Goal: Information Seeking & Learning: Learn about a topic

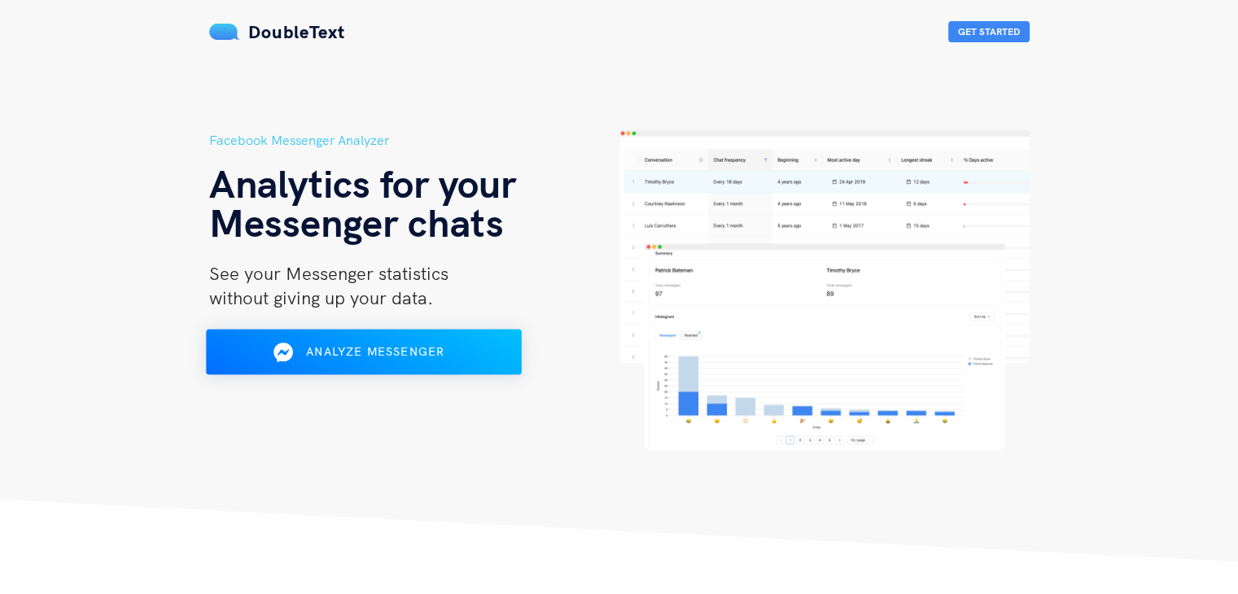
click at [453, 341] on div "Analyze Messenger" at bounding box center [362, 353] width 257 height 26
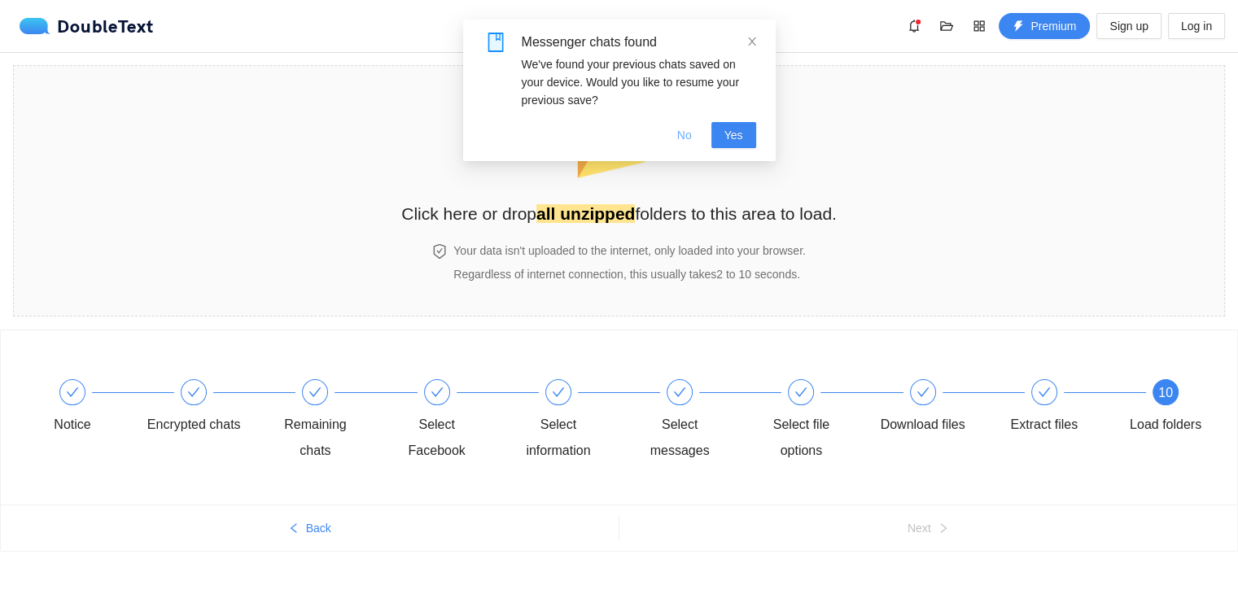
click at [692, 138] on span "No" at bounding box center [684, 135] width 15 height 18
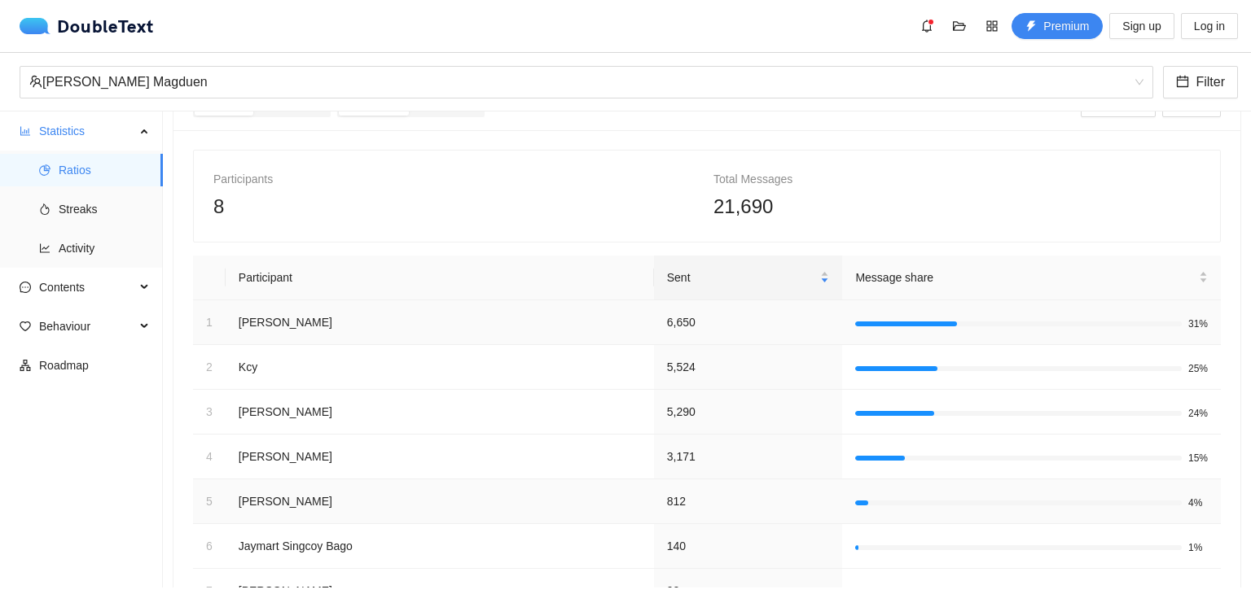
scroll to position [207, 0]
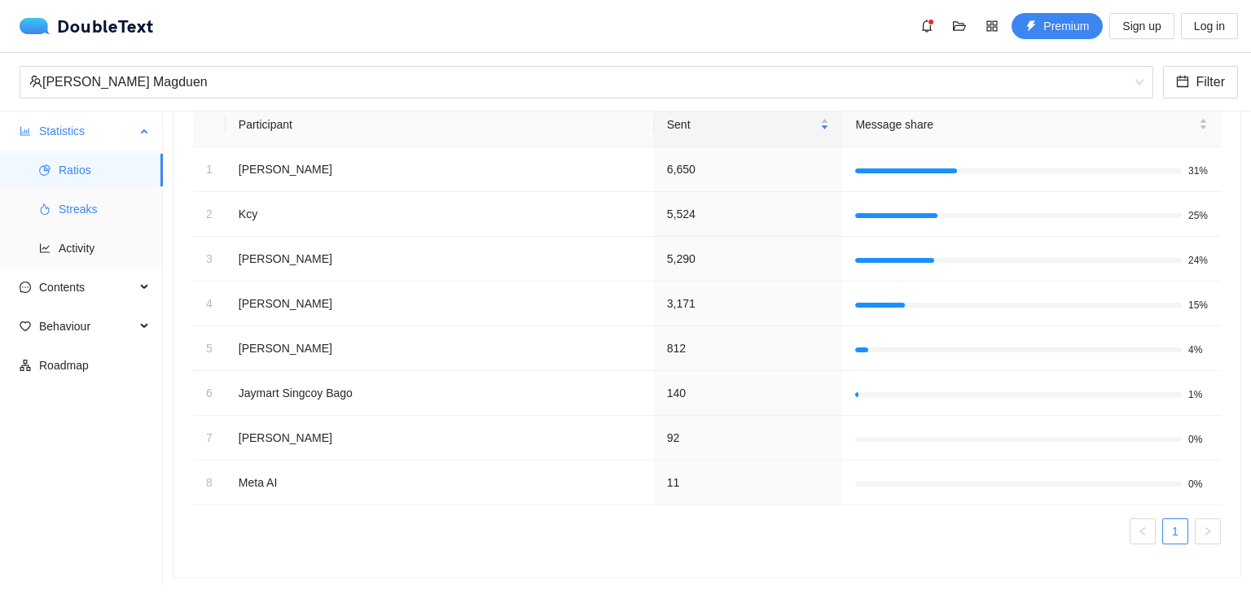
click at [90, 216] on span "Streaks" at bounding box center [104, 209] width 91 height 33
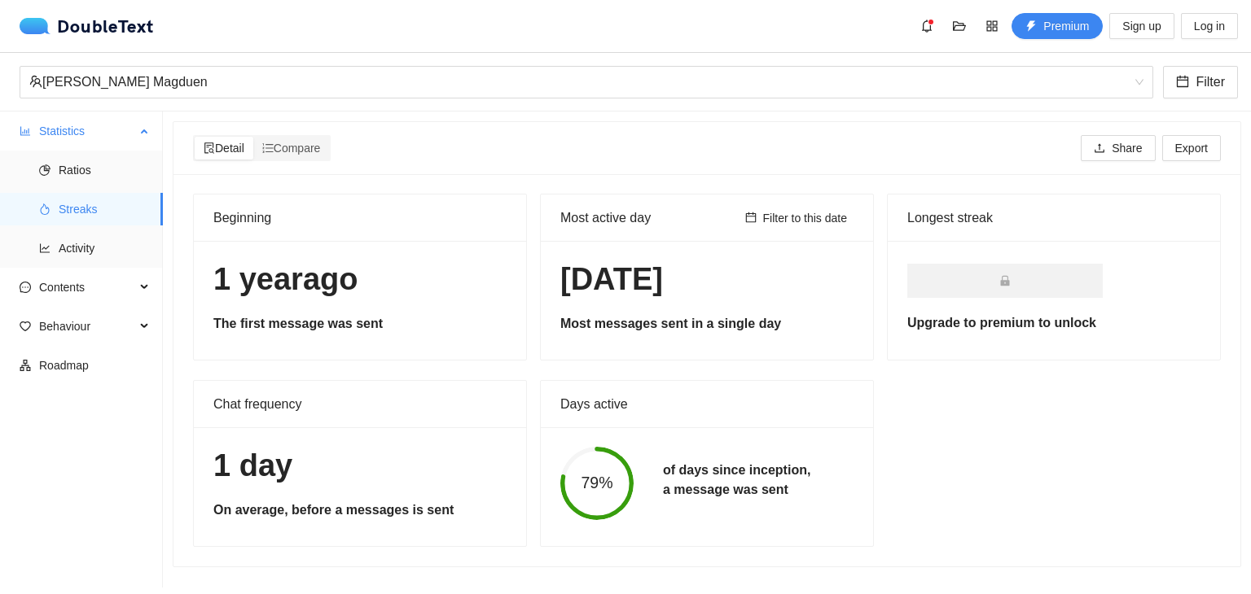
scroll to position [1, 0]
click at [68, 282] on span "Contents" at bounding box center [87, 287] width 96 height 33
click at [107, 332] on span "Word Cloud" at bounding box center [104, 326] width 91 height 33
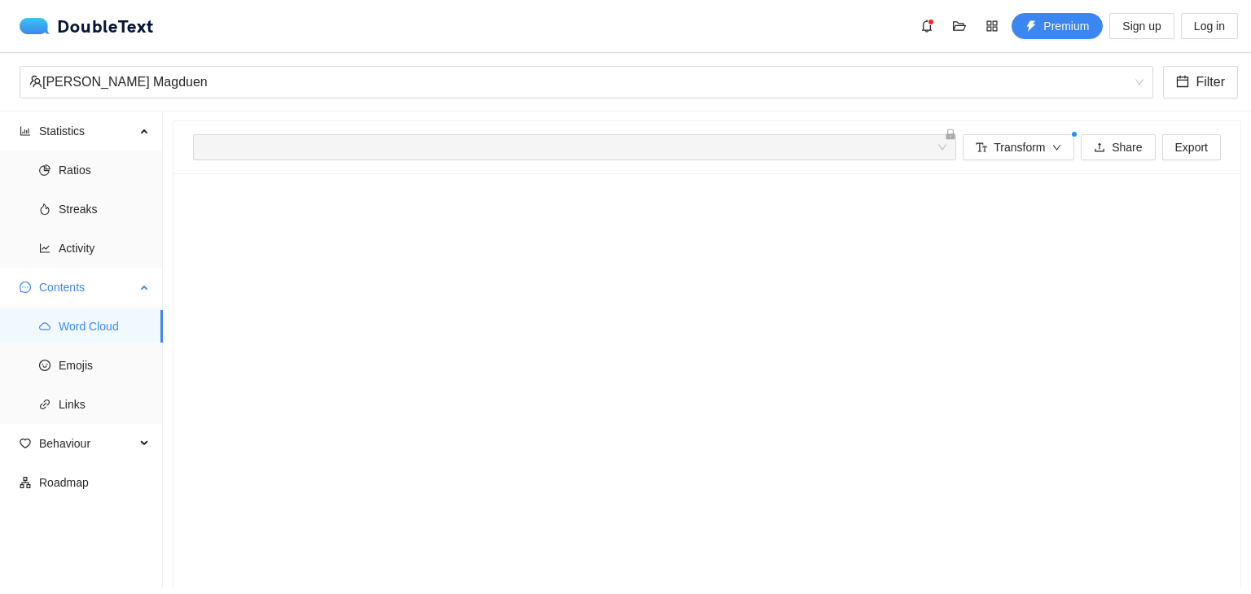
scroll to position [72, 0]
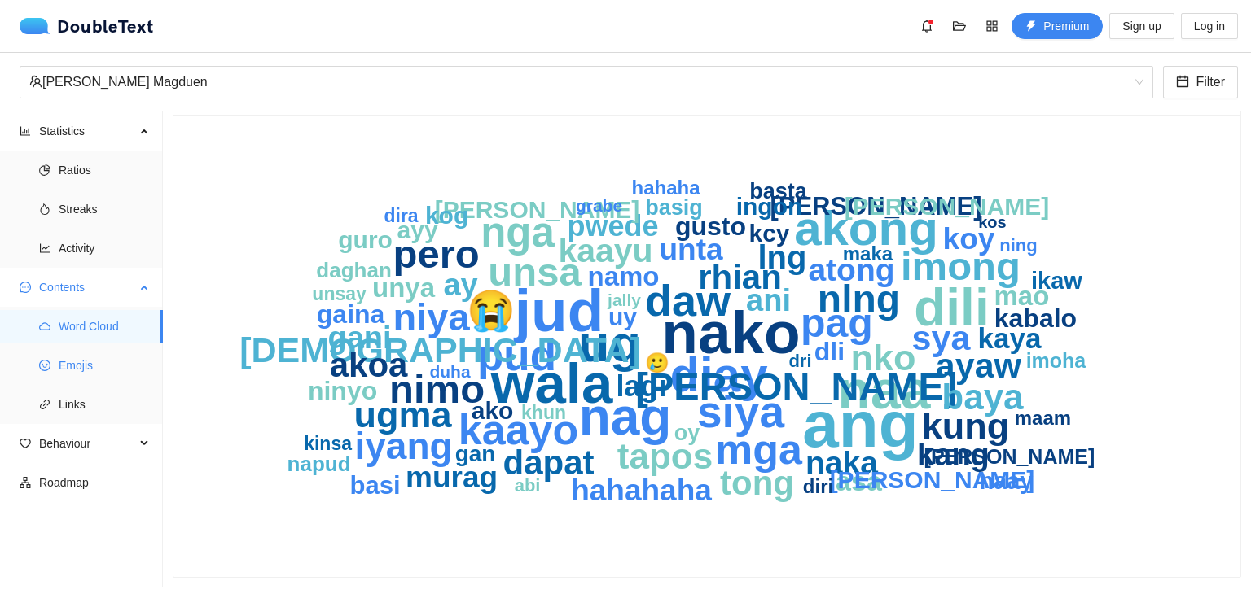
click at [67, 362] on span "Emojis" at bounding box center [104, 365] width 91 height 33
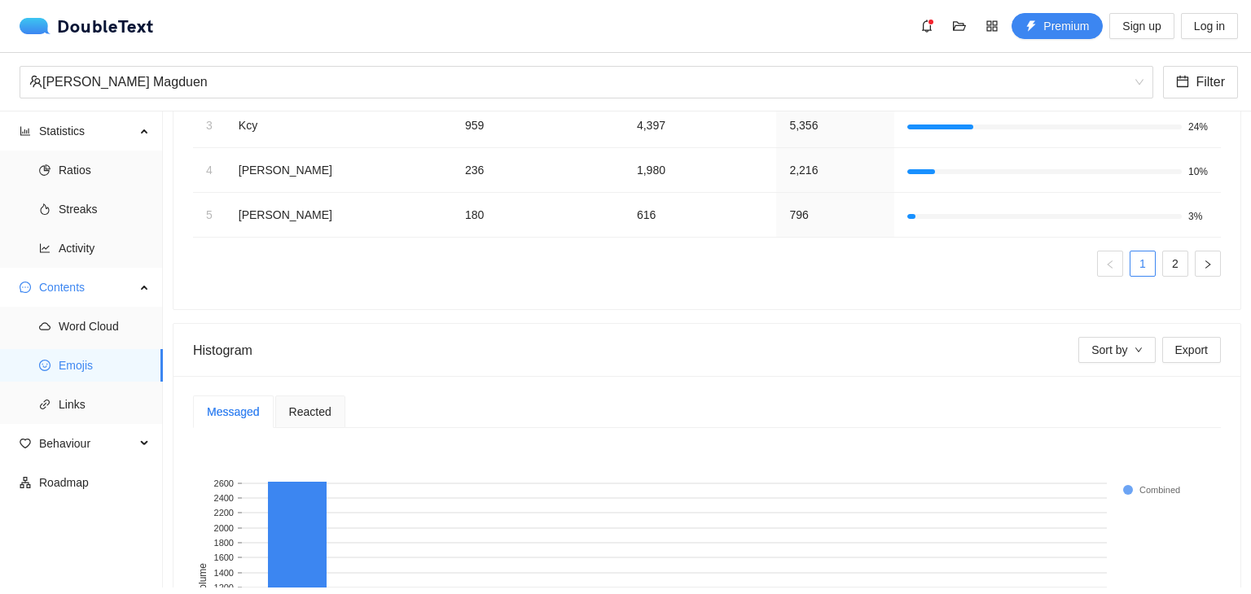
scroll to position [443, 0]
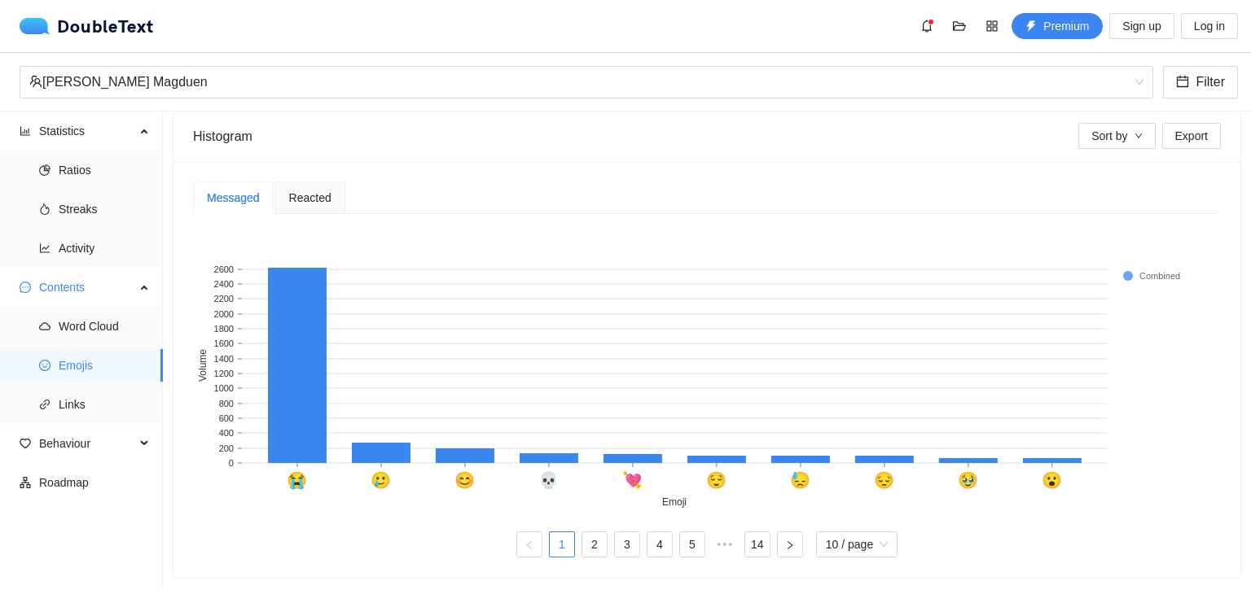
click at [305, 192] on span "Reacted" at bounding box center [310, 197] width 42 height 11
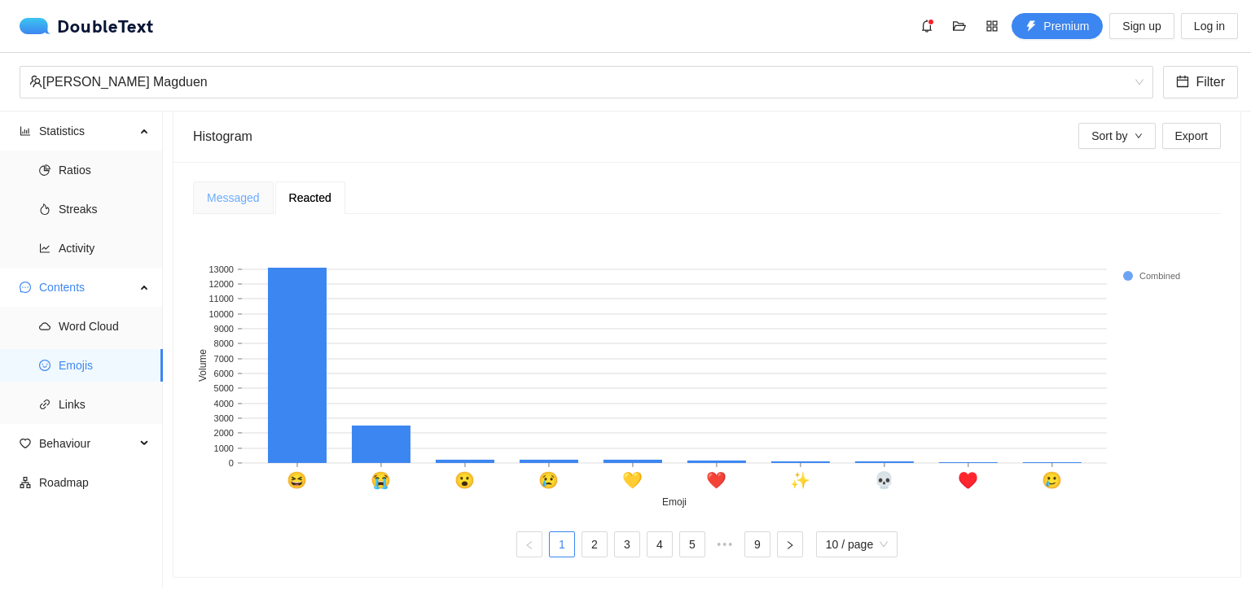
click at [239, 182] on div "Messaged" at bounding box center [233, 198] width 81 height 33
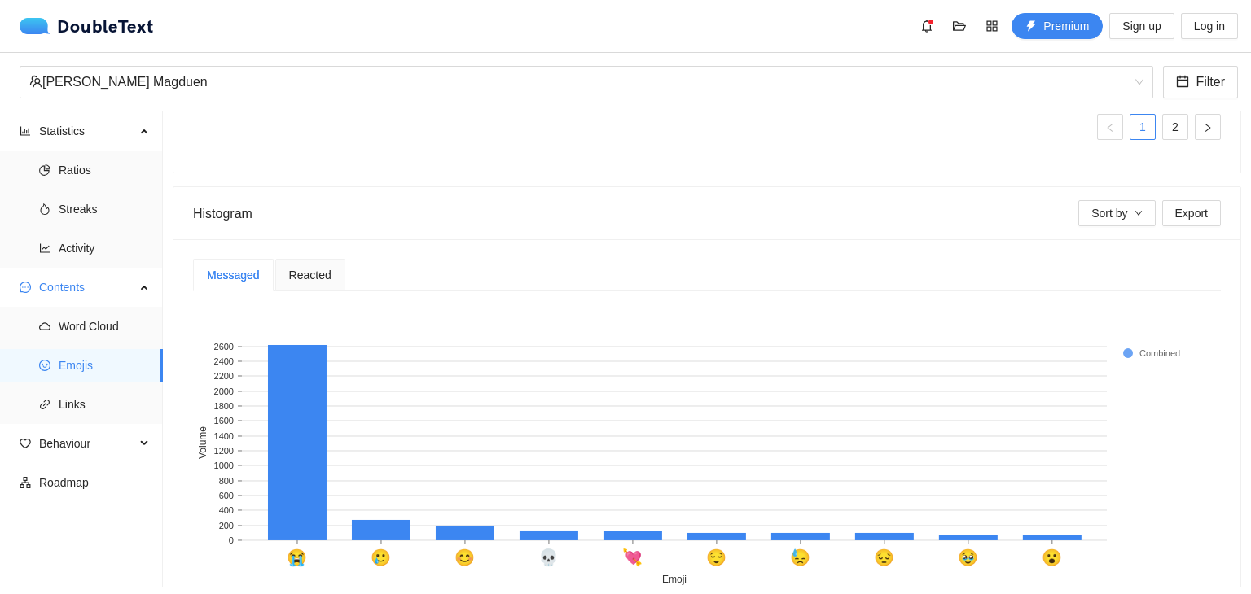
scroll to position [362, 0]
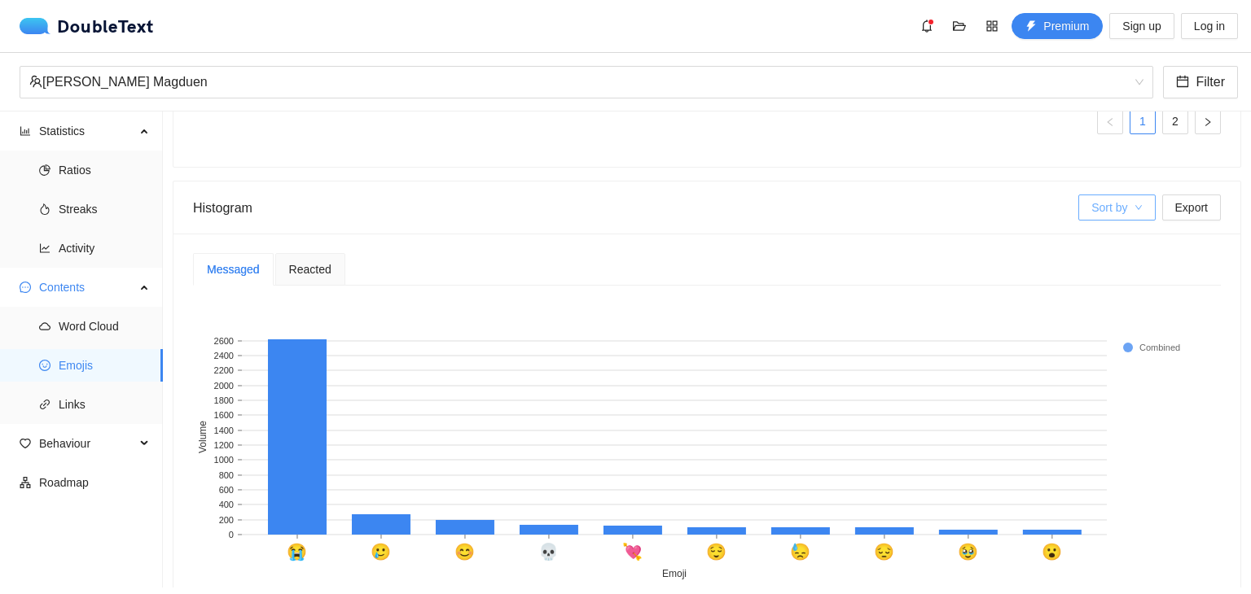
click at [1091, 204] on span "Sort by" at bounding box center [1109, 208] width 36 height 18
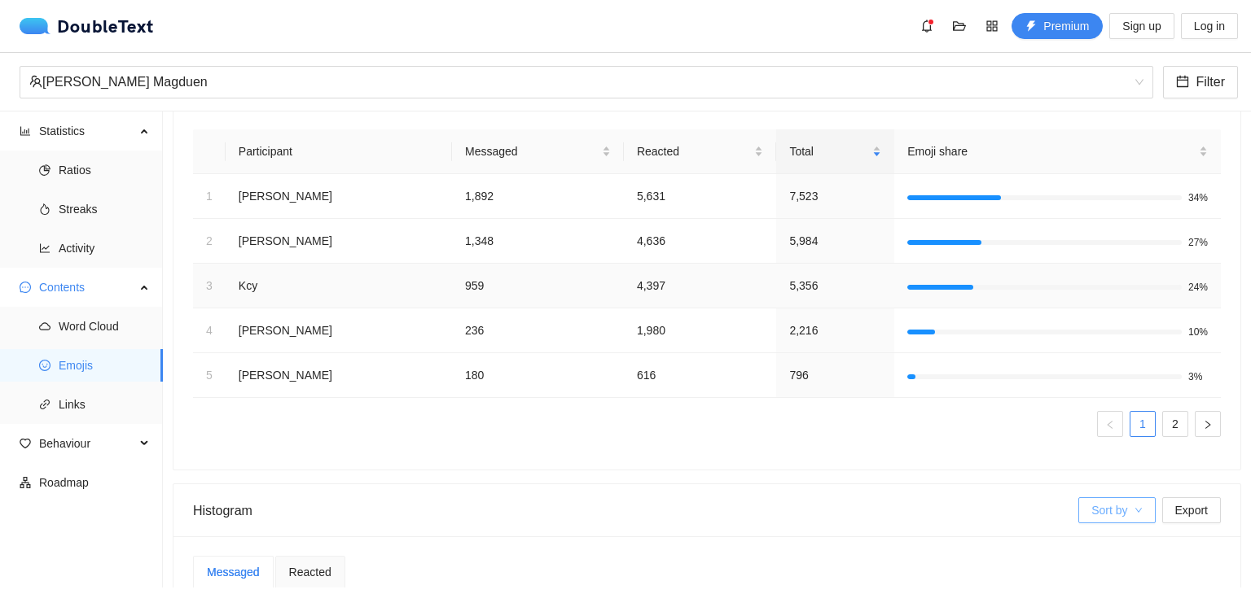
scroll to position [0, 0]
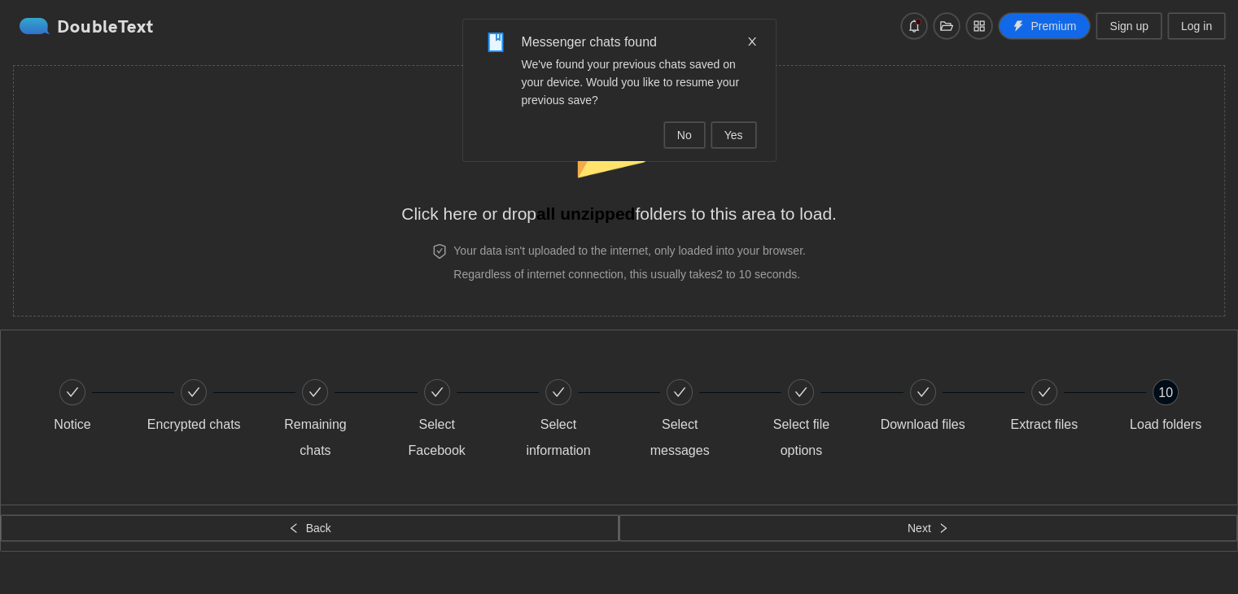
click at [727, 131] on span "Yes" at bounding box center [734, 135] width 19 height 18
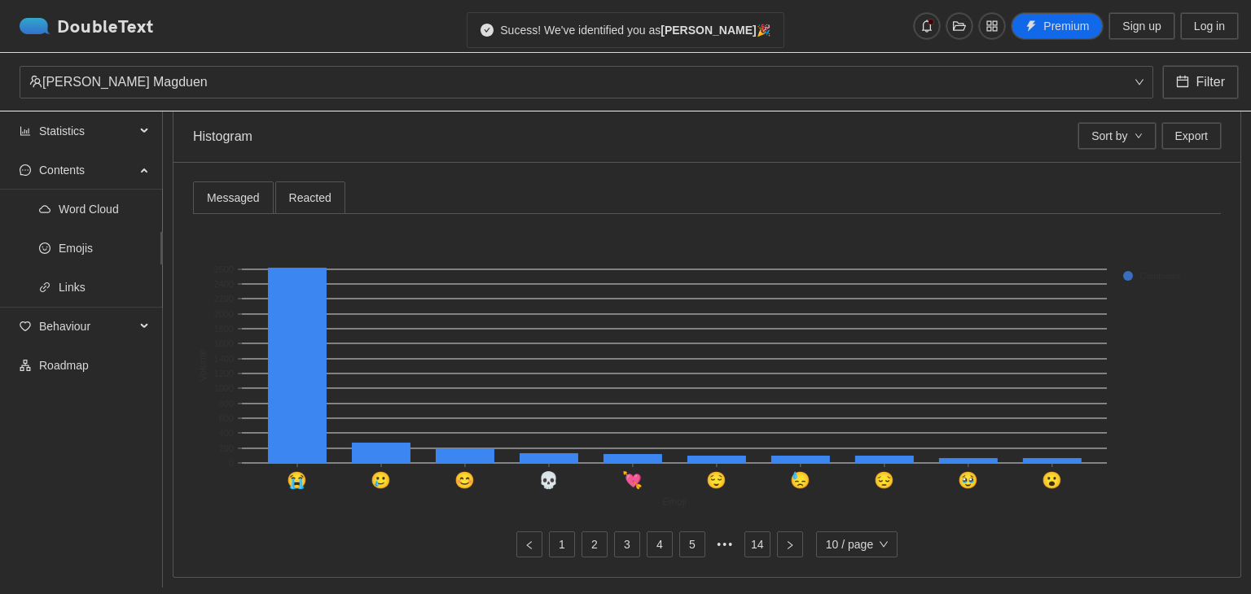
scroll to position [443, 0]
click at [78, 290] on span "Links" at bounding box center [104, 287] width 91 height 33
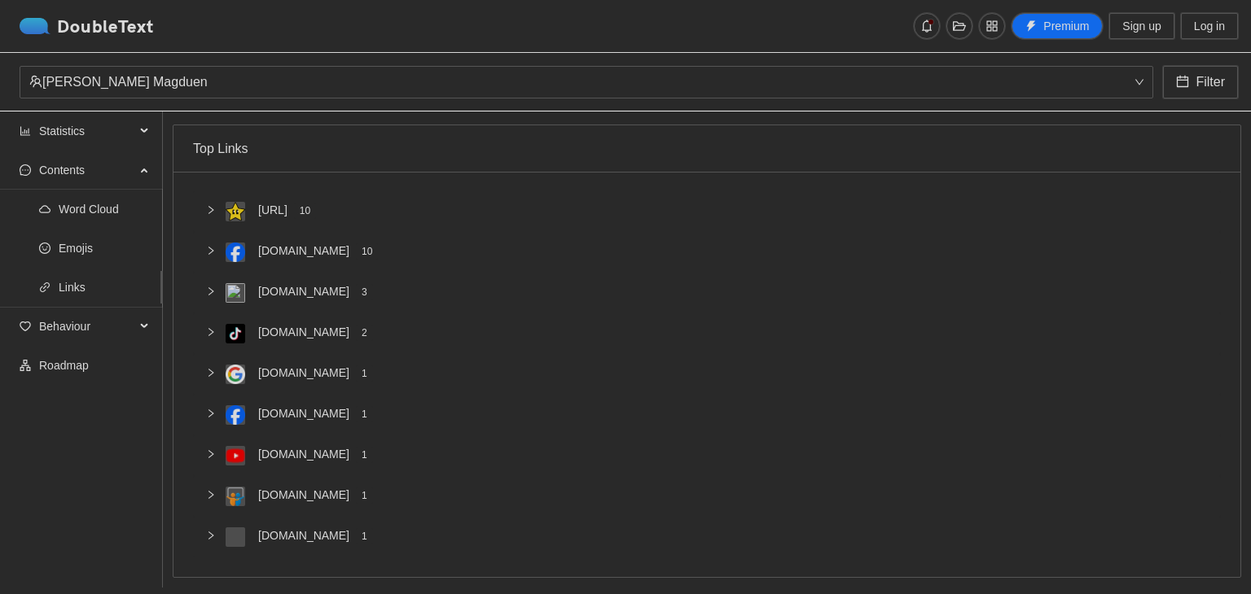
scroll to position [100, 0]
click at [81, 252] on span "Emojis" at bounding box center [104, 248] width 91 height 33
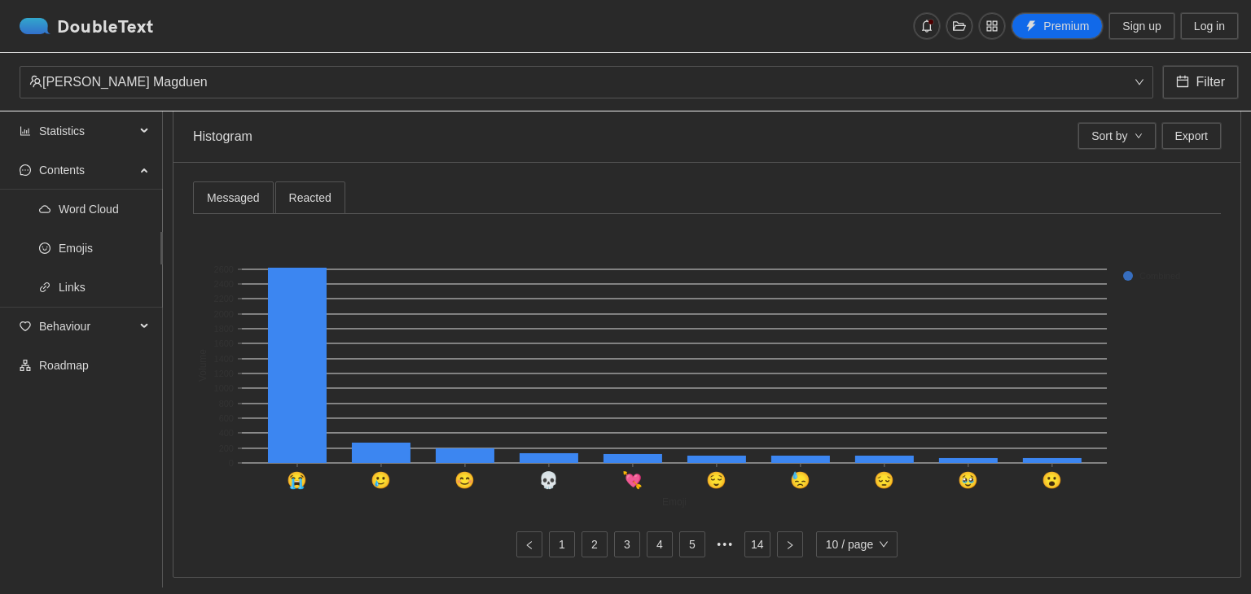
click at [112, 165] on span "Contents" at bounding box center [87, 170] width 96 height 33
click at [127, 170] on span "Contents" at bounding box center [87, 170] width 96 height 33
click at [141, 139] on div "Statistics" at bounding box center [81, 131] width 163 height 33
click at [85, 172] on span "Ratios" at bounding box center [104, 170] width 91 height 33
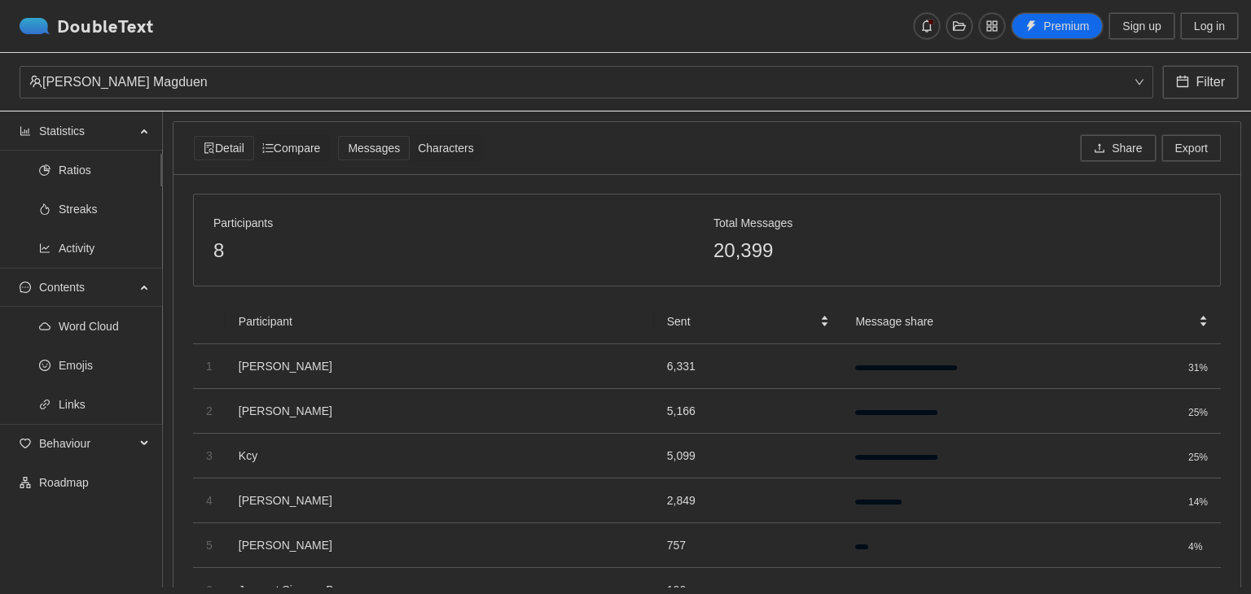
click at [296, 151] on span "Compare" at bounding box center [291, 148] width 59 height 13
click at [454, 147] on span "Characters" at bounding box center [445, 148] width 55 height 13
click at [409, 137] on input "Characters" at bounding box center [409, 137] width 0 height 0
click at [396, 147] on span "Messages" at bounding box center [374, 148] width 52 height 13
click at [339, 137] on input "Messages" at bounding box center [339, 137] width 0 height 0
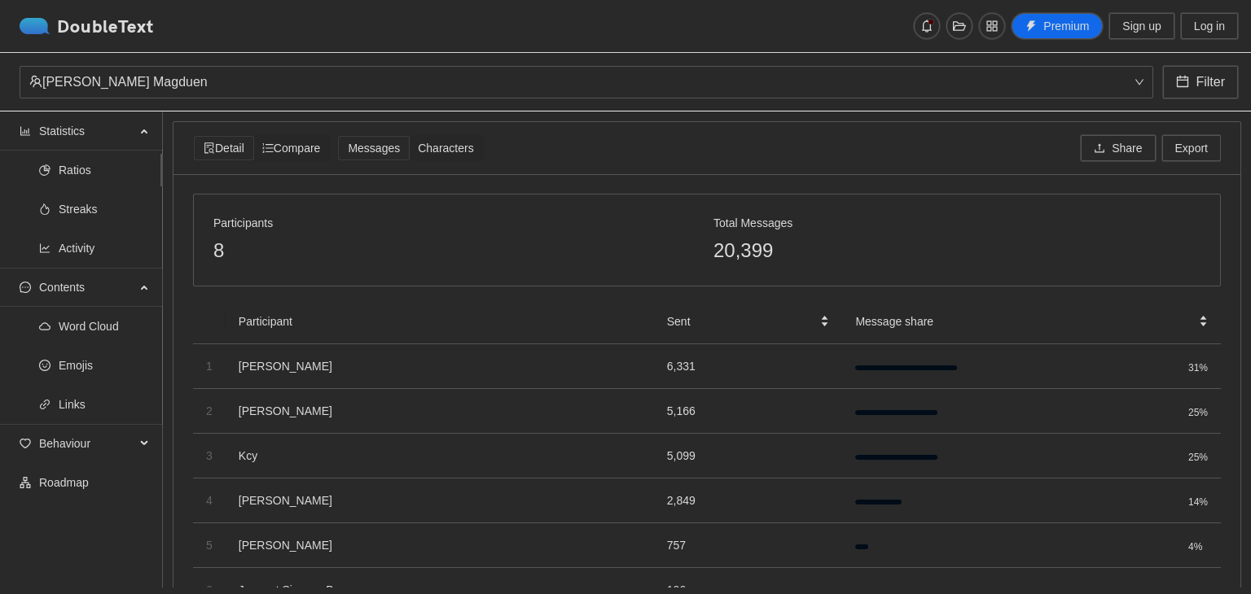
click at [437, 142] on span "Characters" at bounding box center [445, 148] width 55 height 13
click at [409, 137] on input "Characters" at bounding box center [409, 137] width 0 height 0
click at [388, 143] on span "Messages" at bounding box center [374, 148] width 52 height 13
click at [339, 137] on input "Messages" at bounding box center [339, 137] width 0 height 0
click at [431, 142] on span "Characters" at bounding box center [445, 148] width 55 height 13
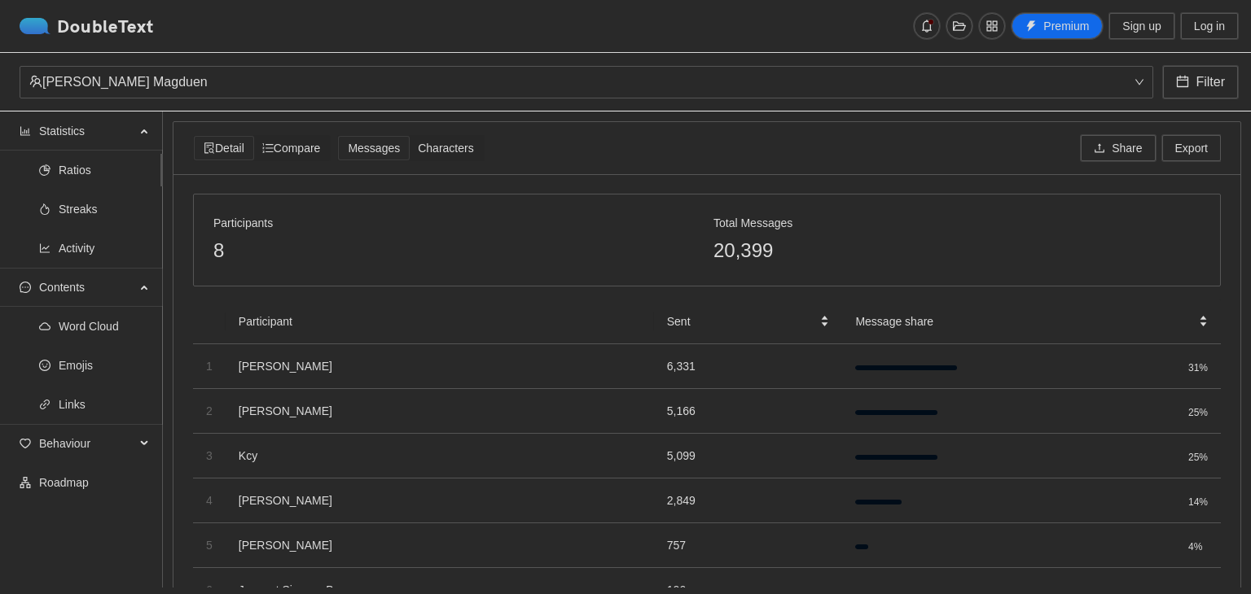
click at [409, 137] on input "Characters" at bounding box center [409, 137] width 0 height 0
click at [373, 142] on span "Messages" at bounding box center [374, 148] width 52 height 13
click at [339, 137] on input "Messages" at bounding box center [339, 137] width 0 height 0
click at [446, 146] on span "Characters" at bounding box center [445, 148] width 55 height 13
click at [409, 137] on input "Characters" at bounding box center [409, 137] width 0 height 0
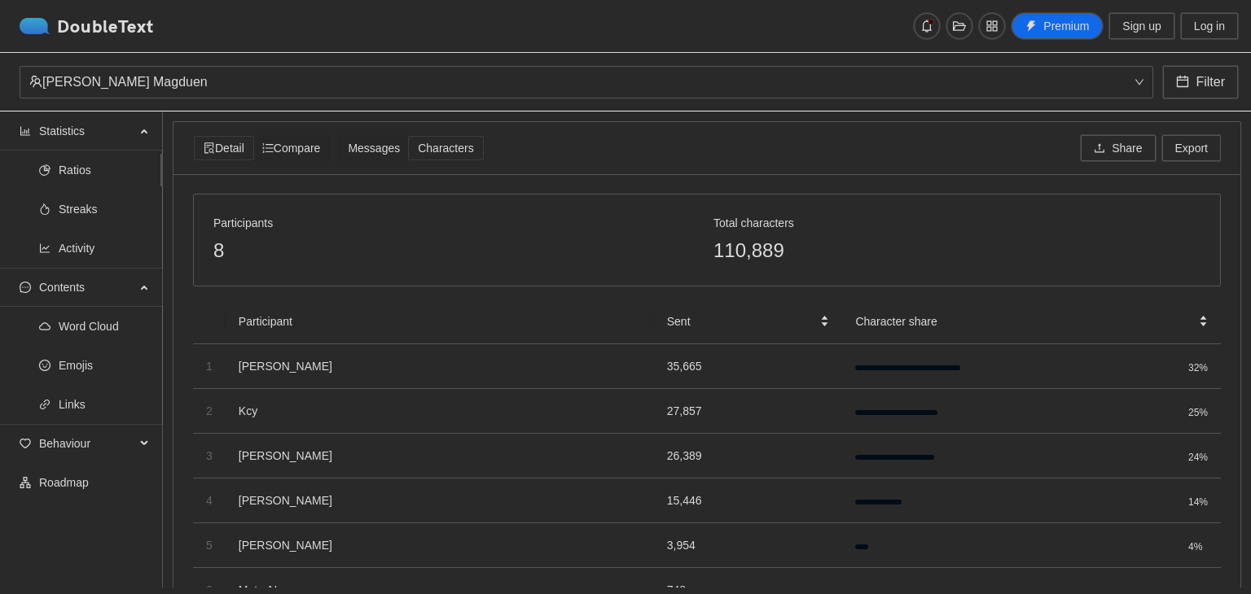
click at [388, 148] on span "Messages" at bounding box center [374, 148] width 52 height 13
click at [339, 137] on input "Messages" at bounding box center [339, 137] width 0 height 0
click at [432, 148] on span "Characters" at bounding box center [445, 148] width 55 height 13
click at [409, 137] on input "Characters" at bounding box center [409, 137] width 0 height 0
click at [388, 147] on span "Messages" at bounding box center [374, 148] width 52 height 13
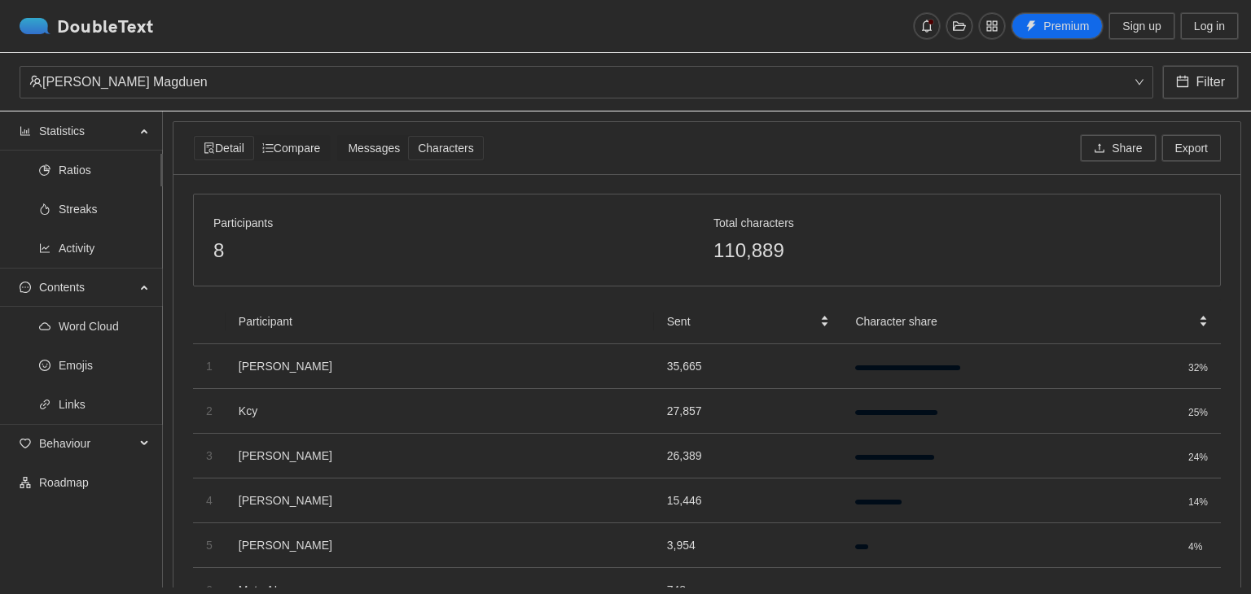
click at [339, 137] on input "Messages" at bounding box center [339, 137] width 0 height 0
click at [428, 144] on span "Characters" at bounding box center [445, 148] width 55 height 13
click at [409, 137] on input "Characters" at bounding box center [409, 137] width 0 height 0
click at [373, 142] on span "Messages" at bounding box center [374, 148] width 52 height 13
click at [339, 137] on input "Messages" at bounding box center [339, 137] width 0 height 0
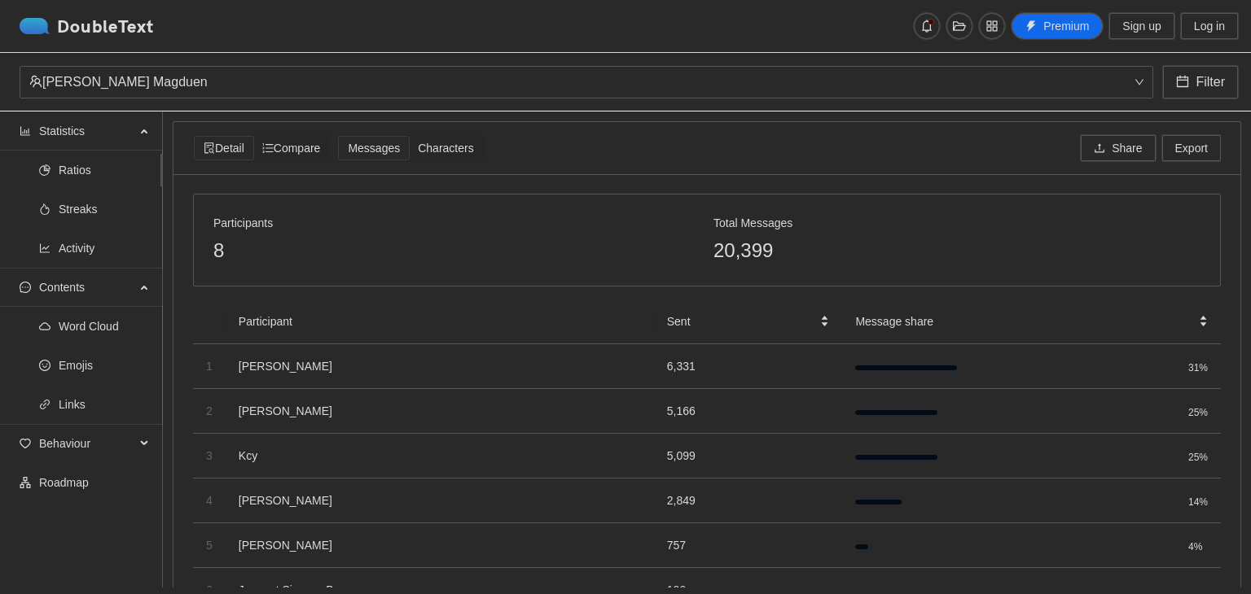
click at [94, 333] on span "Word Cloud" at bounding box center [104, 326] width 91 height 33
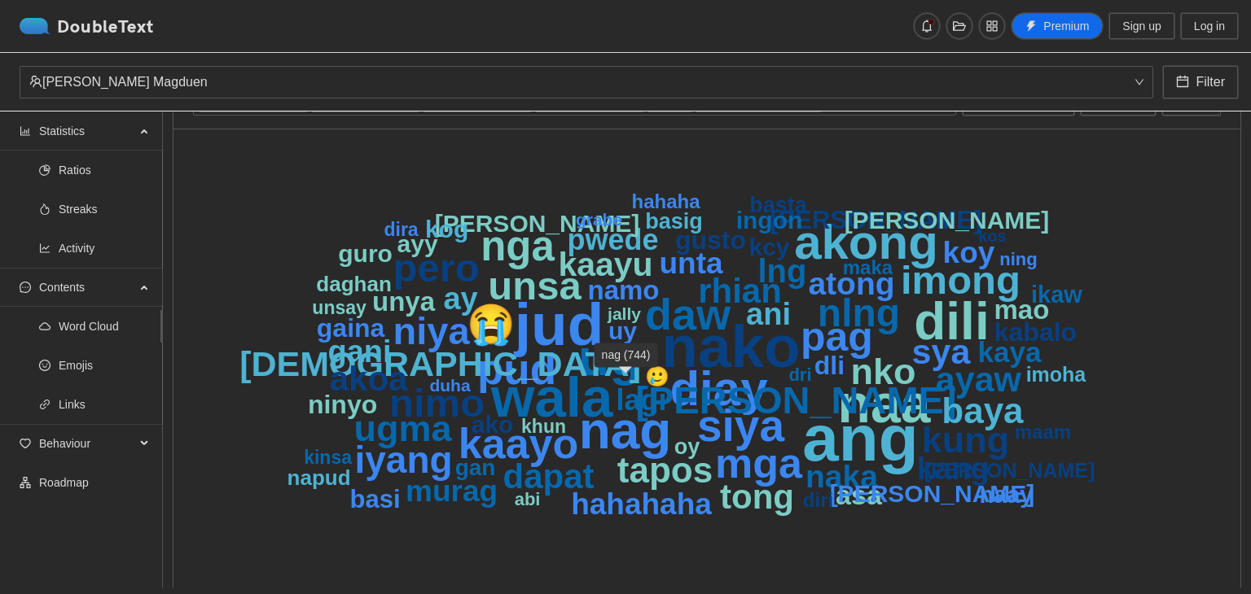
scroll to position [72, 0]
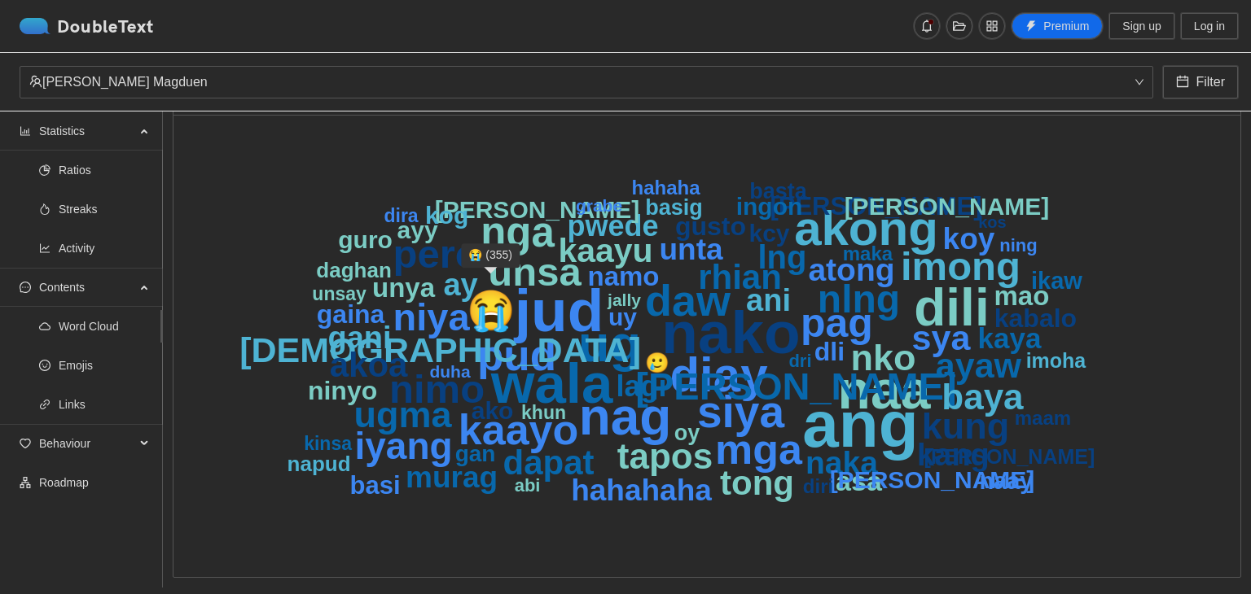
click at [487, 294] on text "😭" at bounding box center [491, 310] width 49 height 46
click at [147, 280] on div "Contents" at bounding box center [81, 287] width 163 height 33
click at [144, 285] on div "Contents" at bounding box center [81, 287] width 163 height 33
click at [112, 246] on span "Activity" at bounding box center [104, 248] width 91 height 33
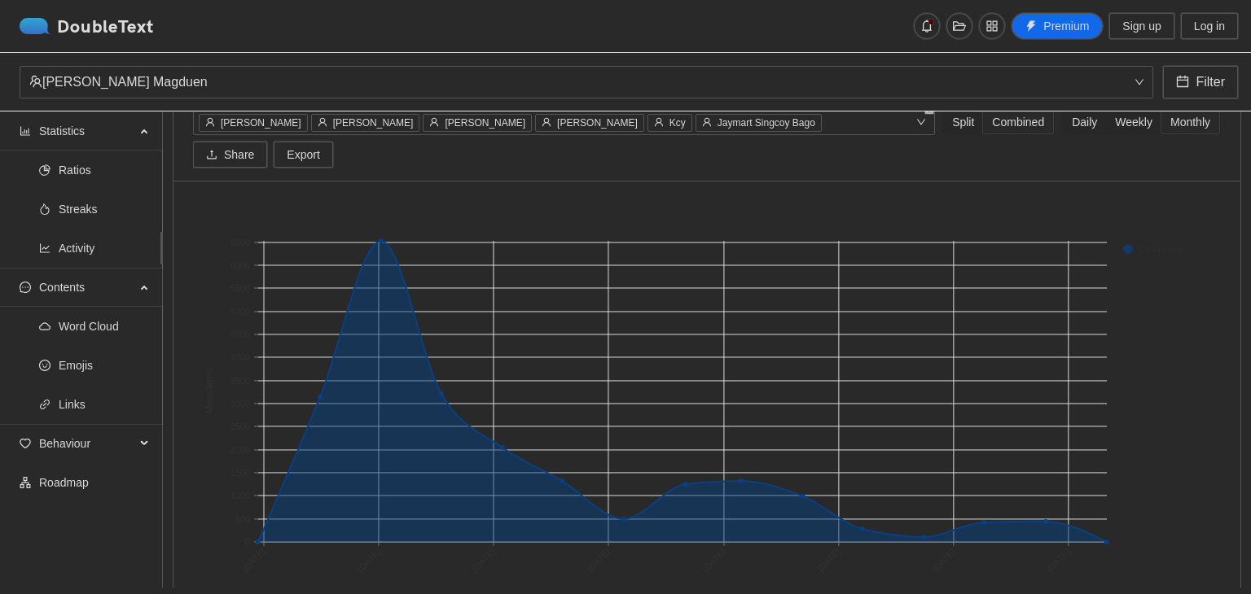
click at [101, 205] on span "Streaks" at bounding box center [104, 209] width 91 height 33
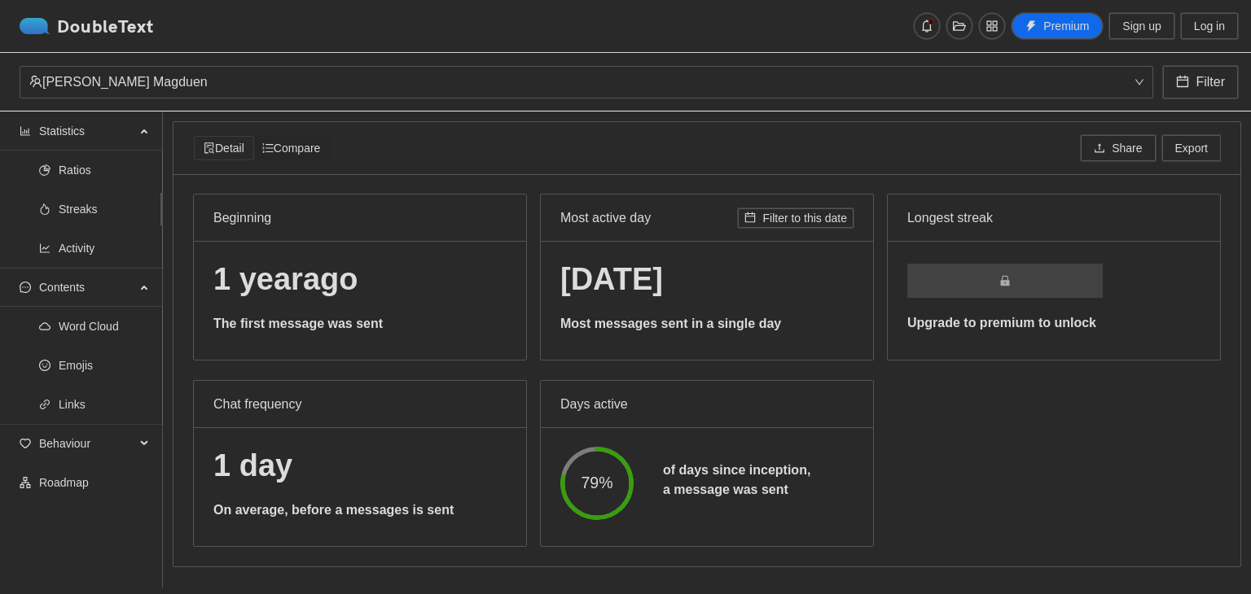
click at [108, 249] on span "Activity" at bounding box center [104, 248] width 91 height 33
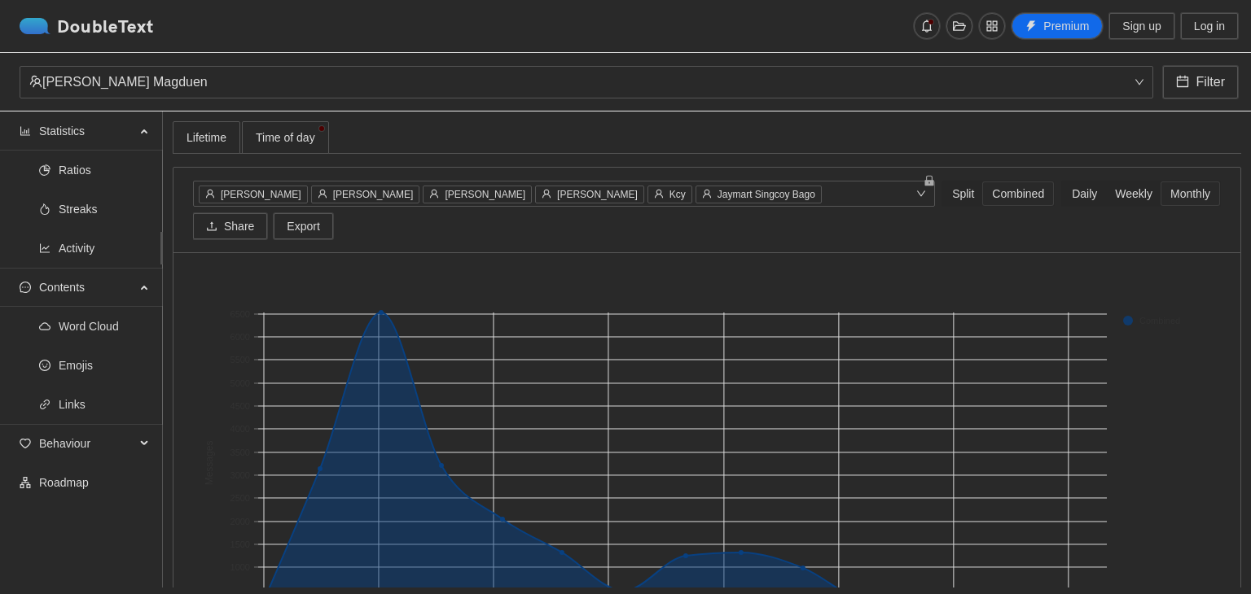
click at [1161, 191] on div "Monthly" at bounding box center [1190, 193] width 58 height 23
click at [1161, 182] on input "Monthly" at bounding box center [1161, 182] width 0 height 0
click at [81, 202] on span "Streaks" at bounding box center [104, 209] width 91 height 33
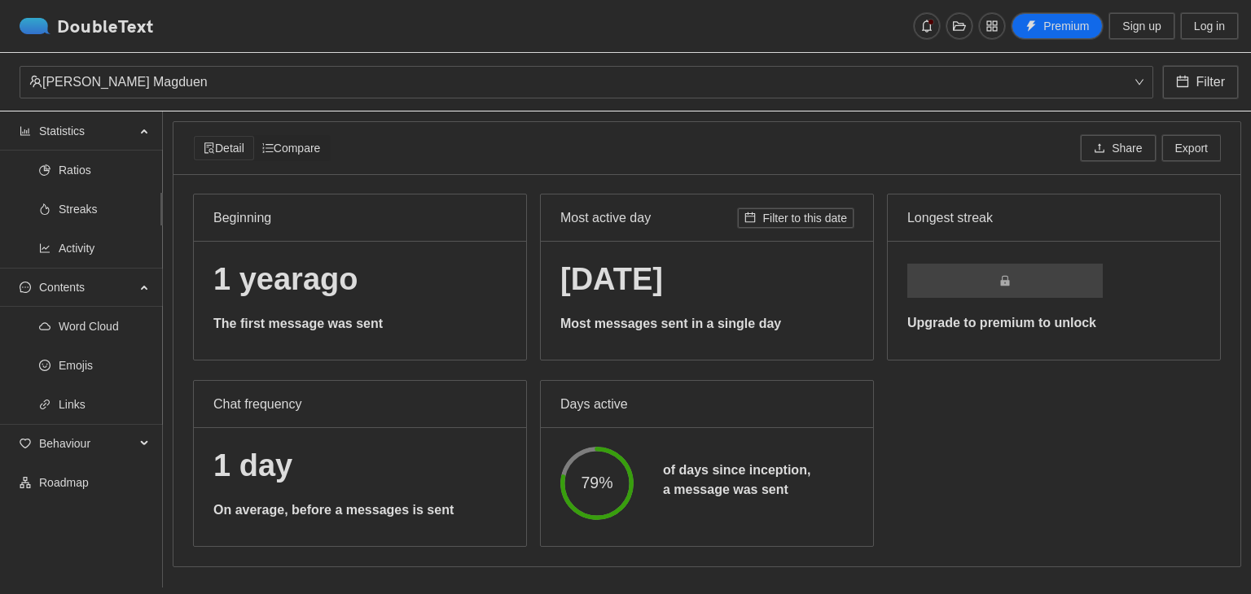
click at [87, 164] on span "Ratios" at bounding box center [104, 170] width 91 height 33
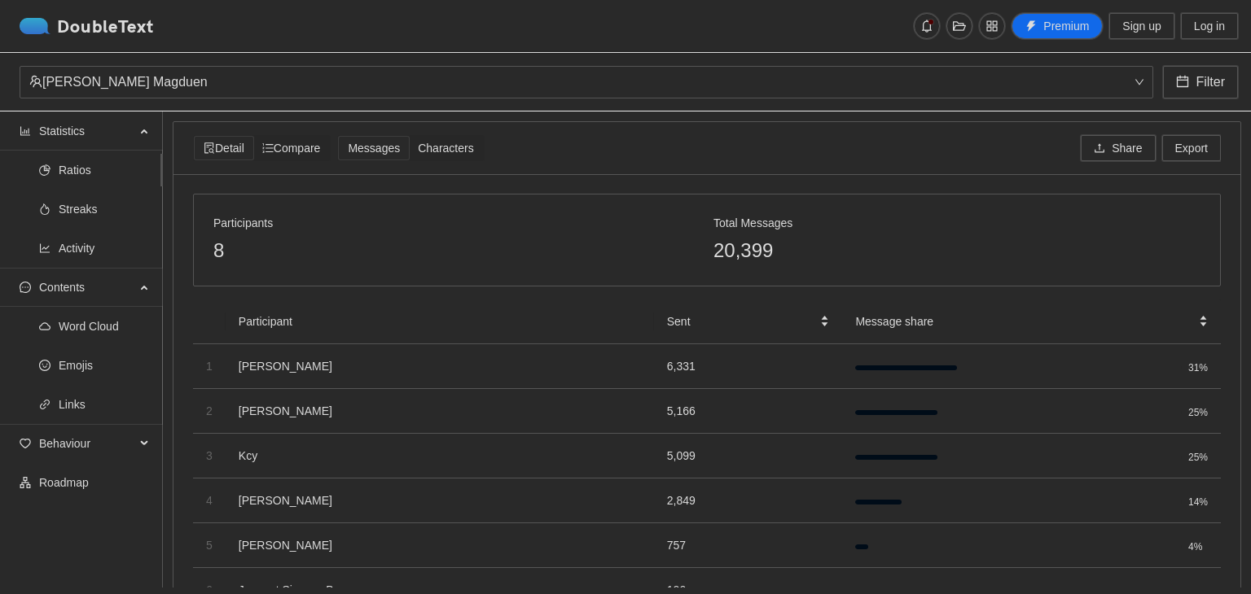
click at [116, 336] on span "Word Cloud" at bounding box center [104, 326] width 91 height 33
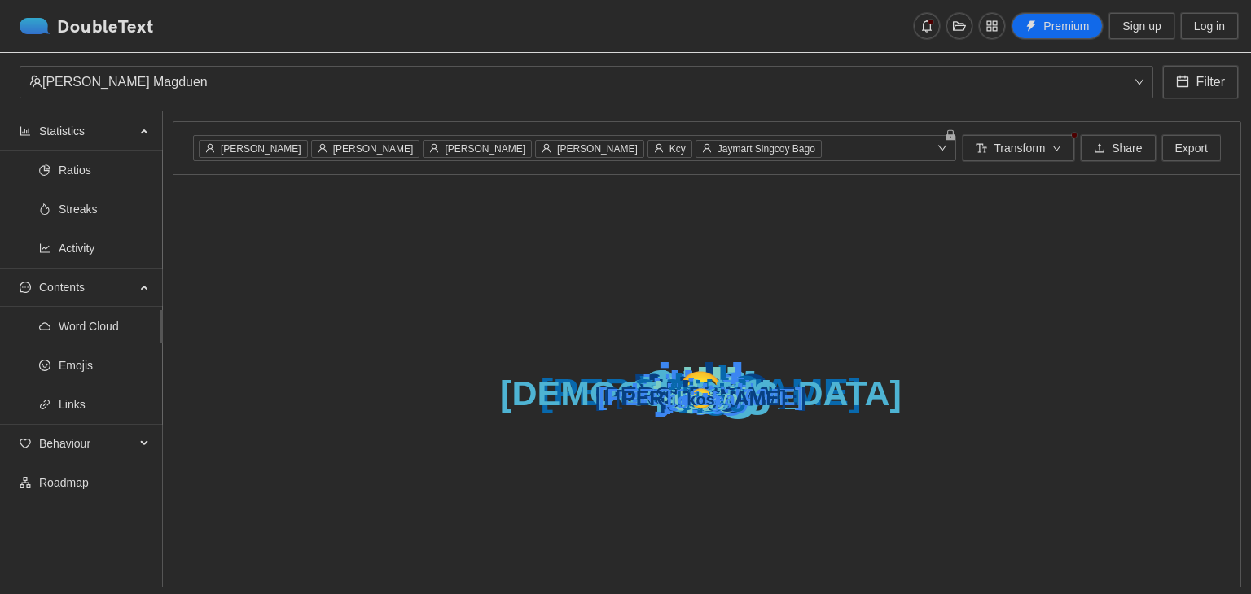
click at [103, 362] on span "Emojis" at bounding box center [104, 365] width 91 height 33
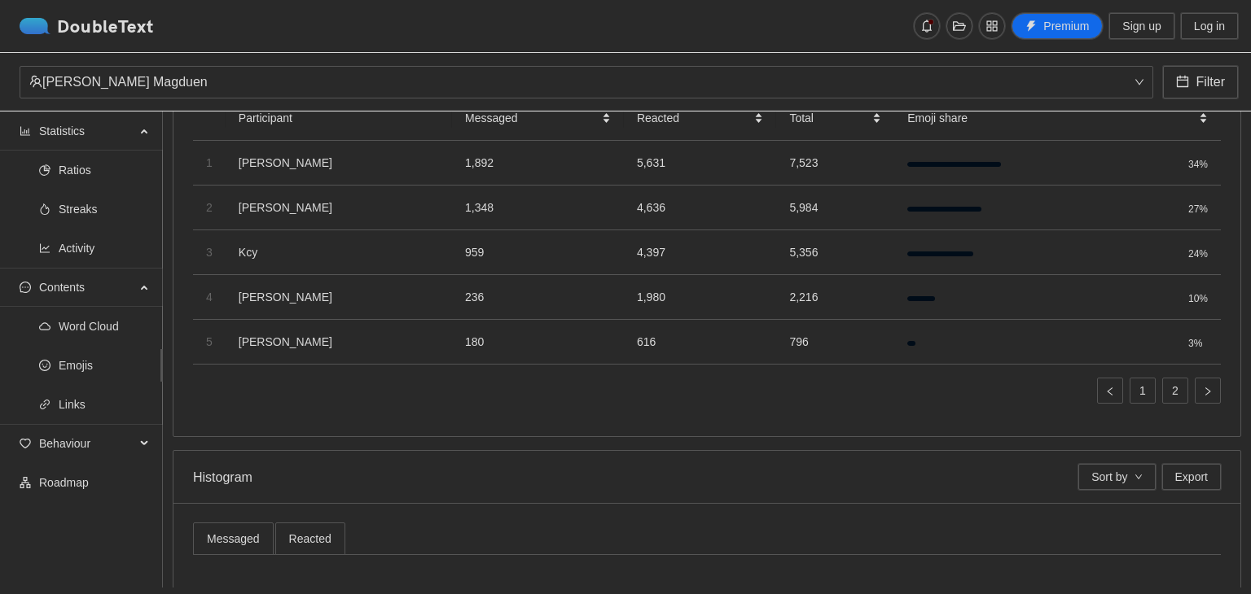
scroll to position [443, 0]
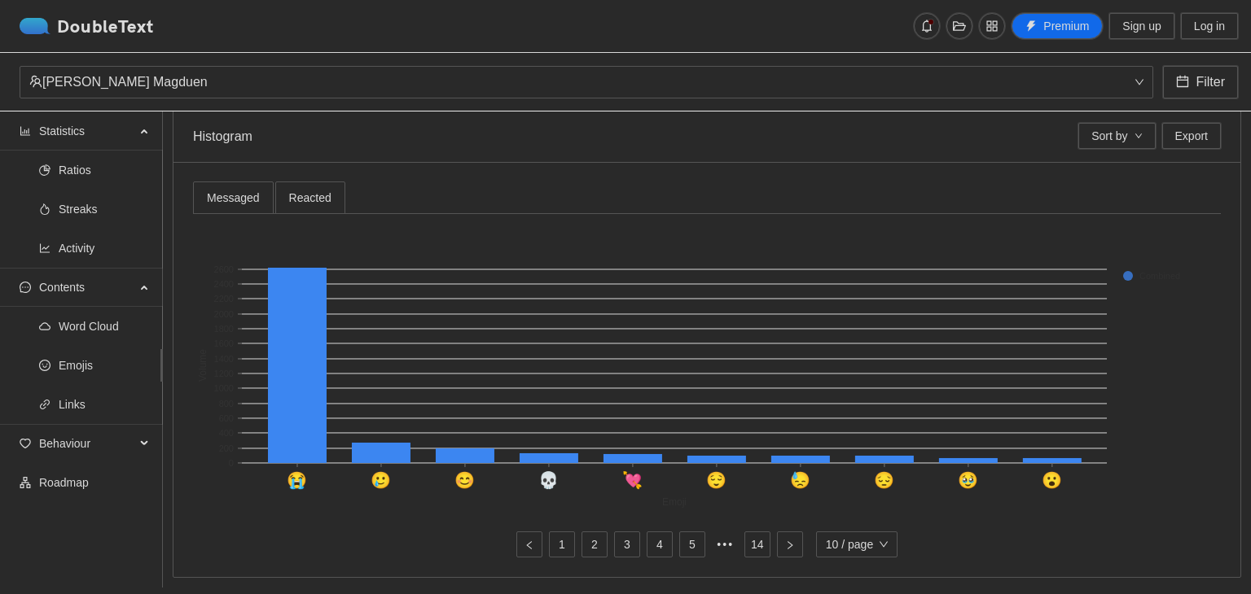
click at [238, 189] on div "Messaged" at bounding box center [233, 198] width 53 height 18
click at [302, 192] on span "Reacted" at bounding box center [310, 197] width 42 height 11
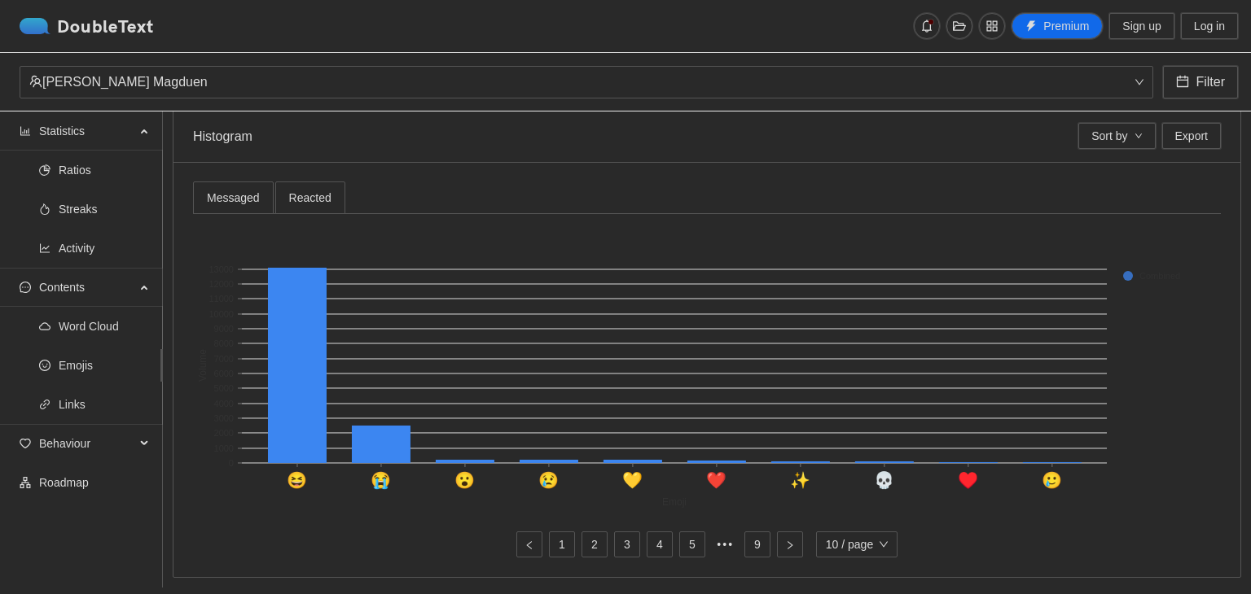
click at [238, 189] on div "Messaged" at bounding box center [233, 198] width 53 height 18
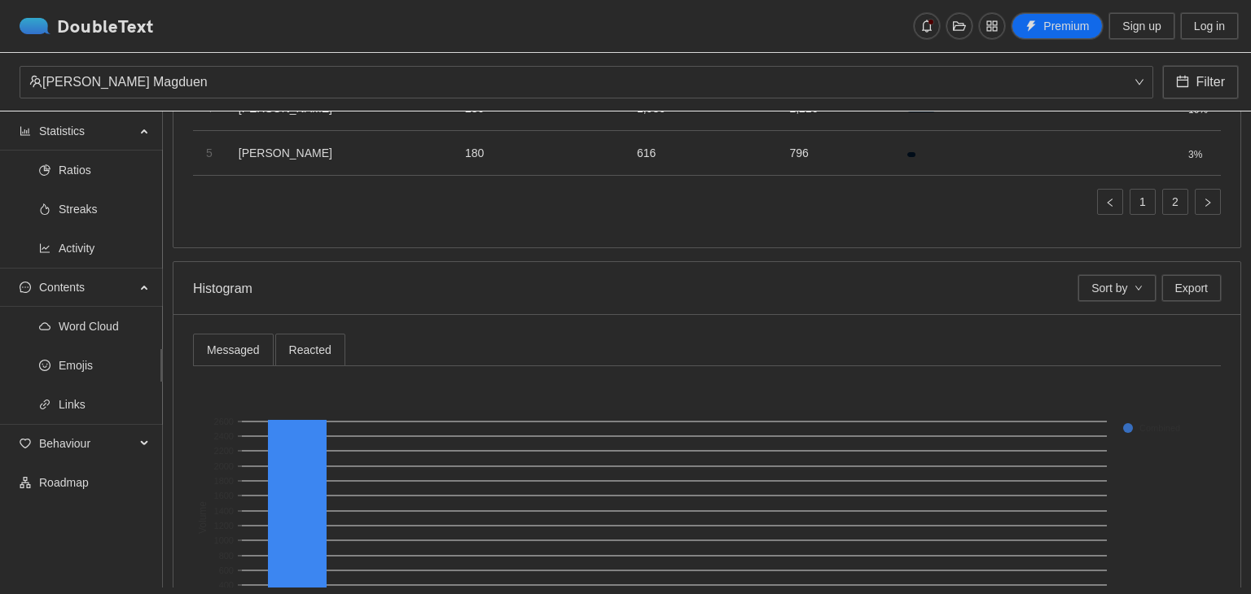
scroll to position [326, 0]
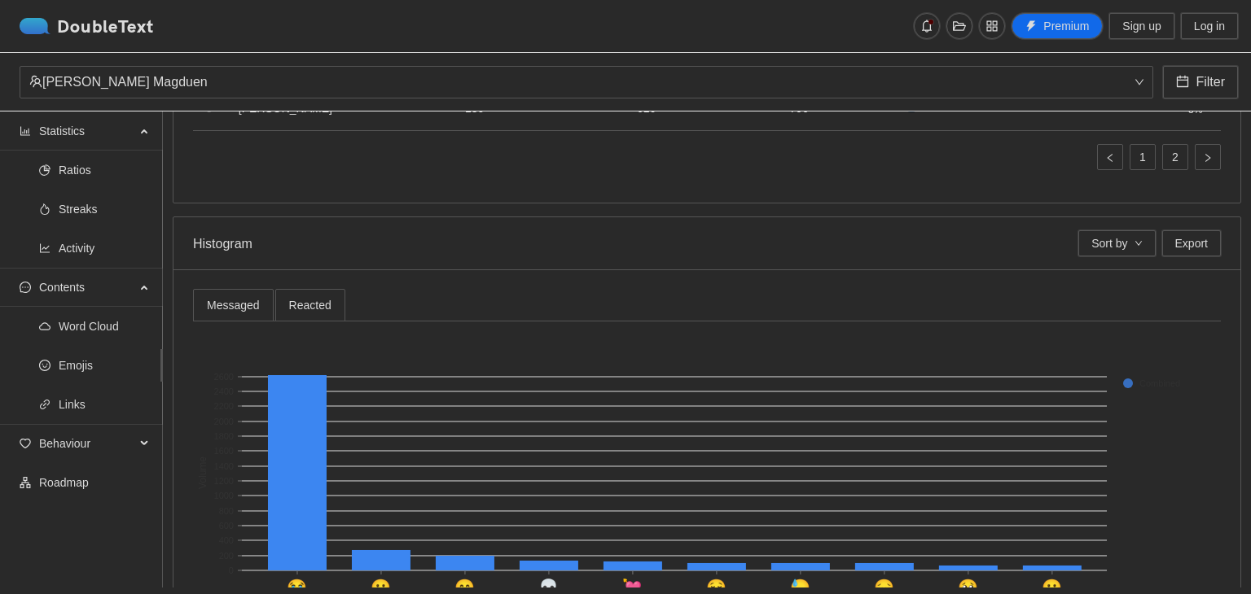
click at [1095, 234] on span "Sort by" at bounding box center [1109, 243] width 36 height 18
drag, startPoint x: 410, startPoint y: 320, endPoint x: 555, endPoint y: 298, distance: 146.6
click at [410, 320] on div "Messaged Reacted 😭 🥲 😊 💀 💘 😌 😓 😔 🥹 😮 Emoji 0 200 400 600 800 1000 1200 1400 160…" at bounding box center [707, 477] width 1028 height 376
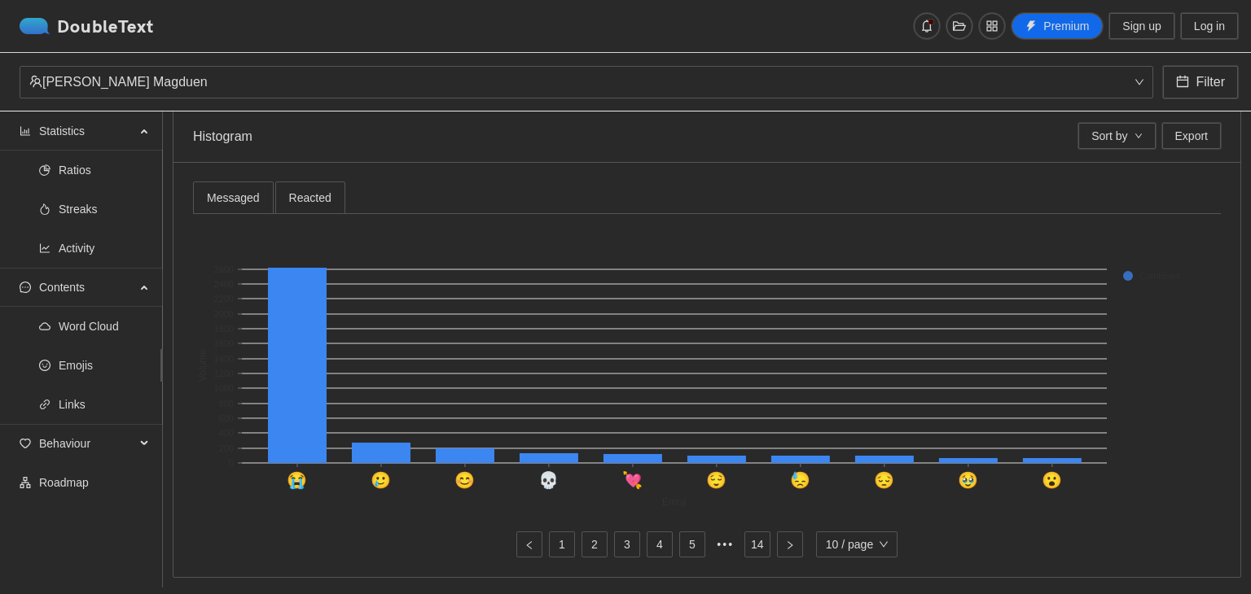
scroll to position [443, 0]
click at [65, 366] on span "Emojis" at bounding box center [104, 365] width 91 height 33
click at [72, 363] on span "Emojis" at bounding box center [104, 365] width 91 height 33
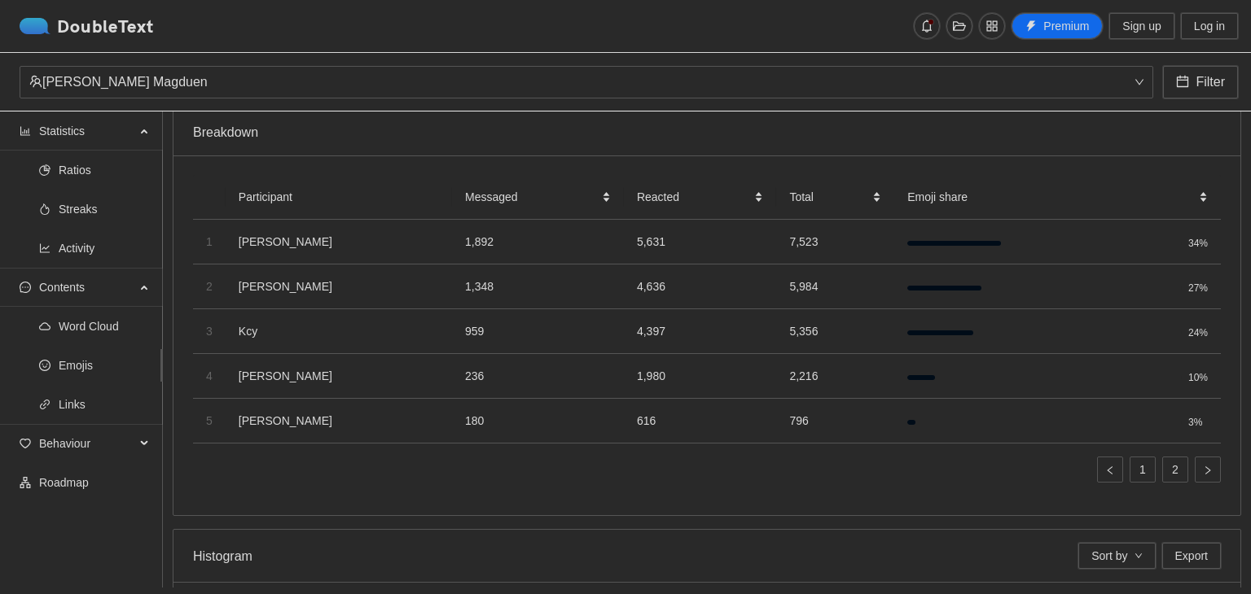
scroll to position [0, 0]
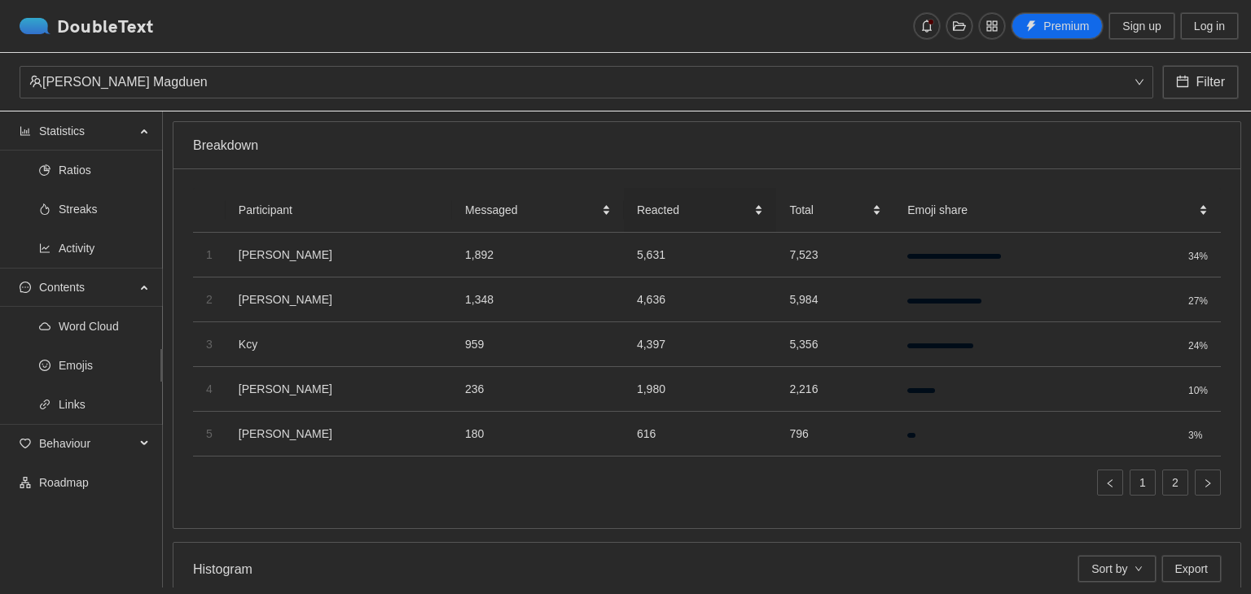
click at [649, 213] on span "Reacted" at bounding box center [694, 210] width 114 height 18
click at [743, 209] on div "Reacted" at bounding box center [700, 210] width 126 height 18
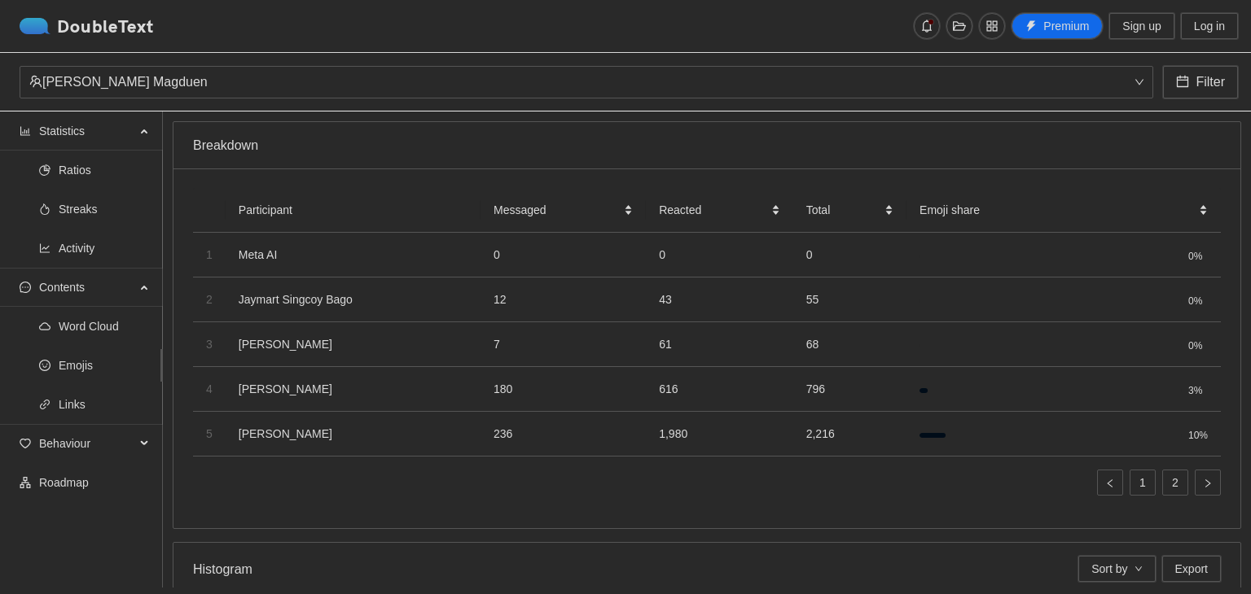
click at [762, 201] on div "Reacted" at bounding box center [719, 210] width 121 height 18
click at [684, 207] on span "Reacted" at bounding box center [713, 210] width 109 height 18
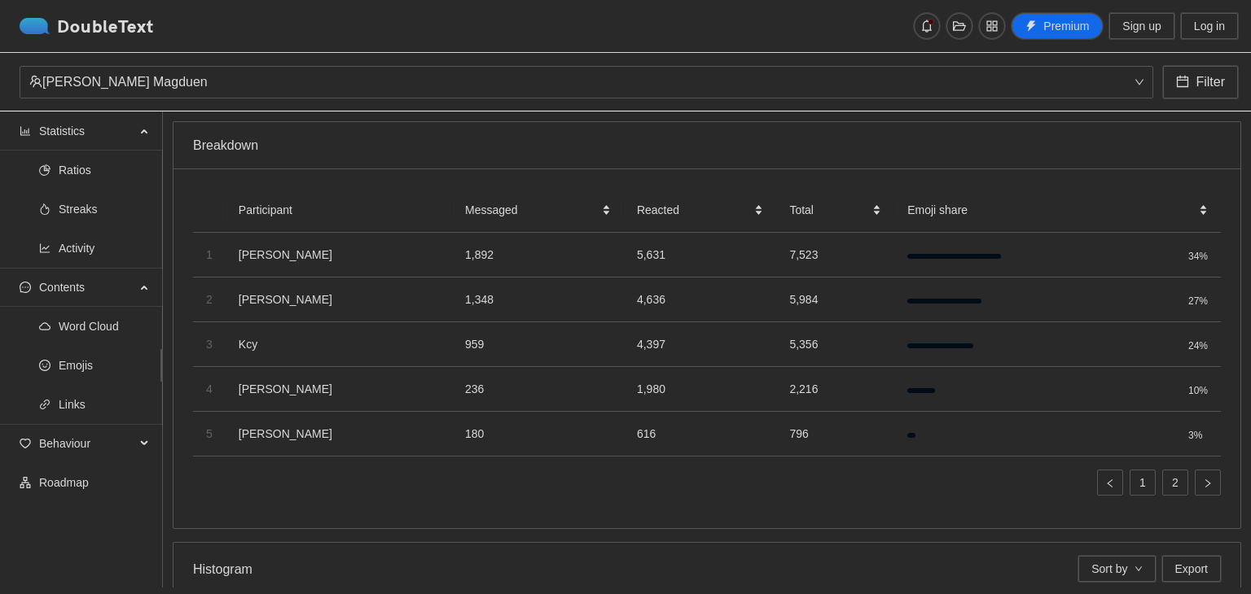
click at [686, 207] on span "Reacted" at bounding box center [694, 210] width 114 height 18
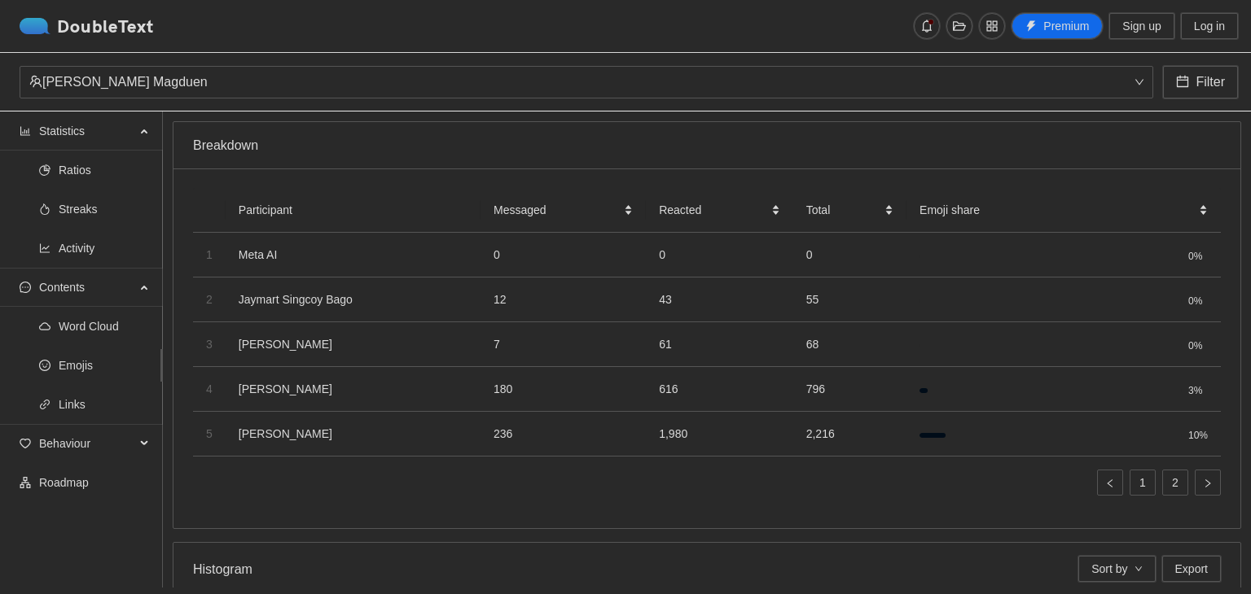
click at [686, 207] on span "Reacted" at bounding box center [713, 210] width 109 height 18
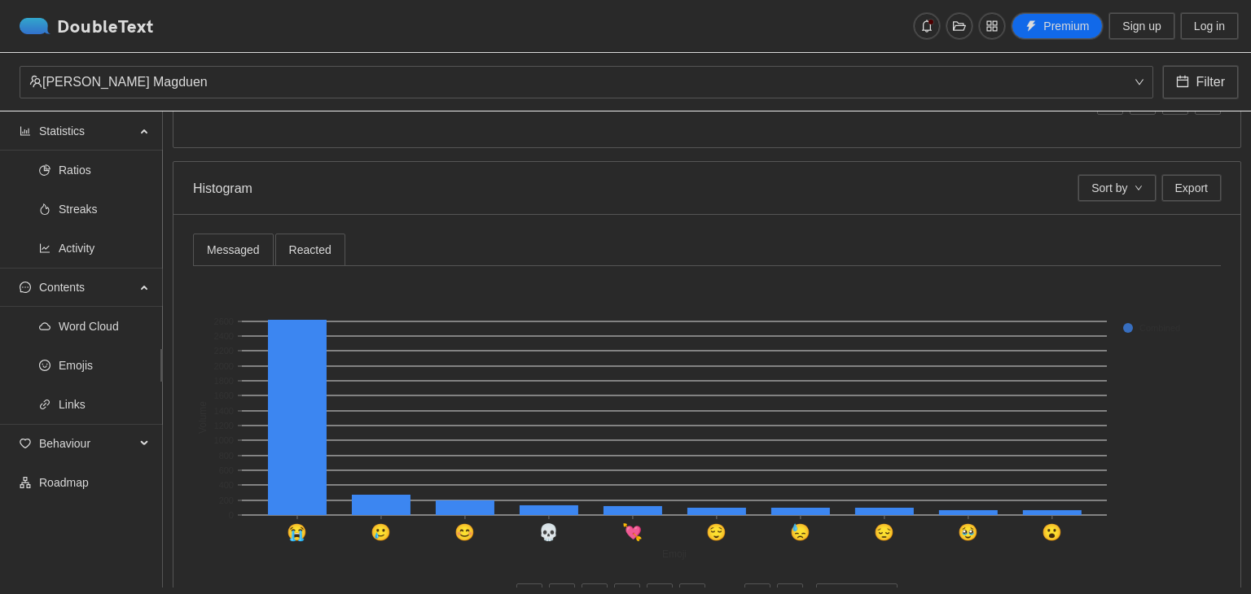
scroll to position [443, 0]
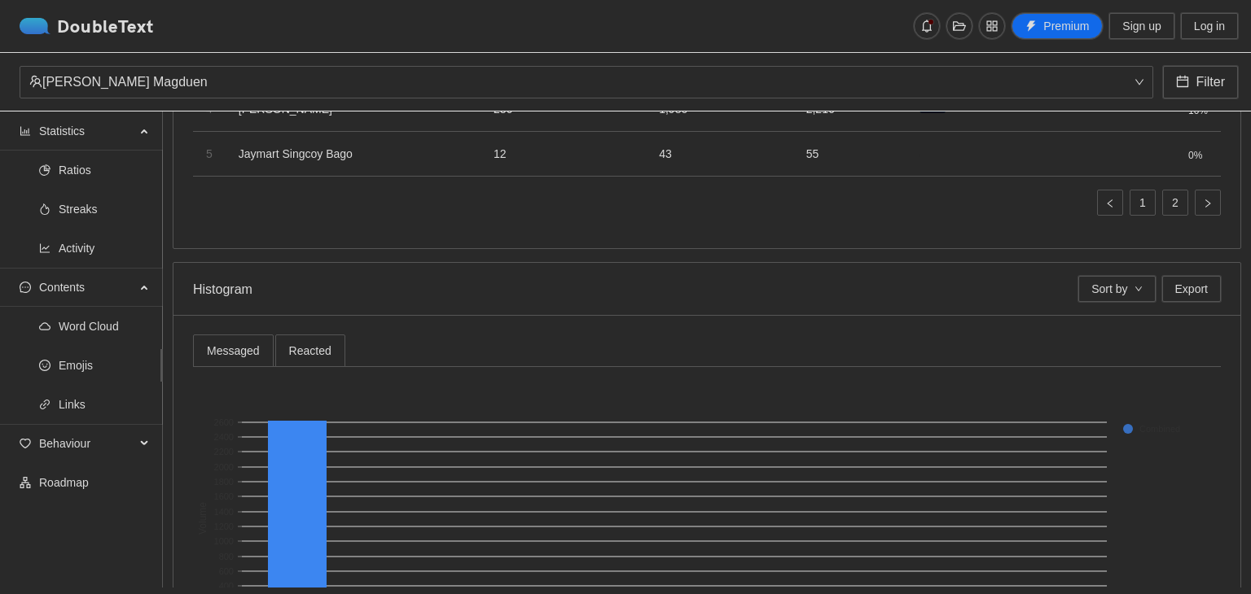
click at [65, 252] on span "Activity" at bounding box center [104, 248] width 91 height 33
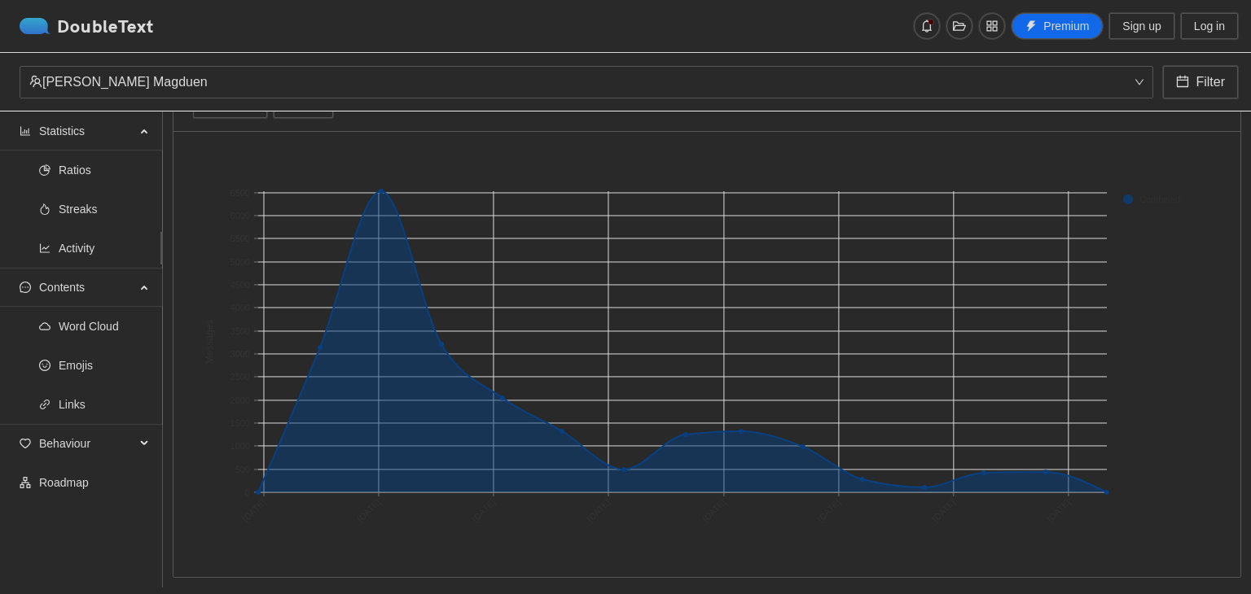
click at [79, 207] on span "Streaks" at bounding box center [104, 209] width 91 height 33
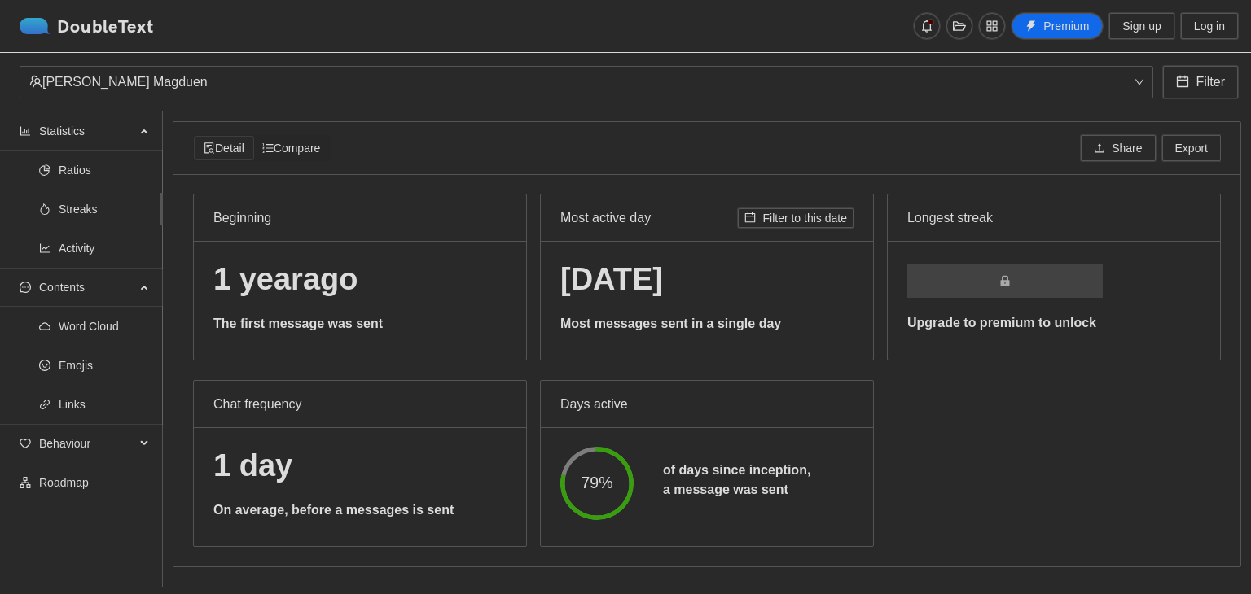
scroll to position [1, 0]
click at [101, 284] on span "Contents" at bounding box center [87, 287] width 96 height 33
click at [110, 284] on span "Contents" at bounding box center [87, 287] width 96 height 33
click at [85, 362] on span "Emojis" at bounding box center [104, 365] width 91 height 33
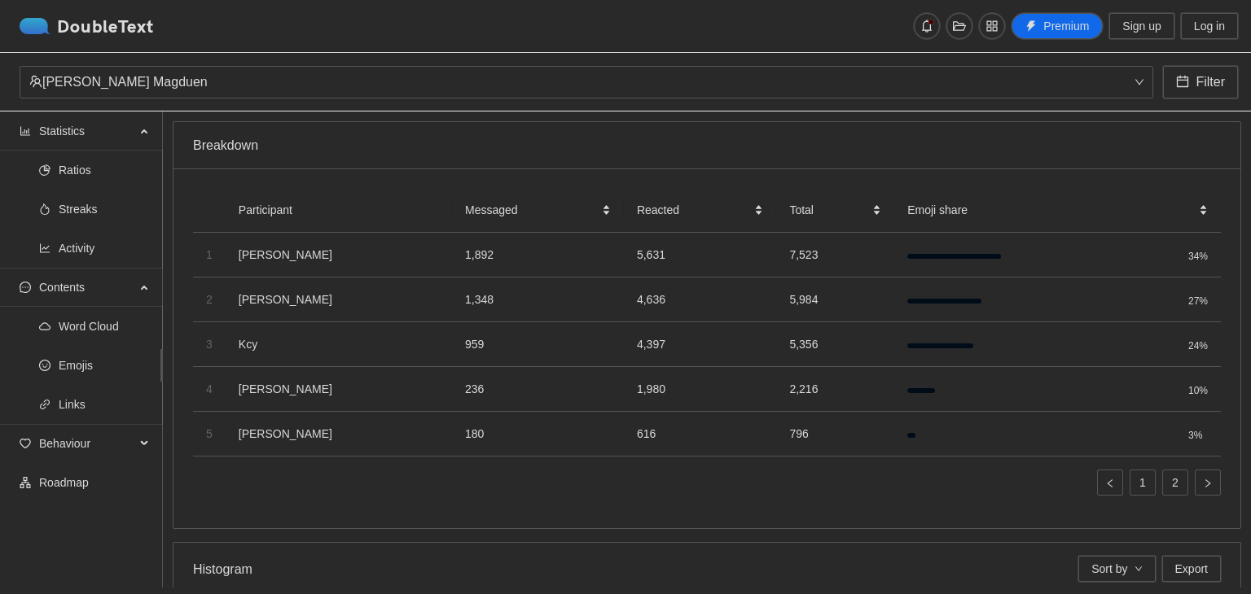
click at [117, 295] on span "Contents" at bounding box center [87, 287] width 96 height 33
click at [86, 239] on span "Activity" at bounding box center [104, 248] width 91 height 33
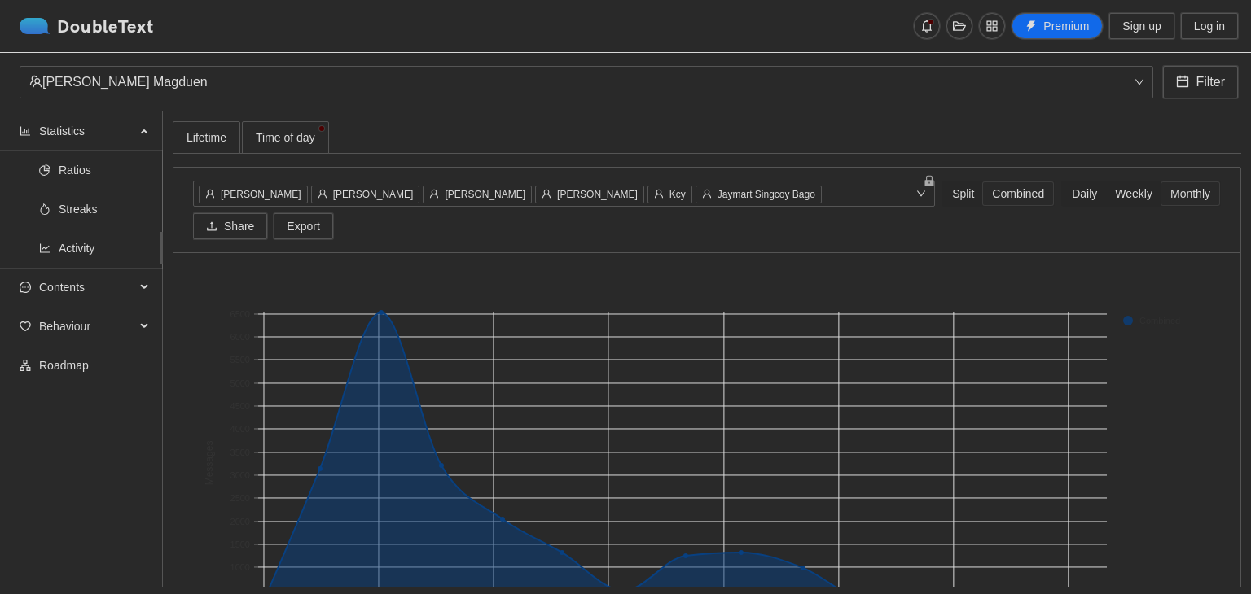
click at [211, 132] on div "Lifetime" at bounding box center [206, 138] width 40 height 18
click at [293, 138] on span "Time of day" at bounding box center [285, 138] width 59 height 18
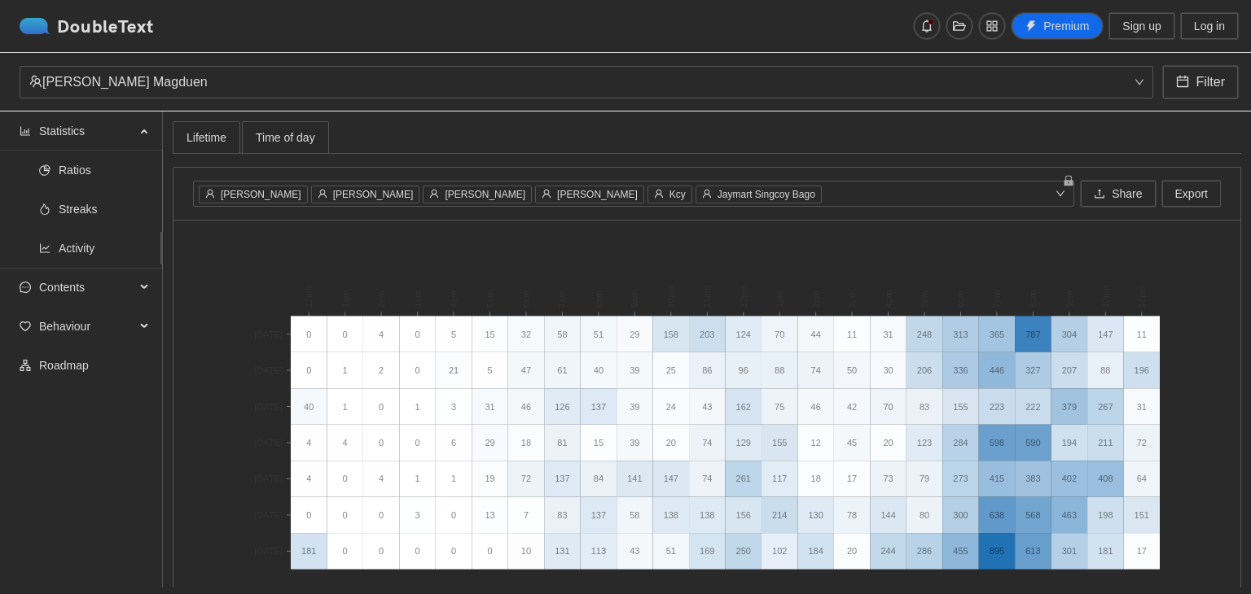
click at [217, 134] on div "Lifetime" at bounding box center [206, 138] width 40 height 18
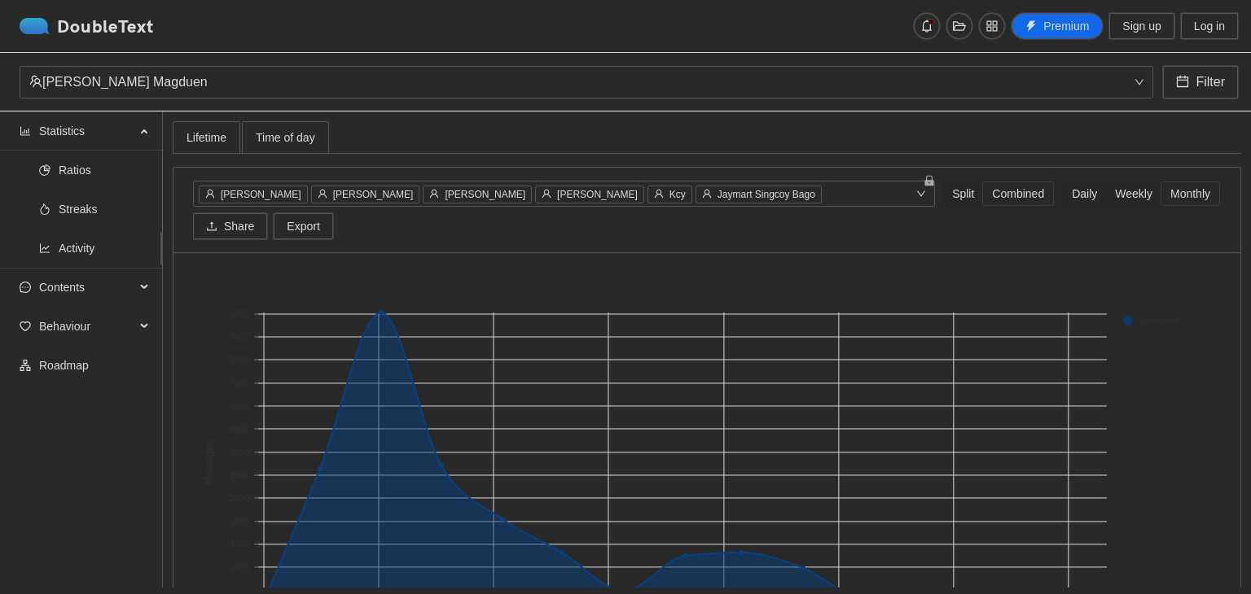
click at [275, 141] on span "Time of day" at bounding box center [285, 137] width 59 height 11
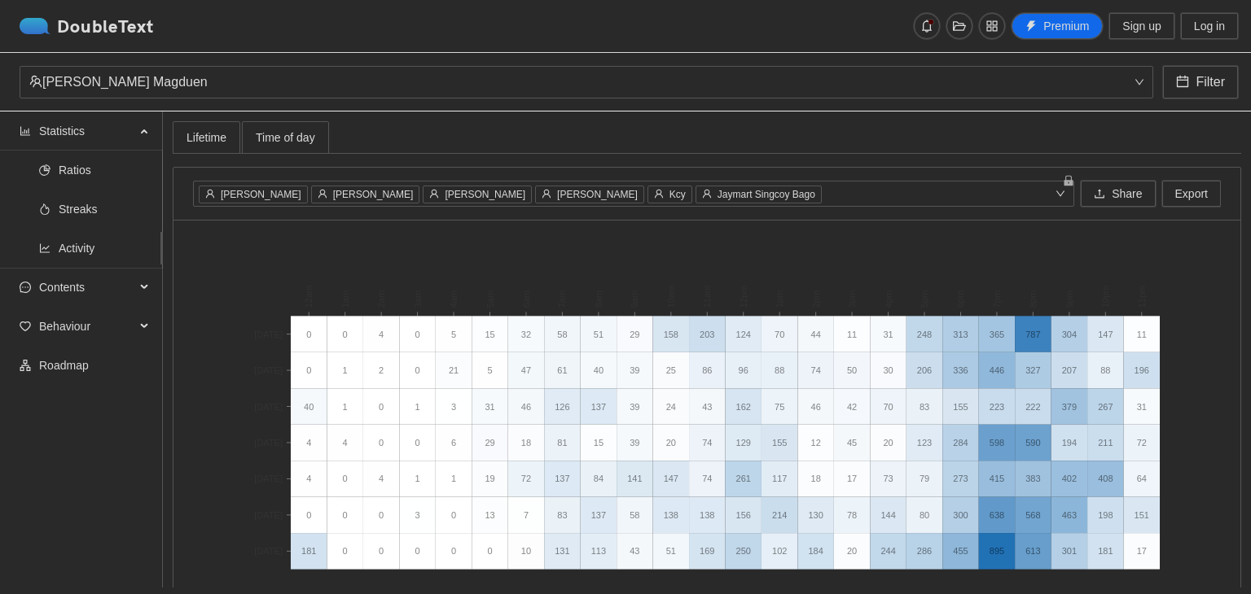
click at [217, 131] on div "Lifetime" at bounding box center [206, 138] width 40 height 18
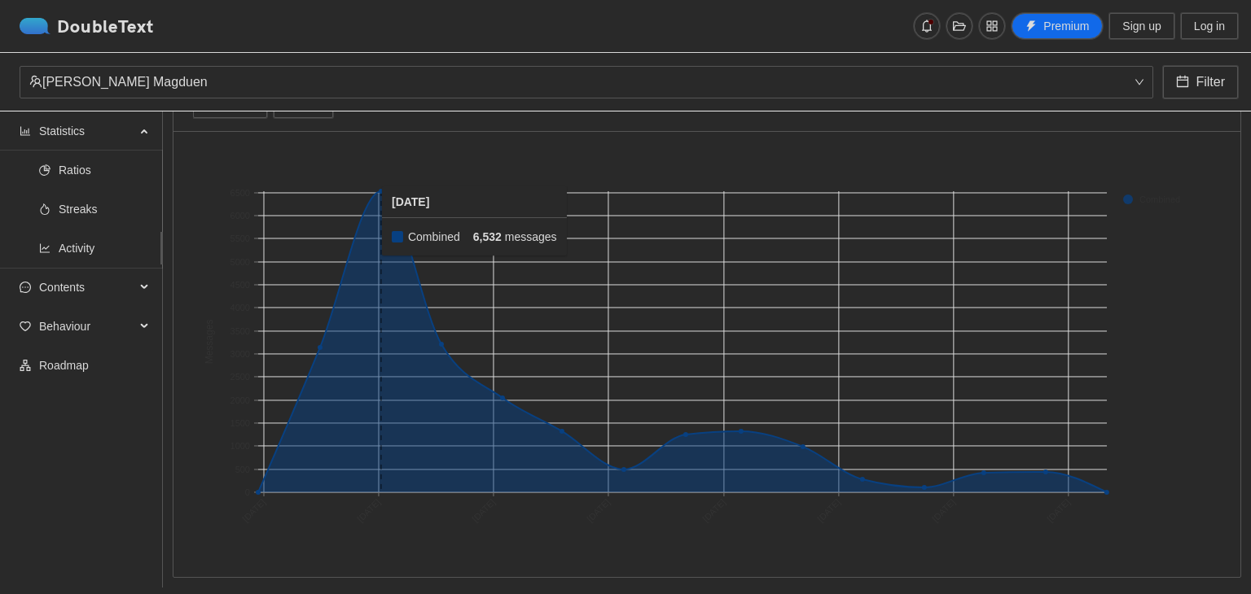
scroll to position [133, 0]
click at [90, 200] on span "Streaks" at bounding box center [104, 209] width 91 height 33
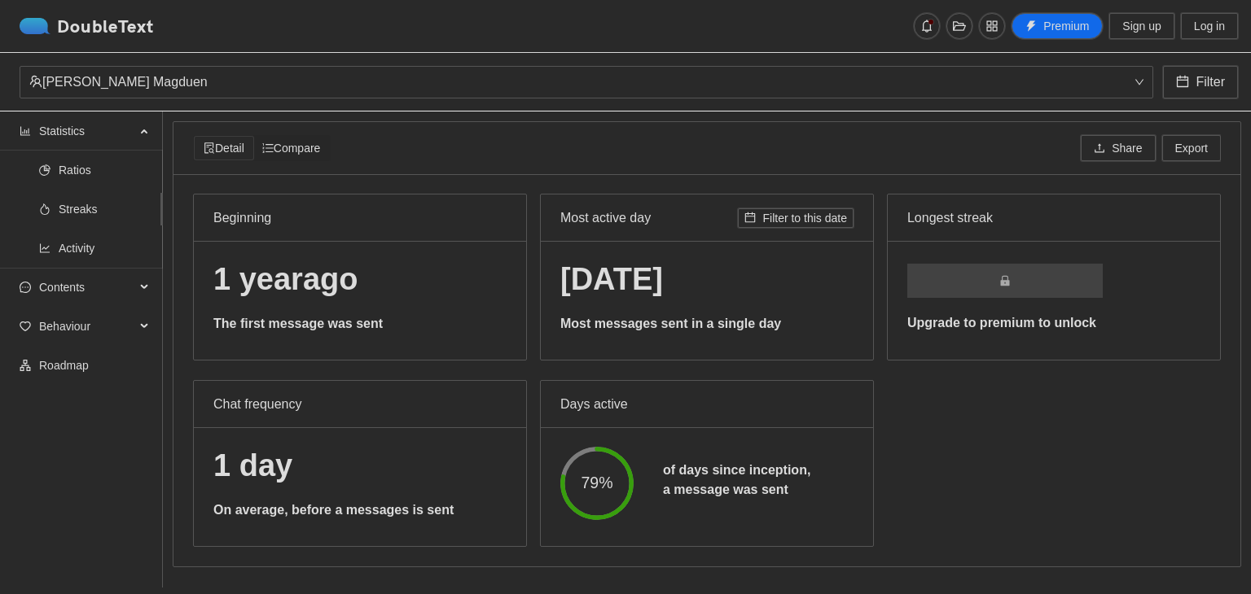
click at [85, 167] on span "Ratios" at bounding box center [104, 170] width 91 height 33
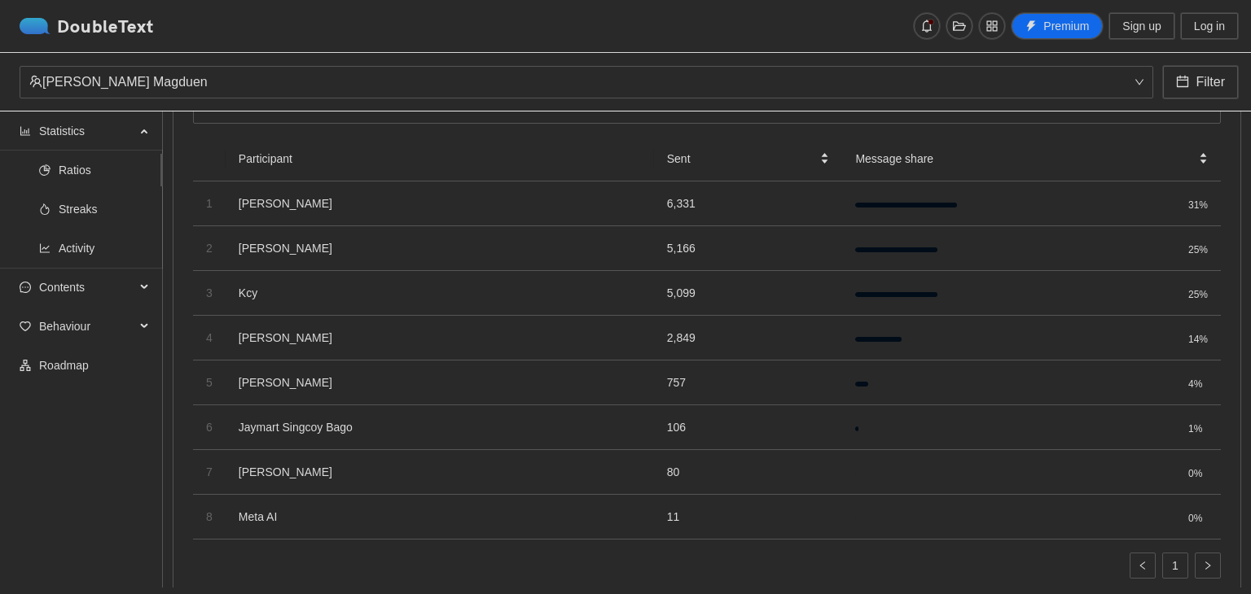
click at [64, 208] on span "Streaks" at bounding box center [104, 209] width 91 height 33
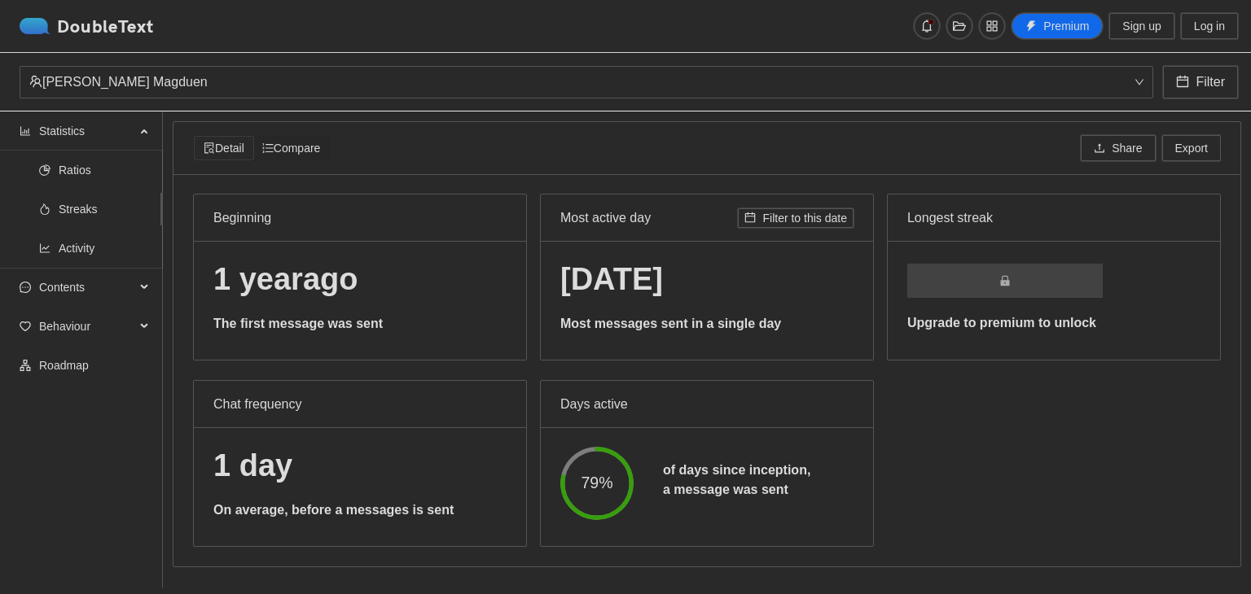
scroll to position [1, 0]
click at [110, 291] on span "Contents" at bounding box center [87, 287] width 96 height 33
click at [107, 324] on span "Word Cloud" at bounding box center [104, 326] width 91 height 33
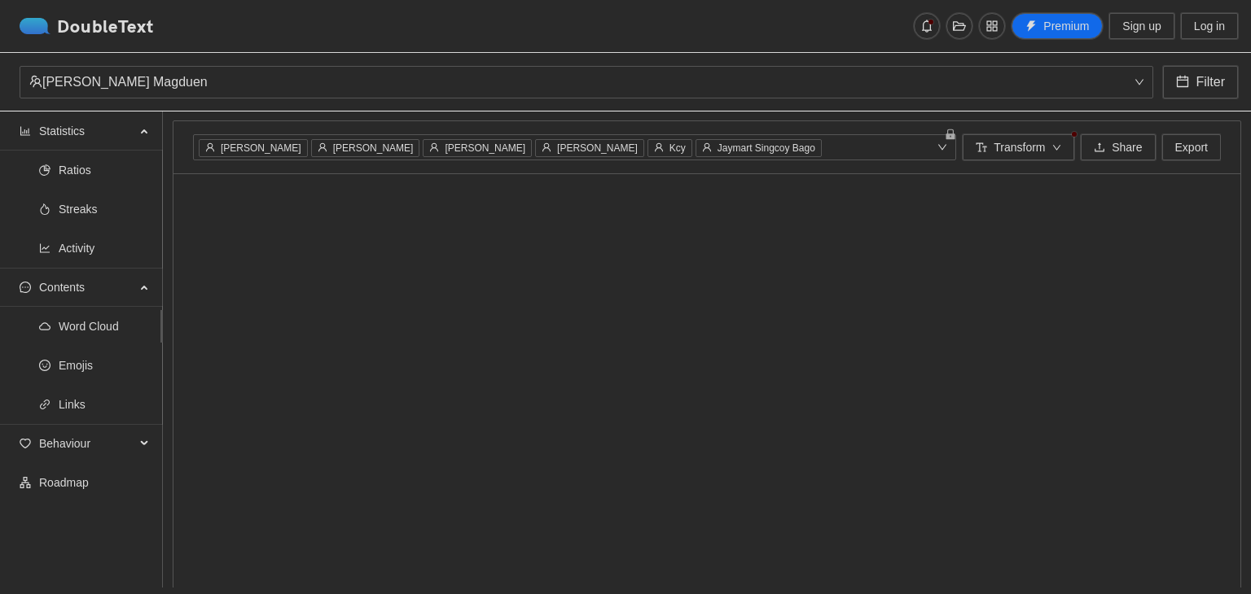
scroll to position [72, 0]
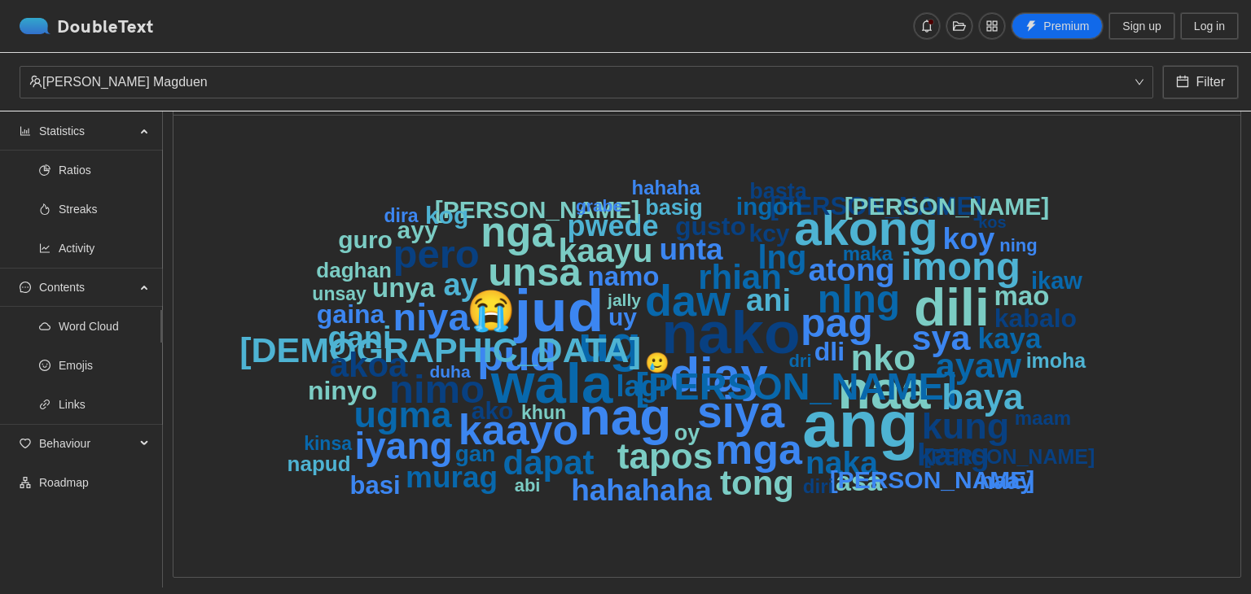
click at [103, 364] on span "Emojis" at bounding box center [104, 365] width 91 height 33
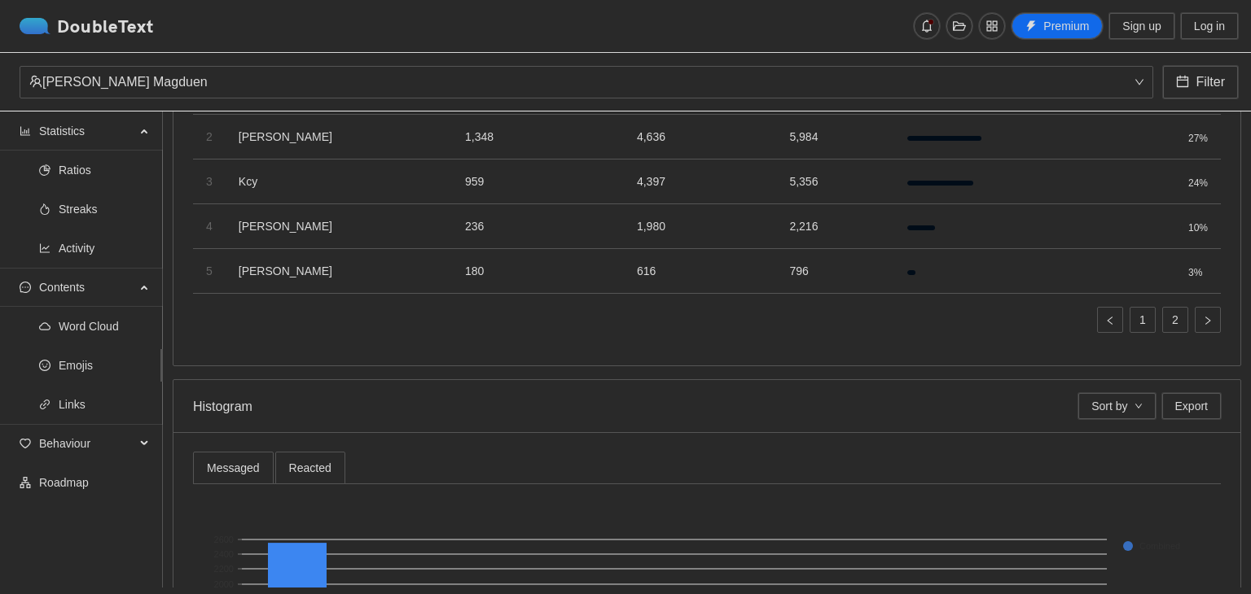
click at [104, 335] on span "Word Cloud" at bounding box center [104, 326] width 91 height 33
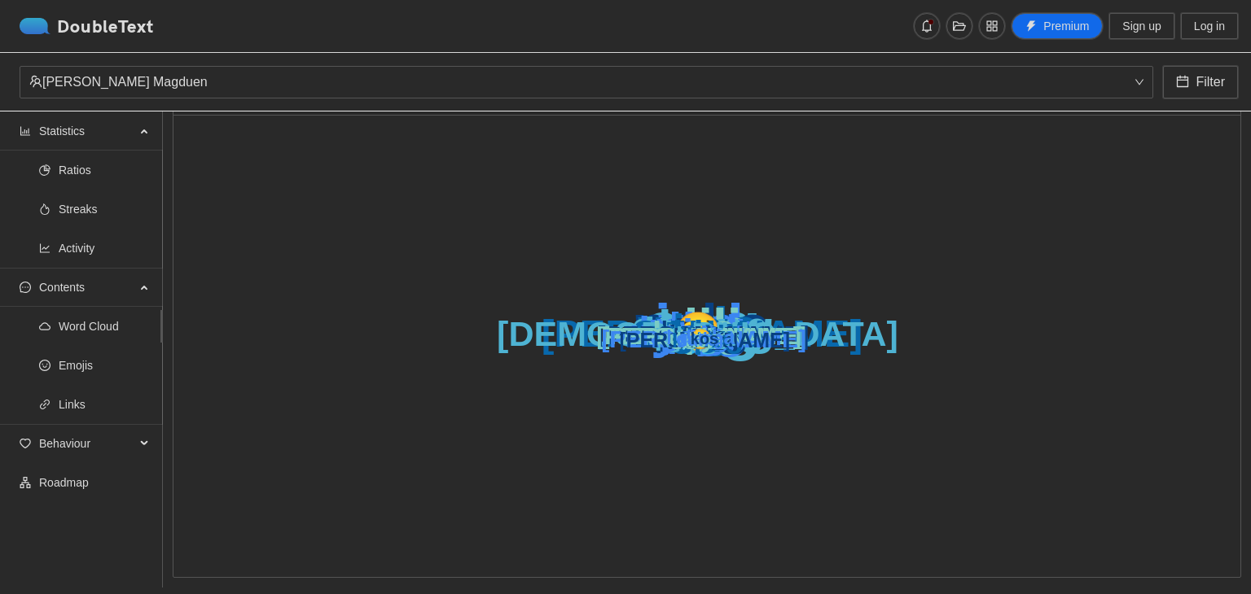
click at [98, 411] on span "Links" at bounding box center [104, 404] width 91 height 33
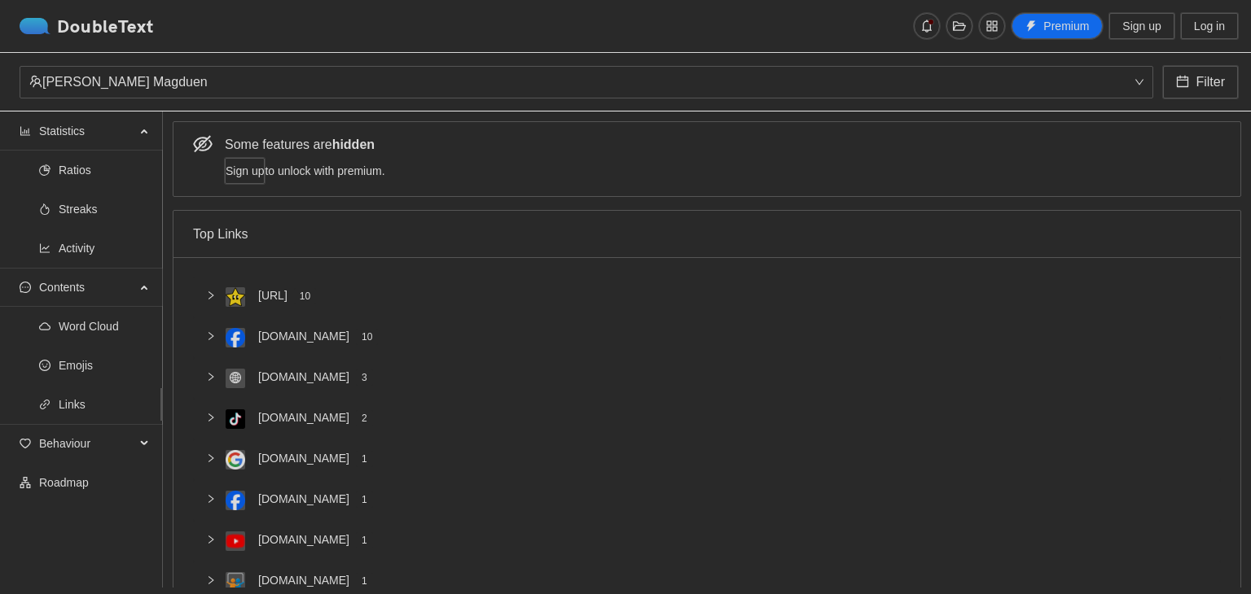
scroll to position [100, 0]
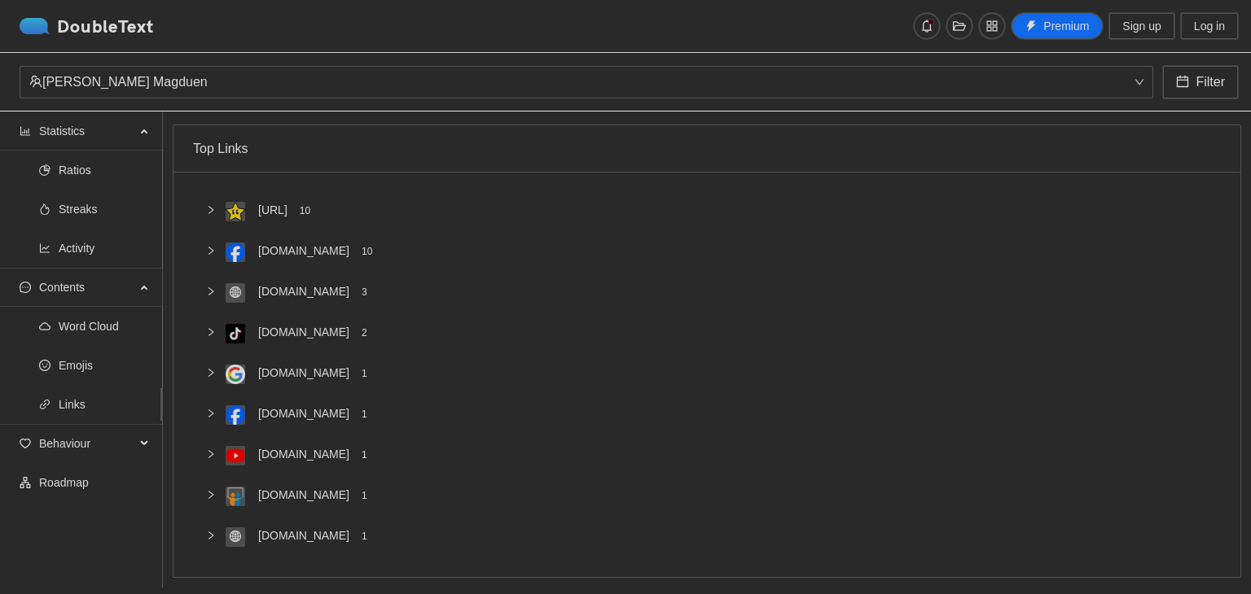
click at [115, 440] on span "Behaviour" at bounding box center [87, 443] width 96 height 33
click at [107, 478] on span "Interactions" at bounding box center [104, 483] width 91 height 33
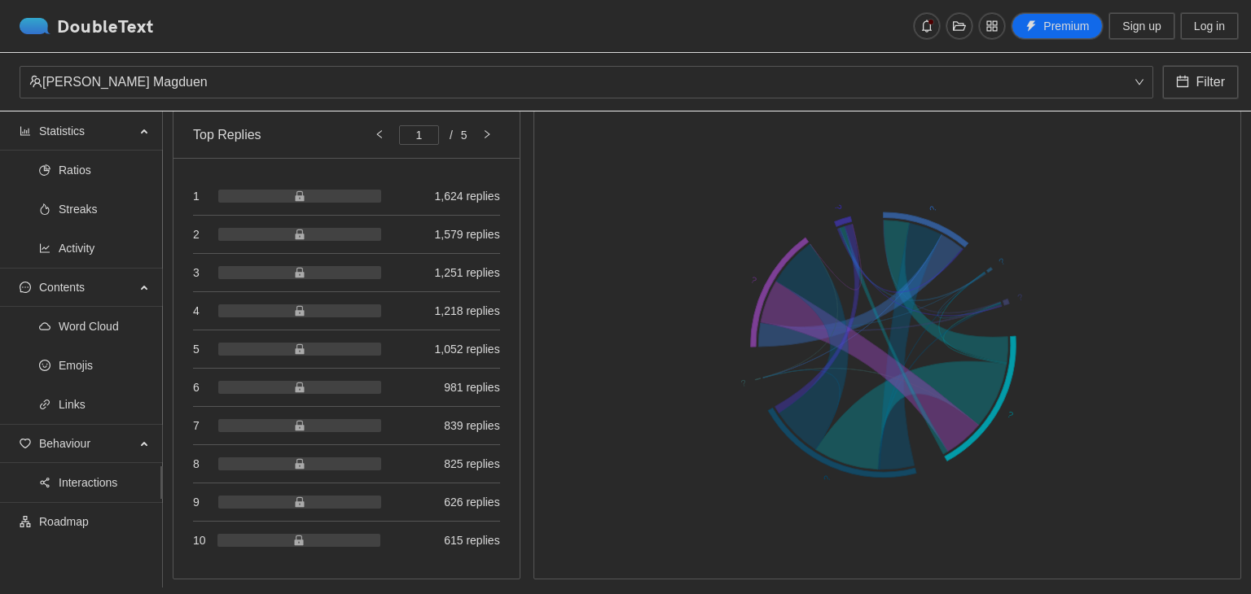
scroll to position [158, 0]
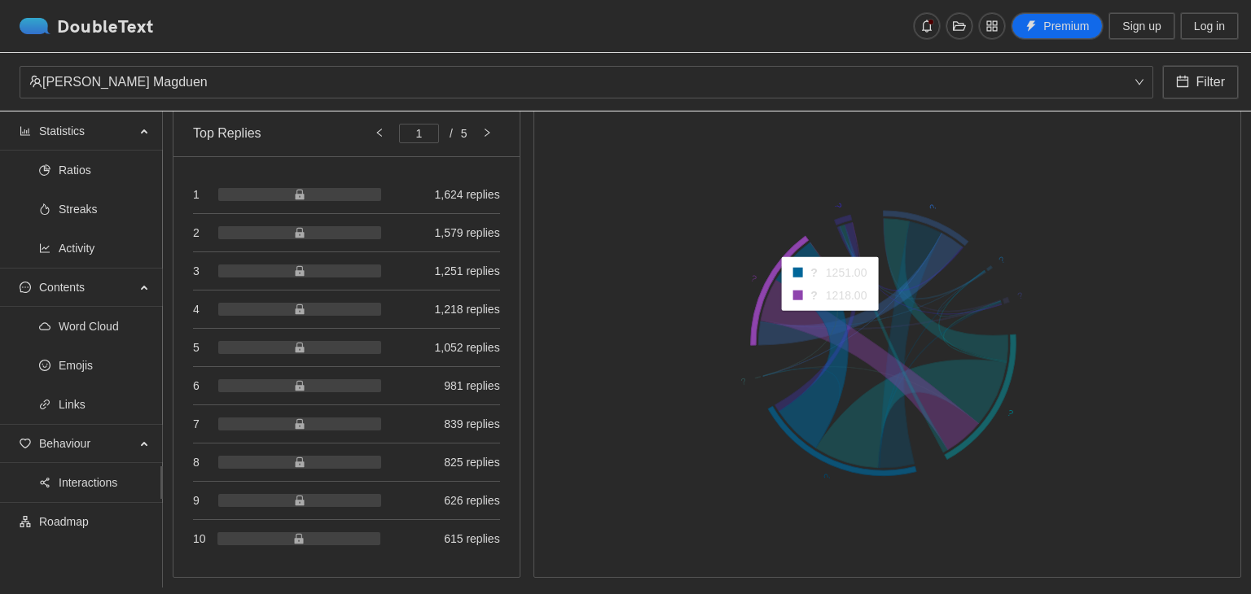
click at [832, 309] on icon at bounding box center [812, 346] width 72 height 206
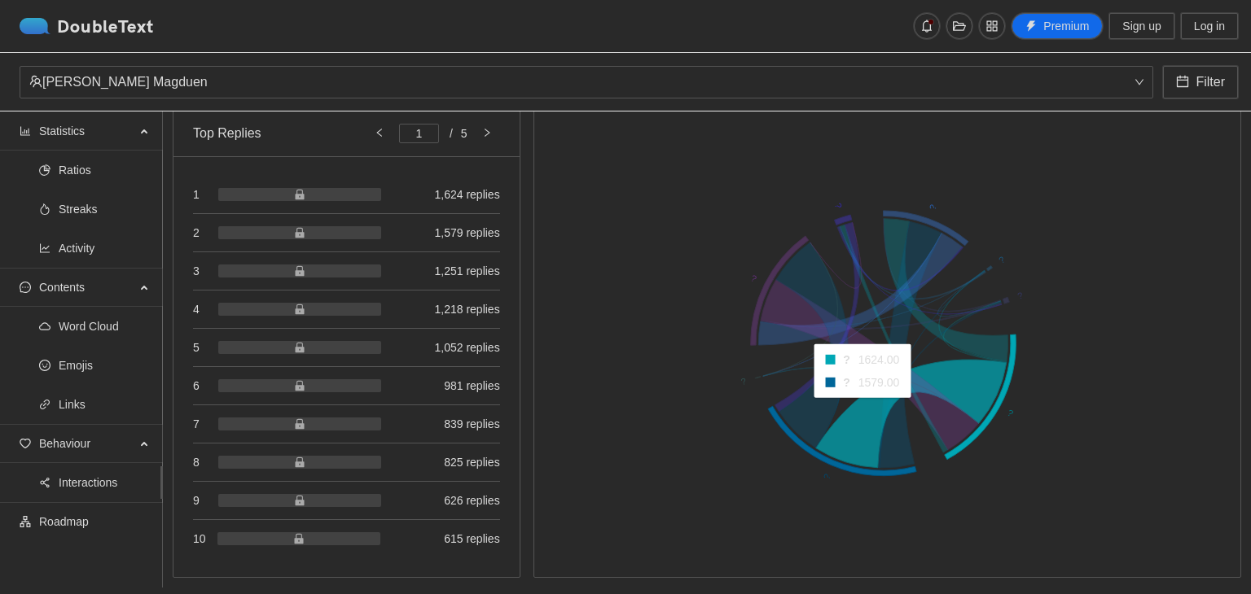
click at [862, 402] on icon at bounding box center [911, 414] width 191 height 108
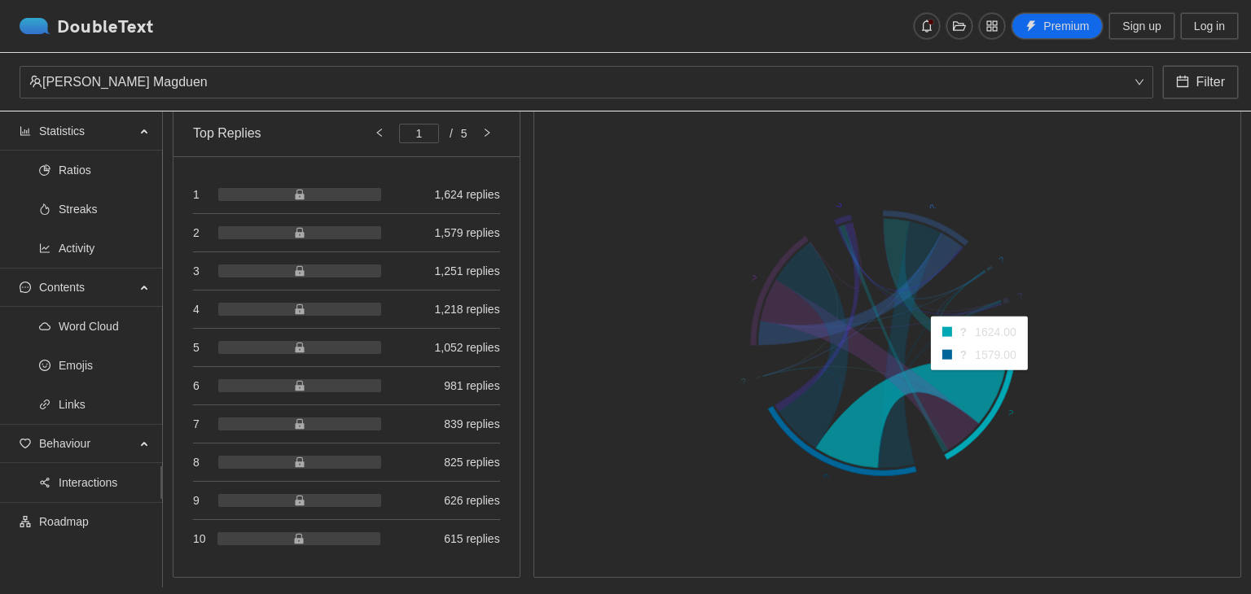
click at [974, 367] on icon at bounding box center [911, 414] width 191 height 108
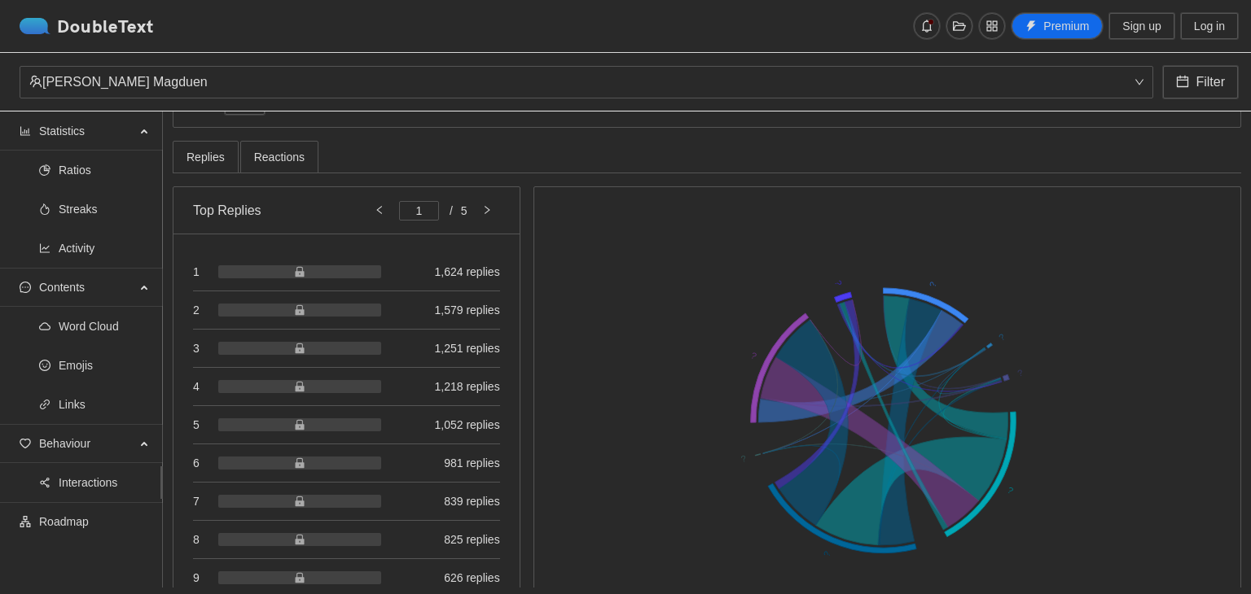
scroll to position [0, 0]
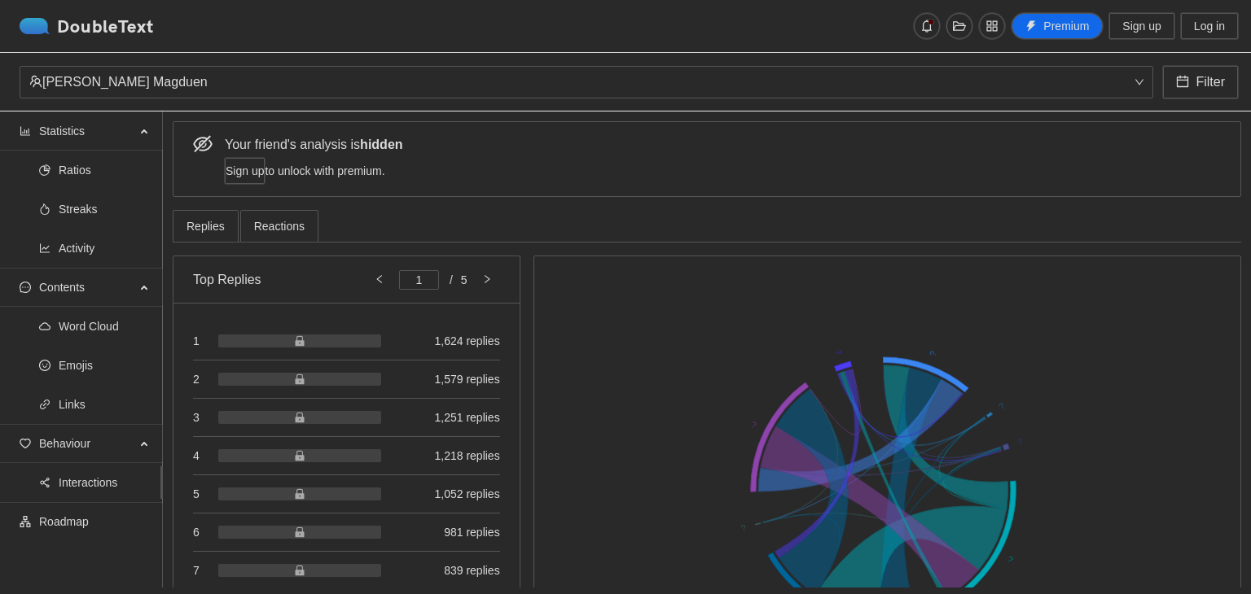
click at [94, 210] on span "Streaks" at bounding box center [104, 209] width 91 height 33
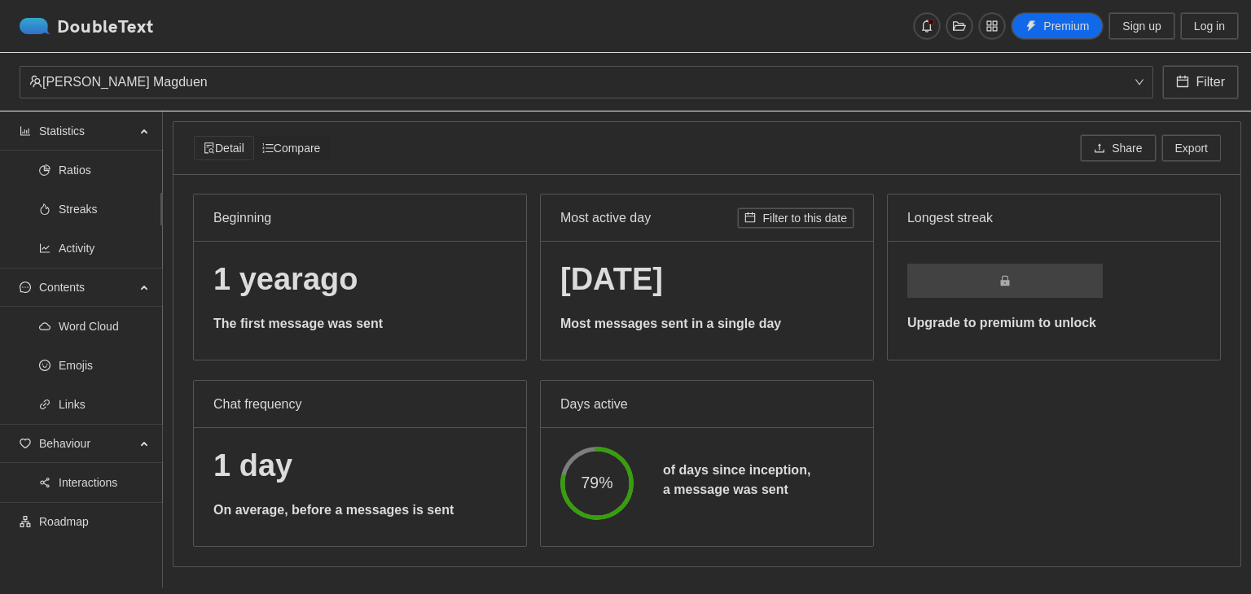
click at [60, 167] on span "Ratios" at bounding box center [104, 170] width 91 height 33
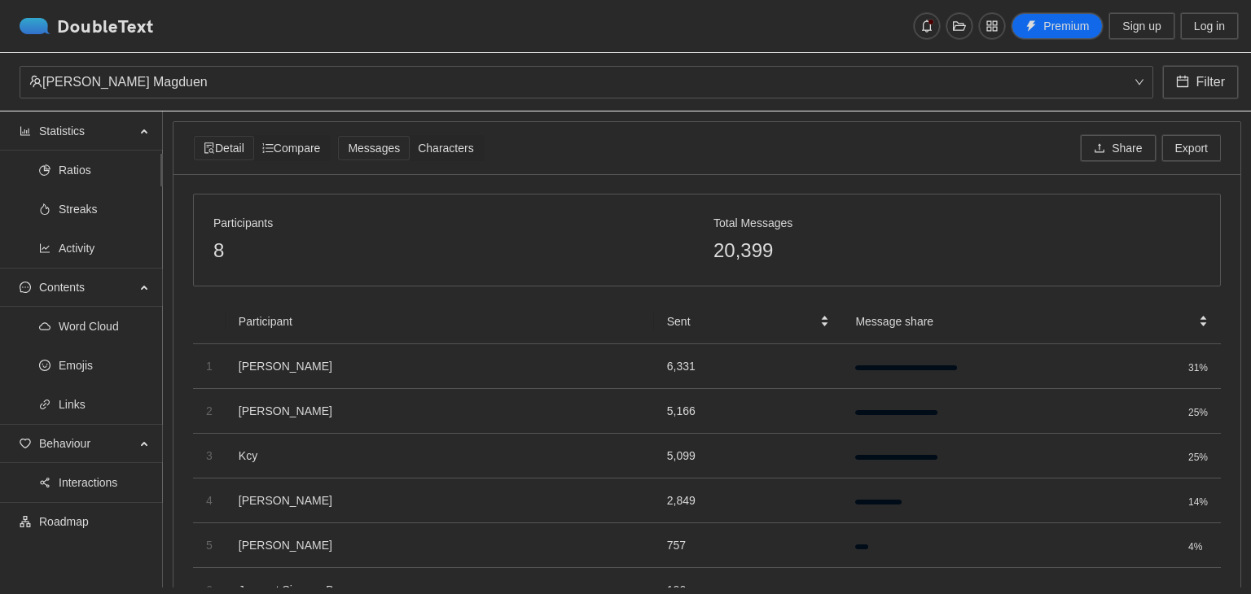
click at [87, 410] on span "Links" at bounding box center [104, 404] width 91 height 33
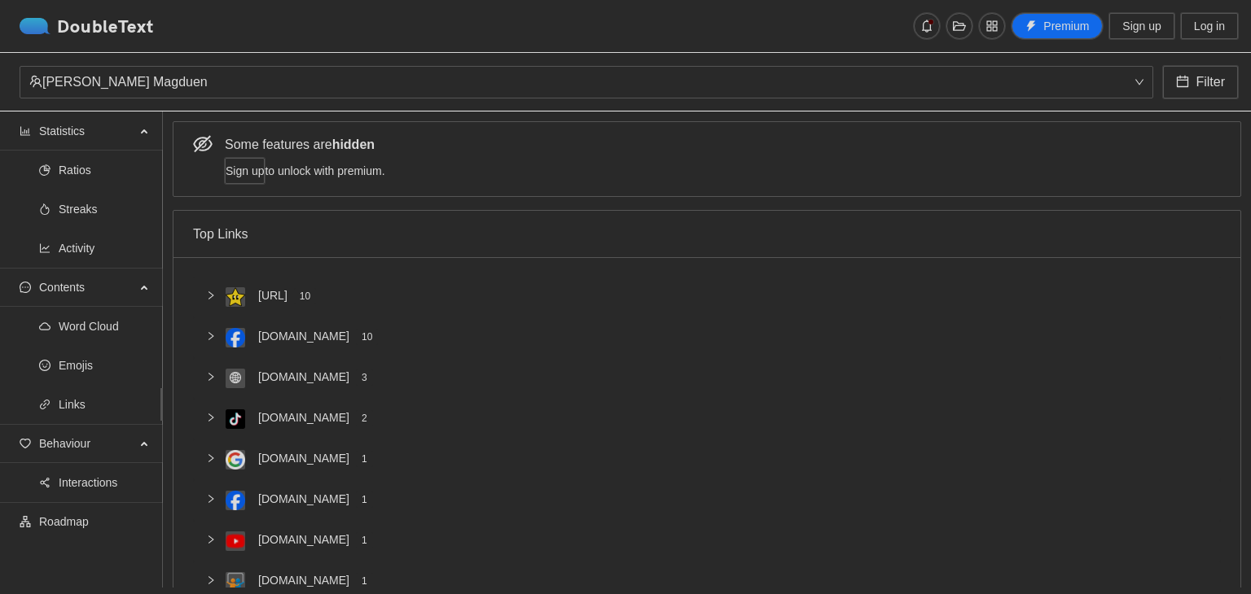
click at [58, 518] on span "Roadmap" at bounding box center [94, 522] width 111 height 33
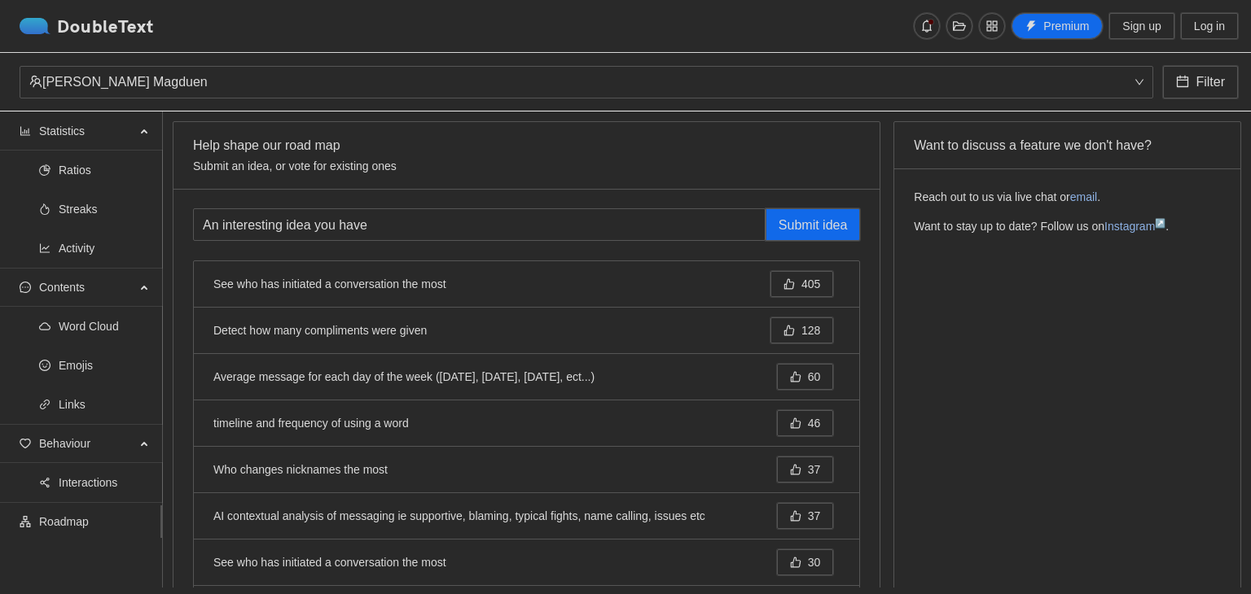
click at [86, 318] on span "Word Cloud" at bounding box center [104, 326] width 91 height 33
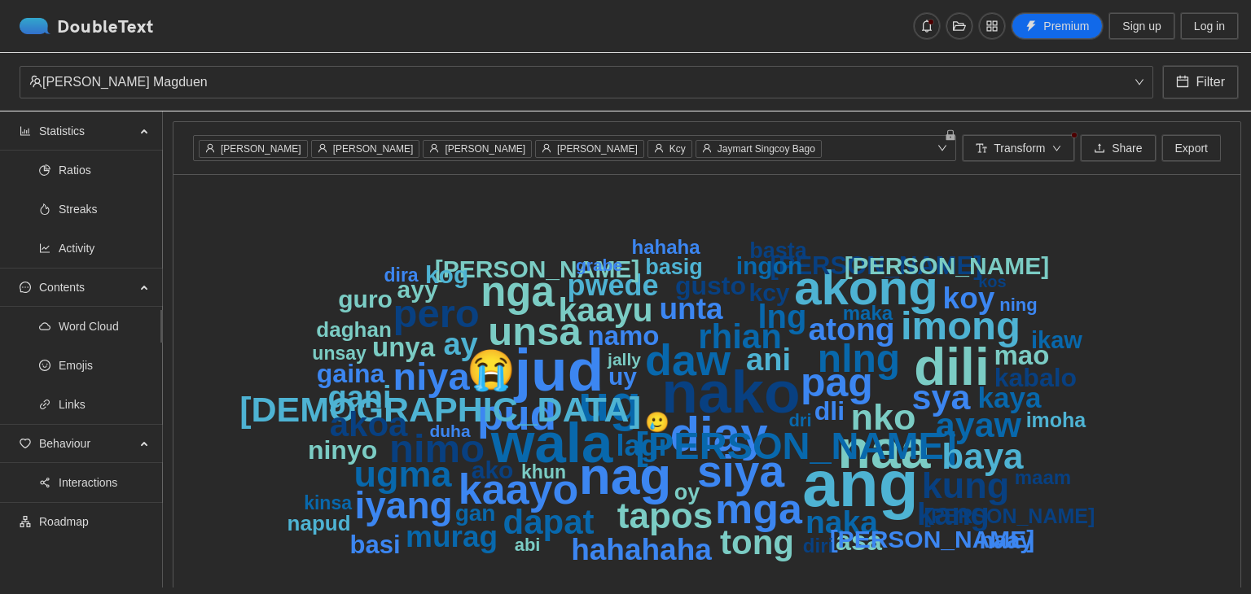
click at [669, 151] on span "Kcy" at bounding box center [677, 148] width 16 height 11
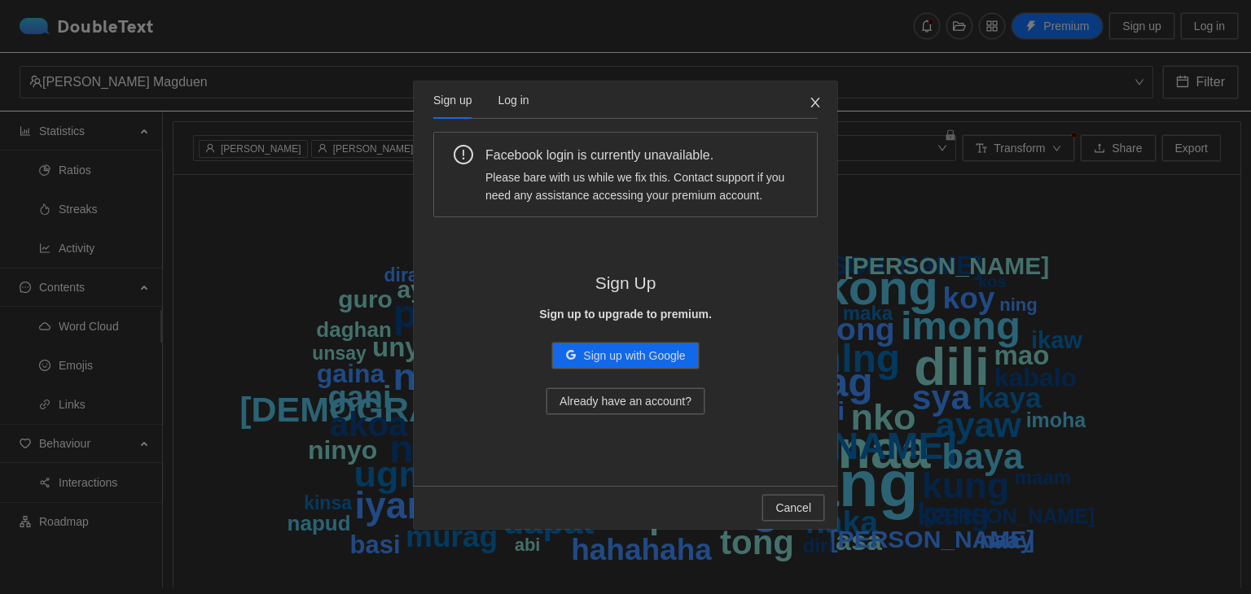
click at [803, 81] on span "Close" at bounding box center [815, 103] width 44 height 44
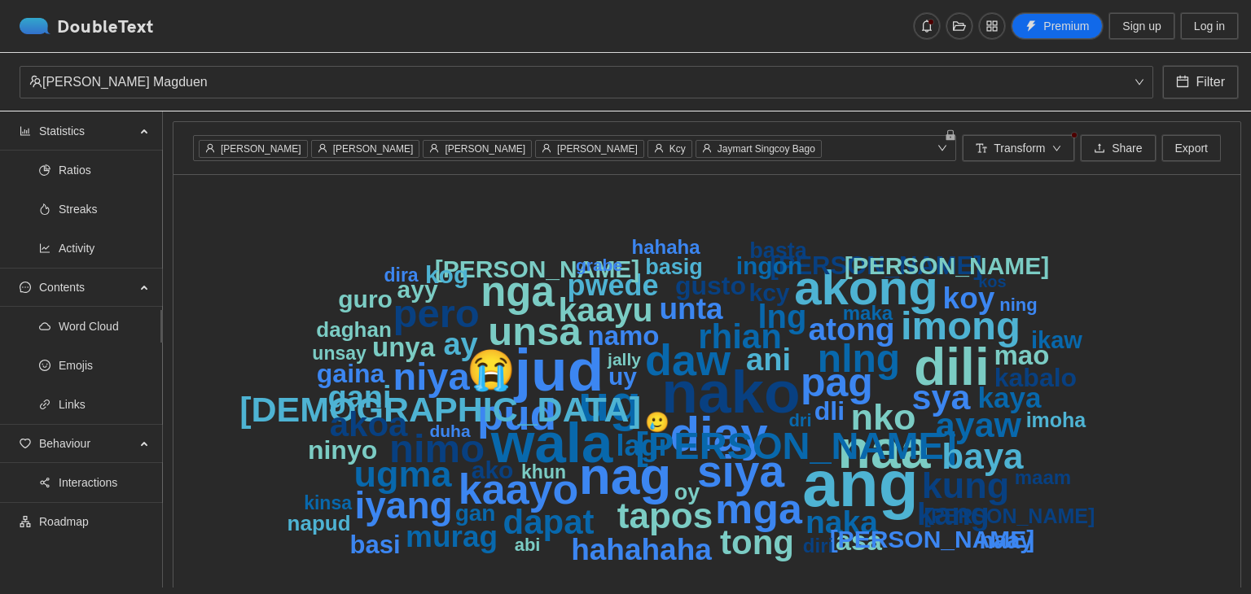
click at [1010, 150] on span "Transform" at bounding box center [1018, 148] width 51 height 18
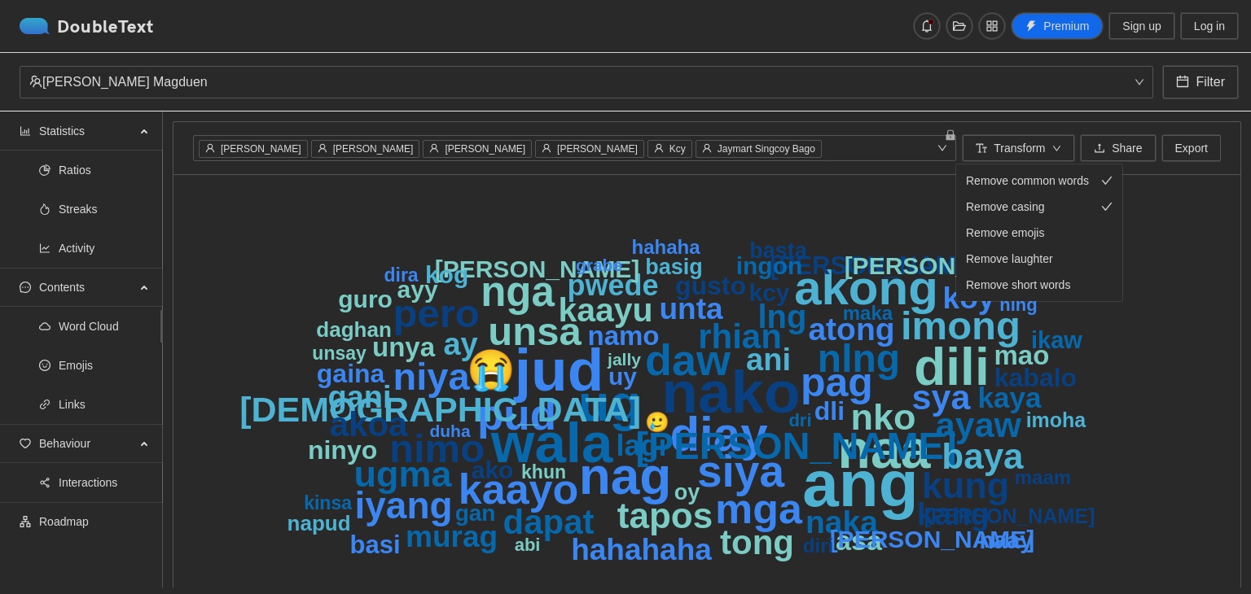
click at [1058, 180] on span "Remove common words" at bounding box center [1027, 181] width 123 height 18
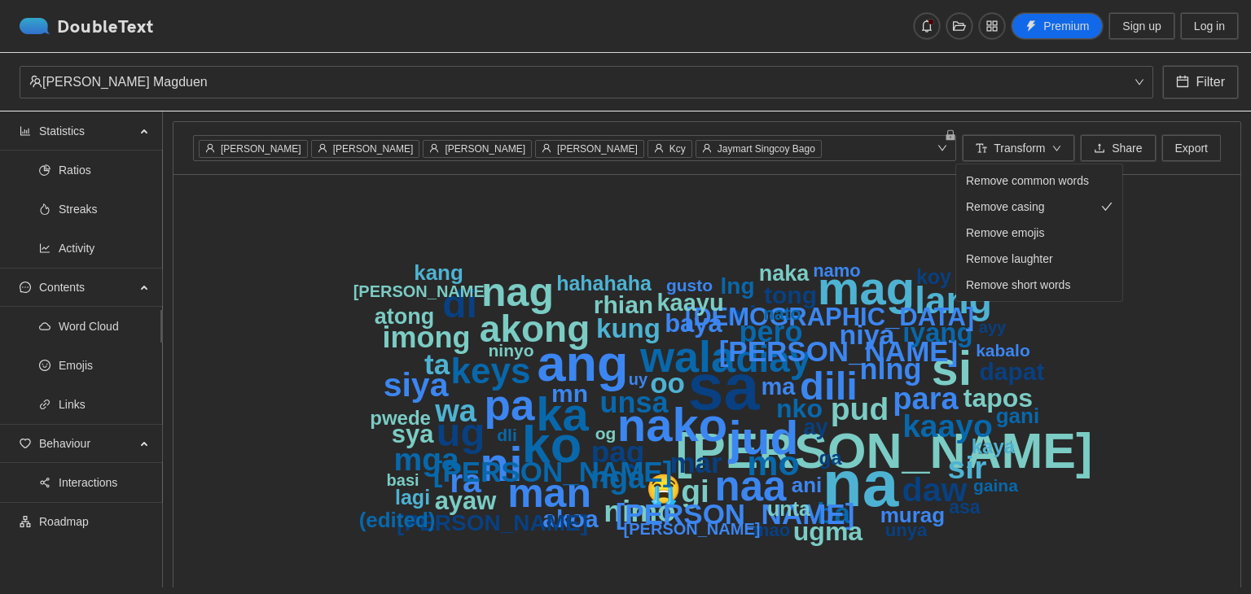
click at [1058, 183] on span "Remove common words" at bounding box center [1027, 181] width 123 height 18
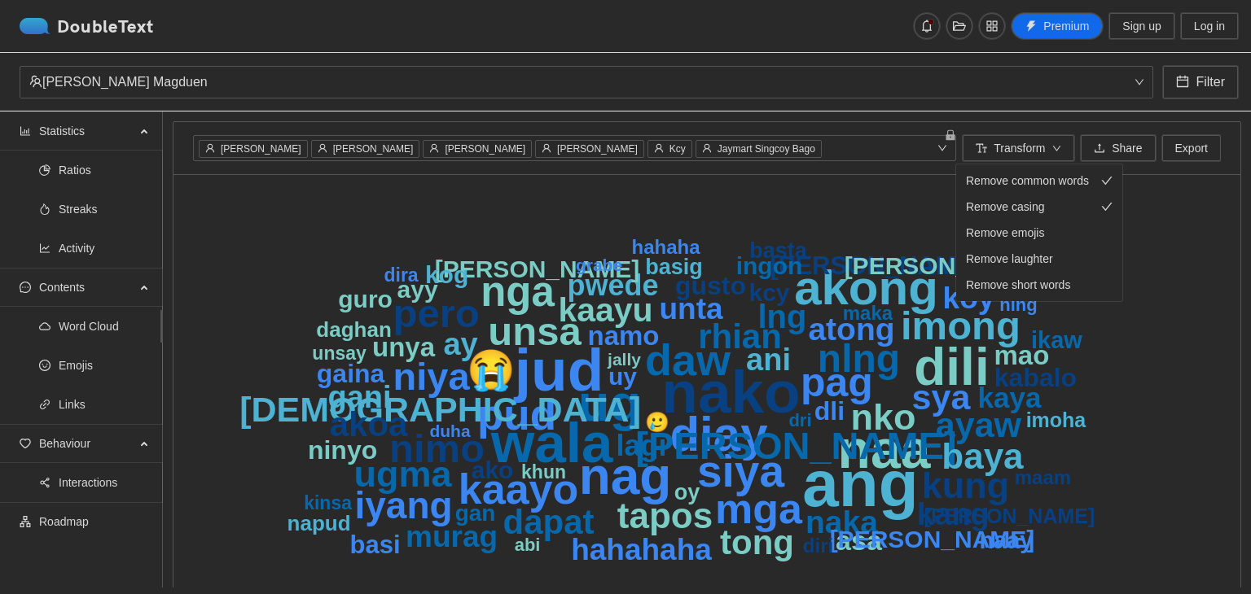
click at [1052, 209] on div "Remove casing" at bounding box center [1039, 207] width 147 height 18
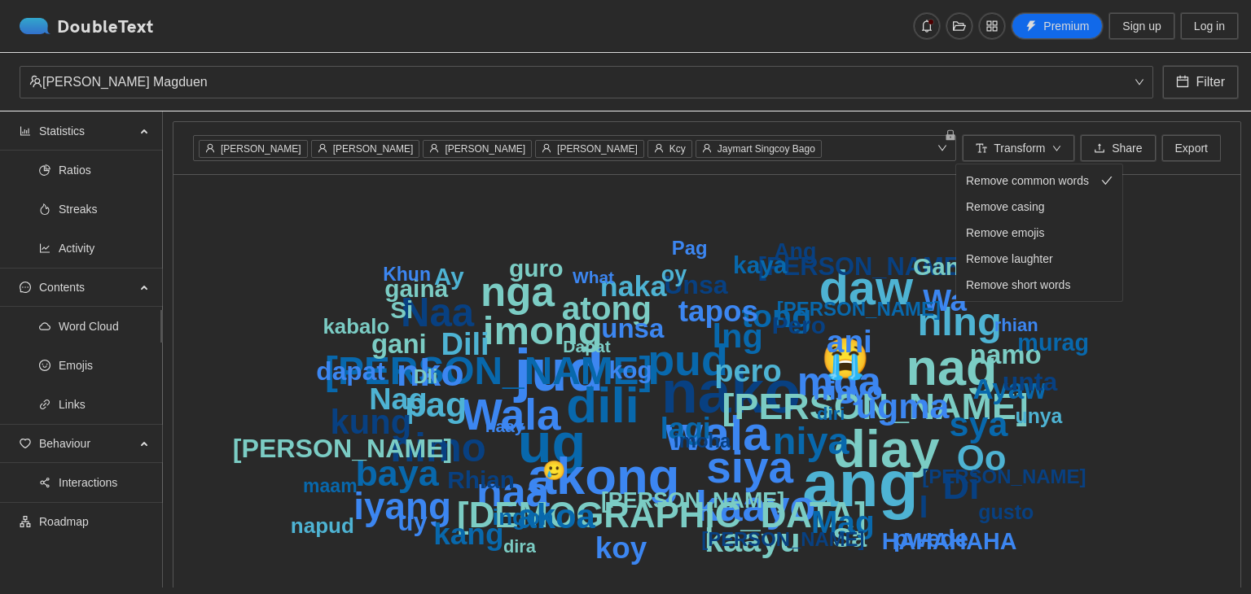
click at [1055, 182] on span "Remove common words" at bounding box center [1027, 181] width 123 height 18
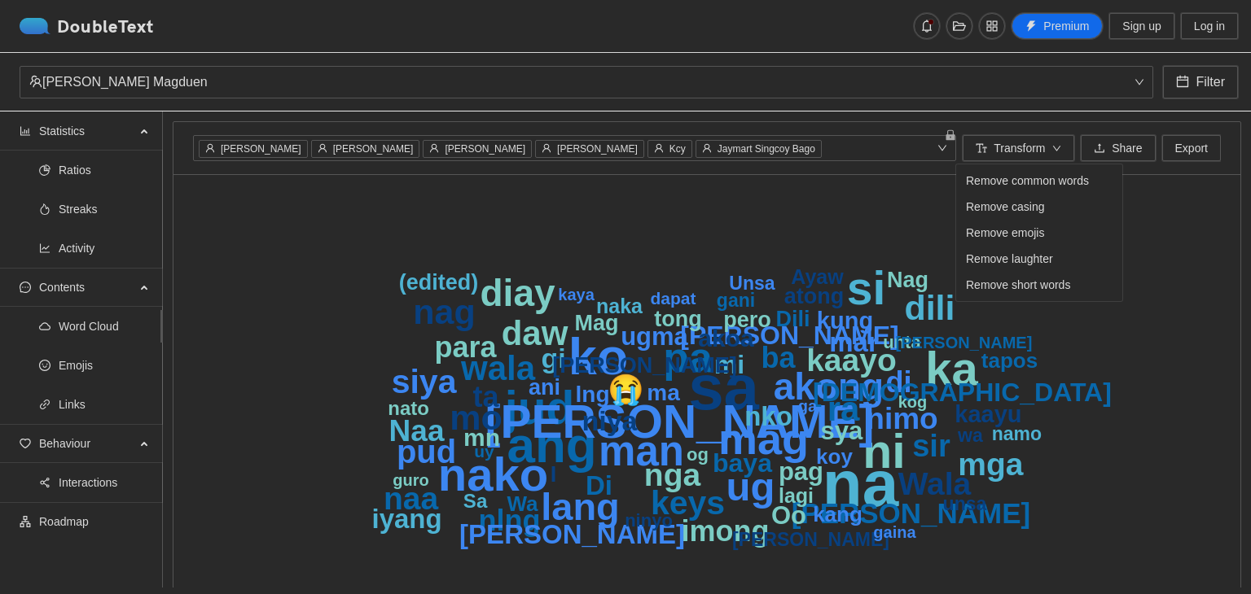
click at [1016, 182] on span "Remove common words" at bounding box center [1027, 181] width 123 height 18
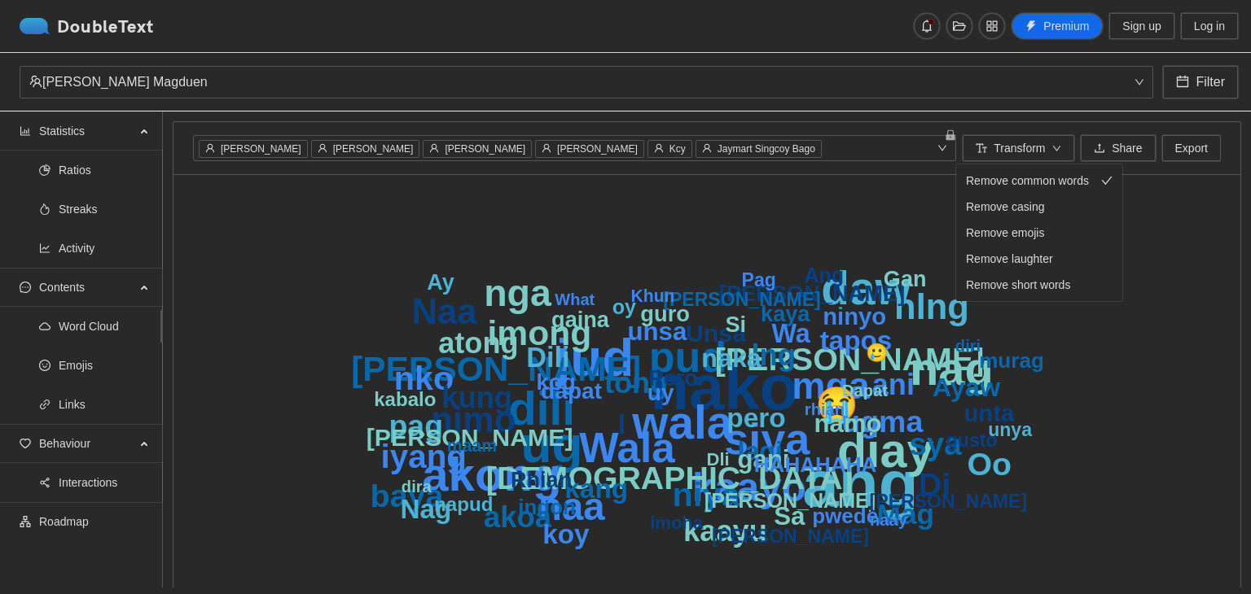
click at [1022, 213] on span "Remove casing" at bounding box center [1005, 207] width 79 height 18
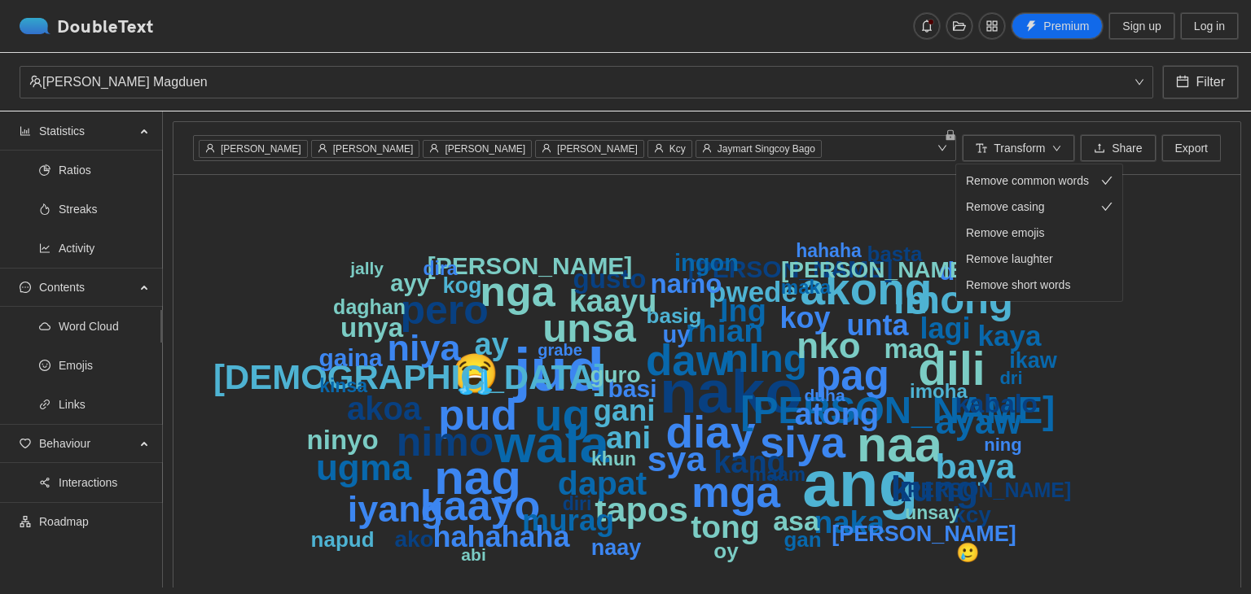
click at [1027, 231] on span "Remove emojis" at bounding box center [1005, 233] width 78 height 18
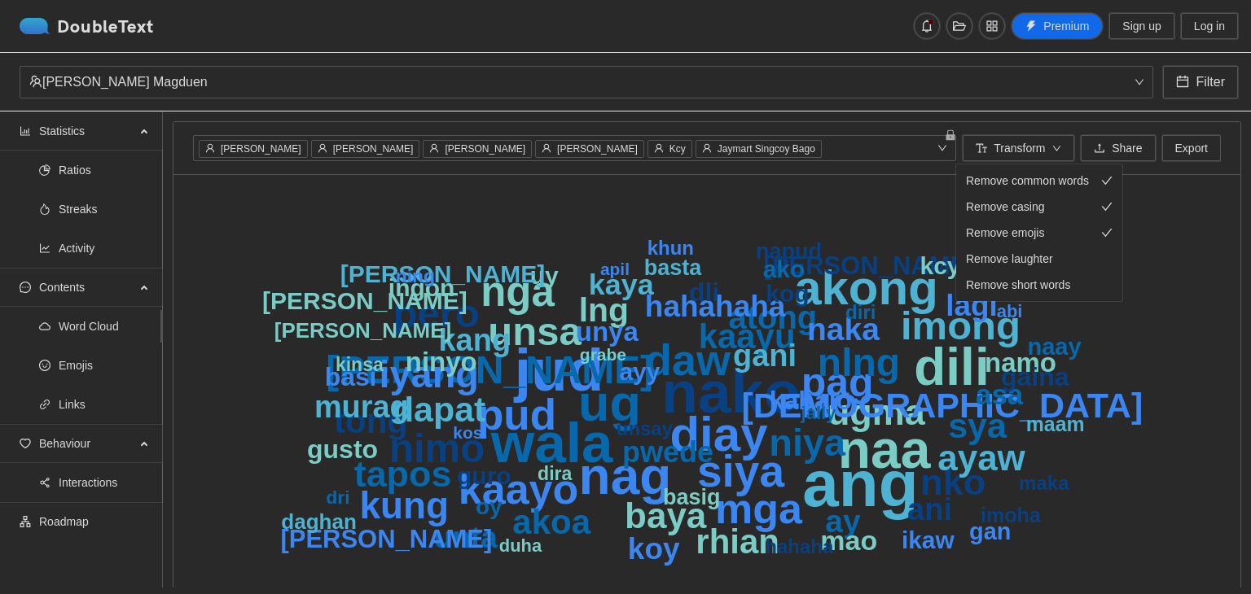
click at [1028, 261] on span "Remove laughter" at bounding box center [1009, 259] width 87 height 18
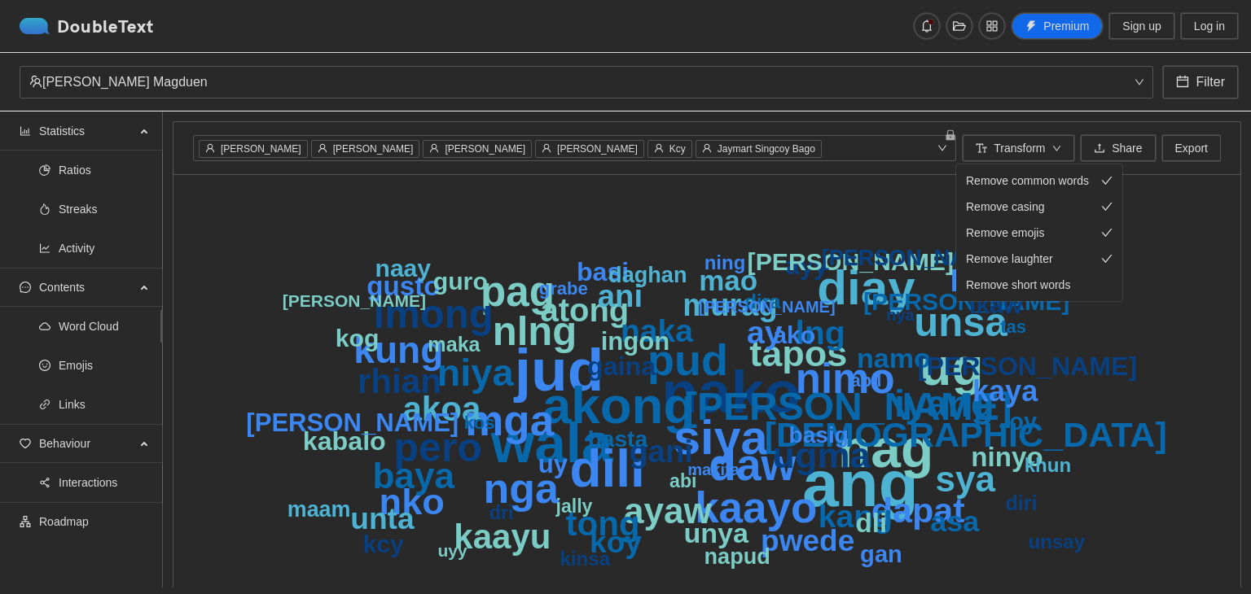
click at [1029, 291] on span "Remove short words" at bounding box center [1018, 285] width 104 height 18
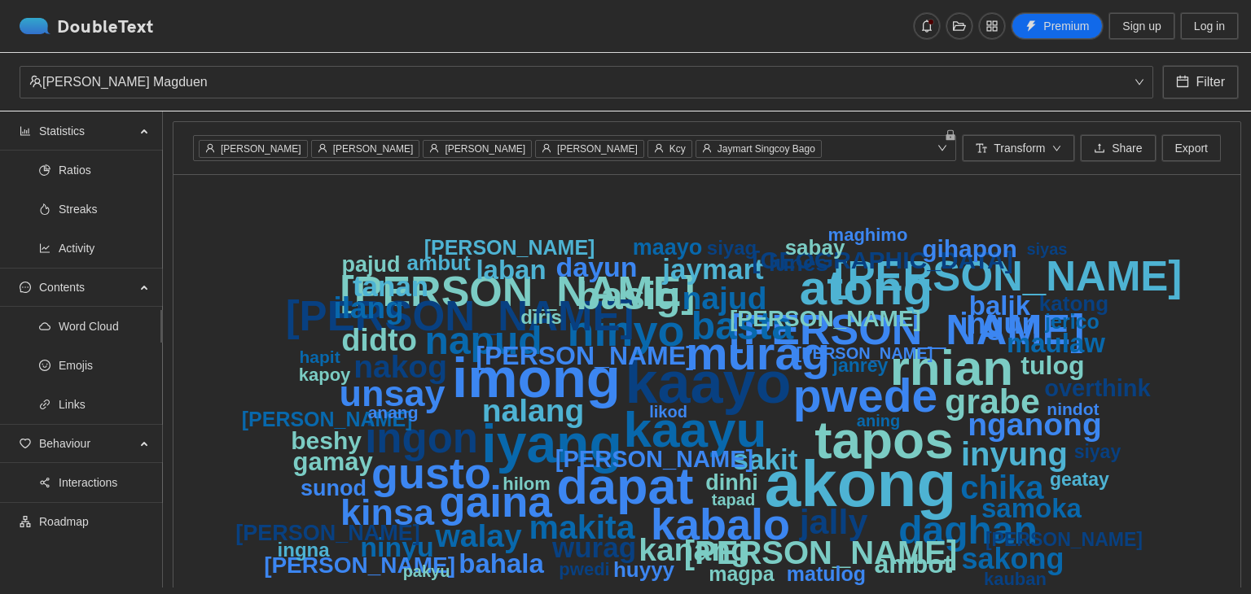
click at [1183, 215] on icon "akong kaayo imong iyang tapos dapat rhian kaayu atong murag pwede ninyo gusto k…" at bounding box center [700, 405] width 1015 height 423
click at [1041, 151] on button "Transform" at bounding box center [1018, 148] width 112 height 26
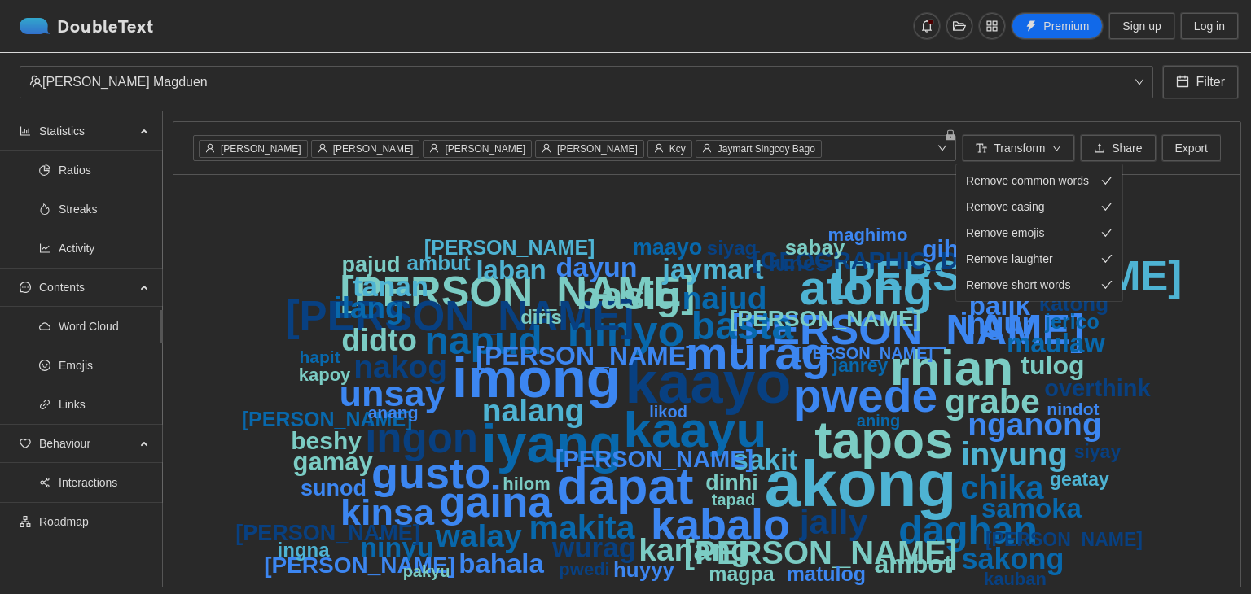
click at [1024, 207] on span "Remove casing" at bounding box center [1005, 207] width 79 height 18
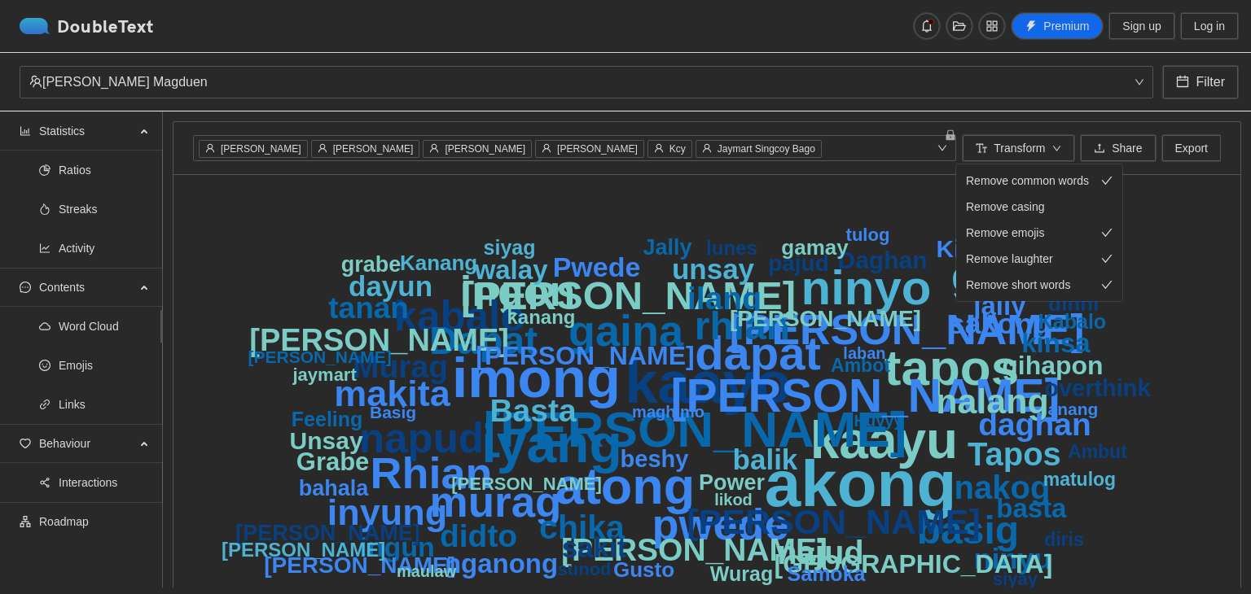
click at [1034, 181] on span "Remove common words" at bounding box center [1027, 181] width 123 height 18
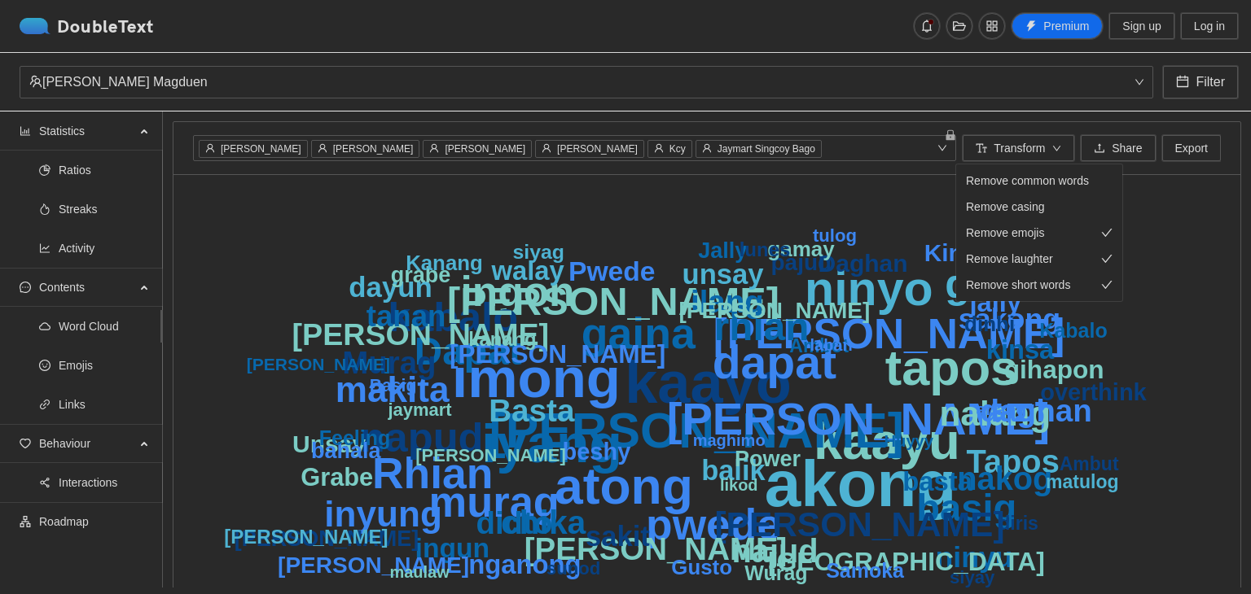
drag, startPoint x: 1032, startPoint y: 229, endPoint x: 1034, endPoint y: 279, distance: 50.5
click at [1032, 232] on span "Remove emojis" at bounding box center [1005, 233] width 78 height 18
click at [1032, 259] on span "Remove laughter" at bounding box center [1009, 259] width 87 height 18
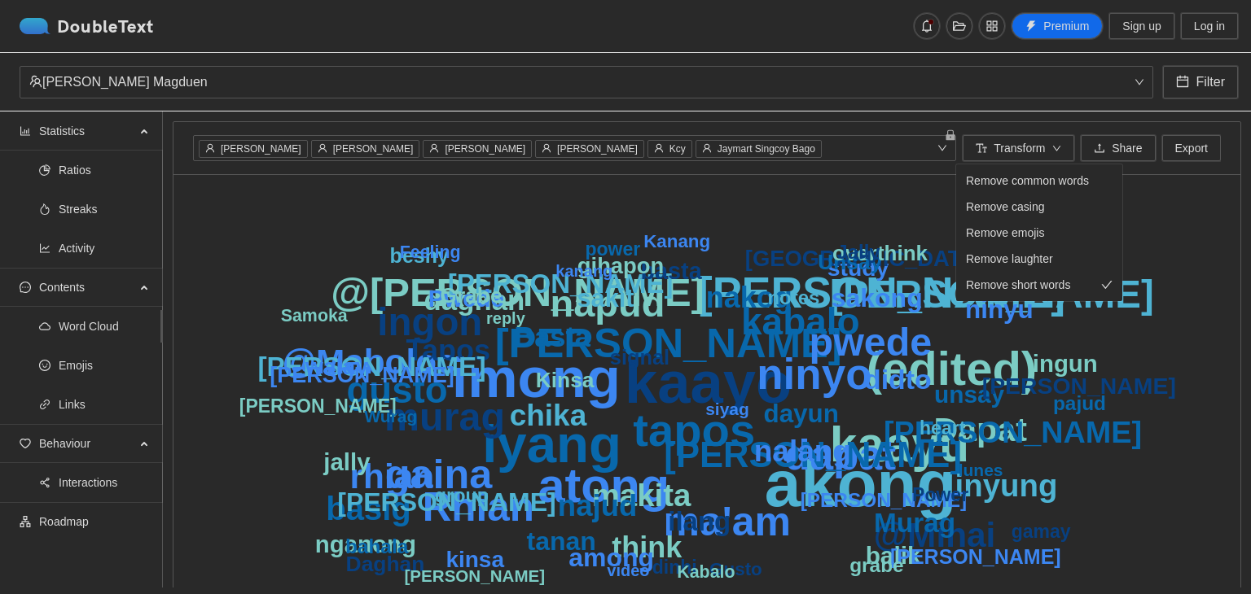
drag, startPoint x: 1034, startPoint y: 279, endPoint x: 1034, endPoint y: 290, distance: 10.6
click at [1034, 282] on span "Remove short words" at bounding box center [1018, 285] width 104 height 18
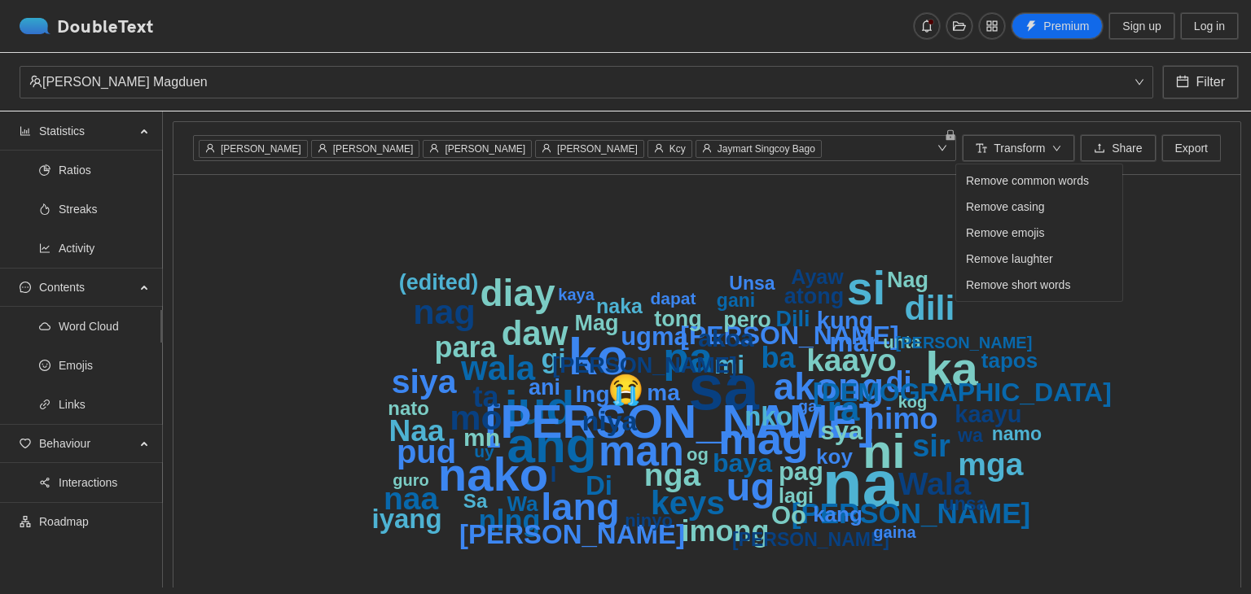
click at [84, 208] on span "Streaks" at bounding box center [104, 209] width 91 height 33
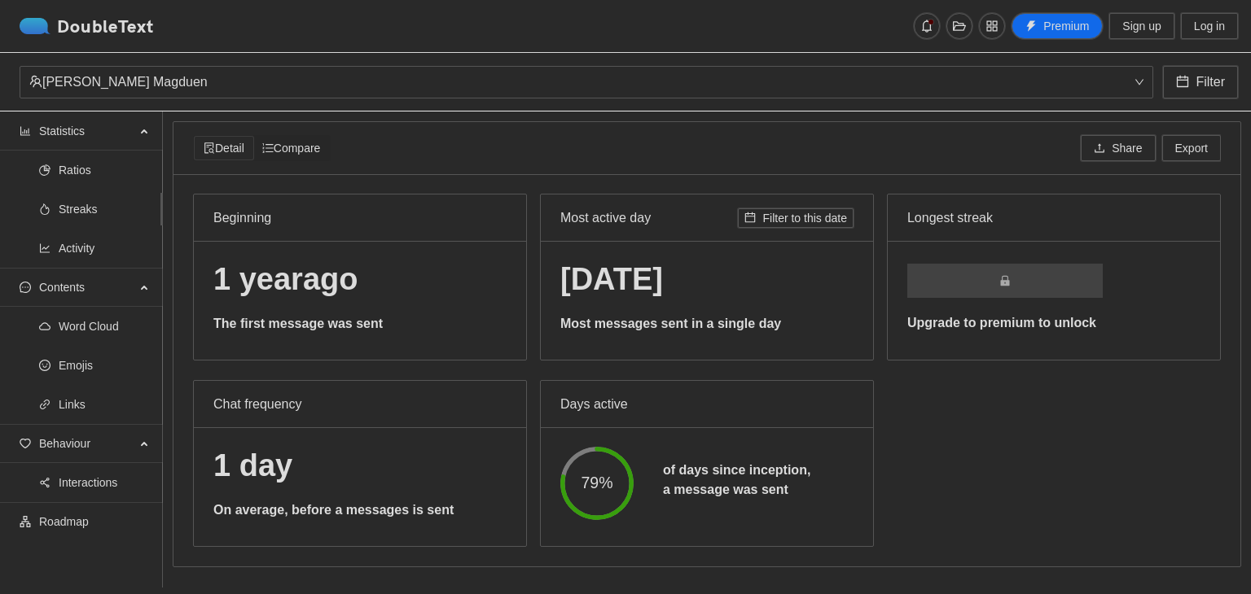
click at [79, 180] on span "Ratios" at bounding box center [104, 170] width 91 height 33
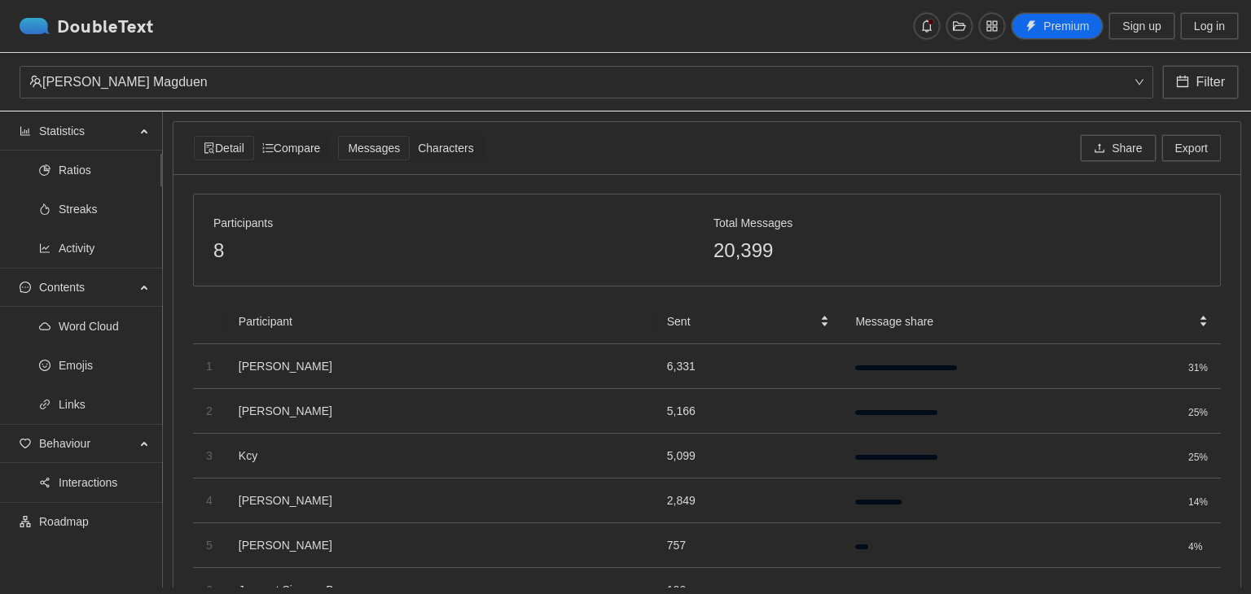
click at [125, 128] on span "Statistics" at bounding box center [87, 131] width 96 height 33
click at [134, 134] on span "Statistics" at bounding box center [87, 131] width 96 height 33
click at [133, 173] on span "Contents" at bounding box center [87, 170] width 96 height 33
click at [138, 165] on div "Contents" at bounding box center [81, 170] width 163 height 33
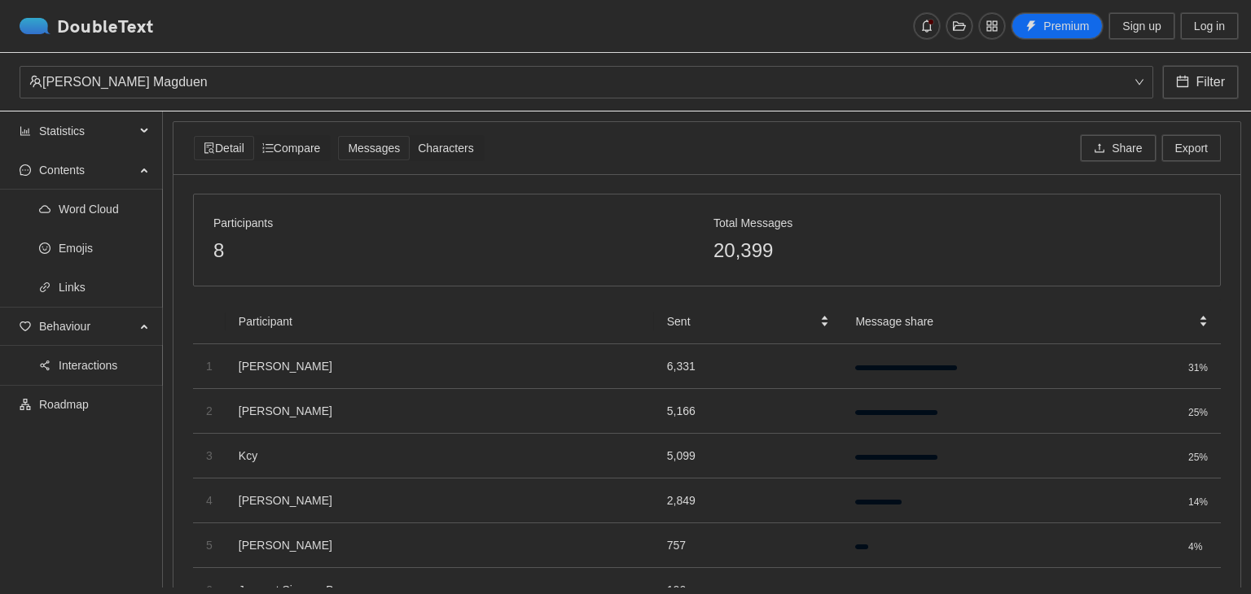
click at [100, 243] on span "Emojis" at bounding box center [104, 248] width 91 height 33
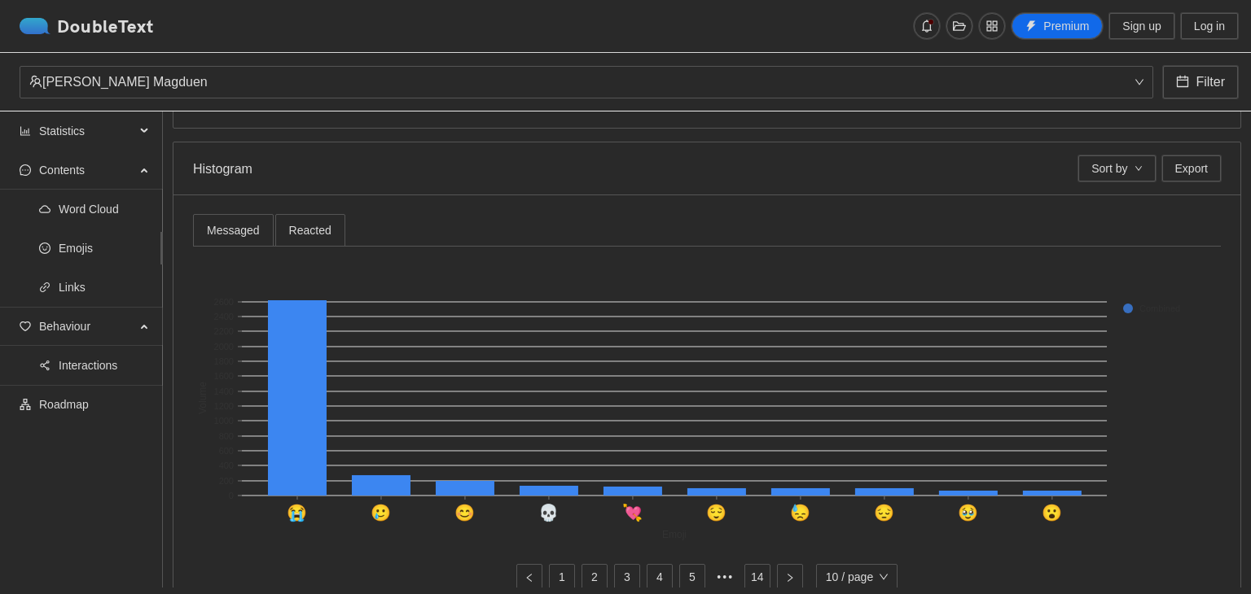
scroll to position [407, 0]
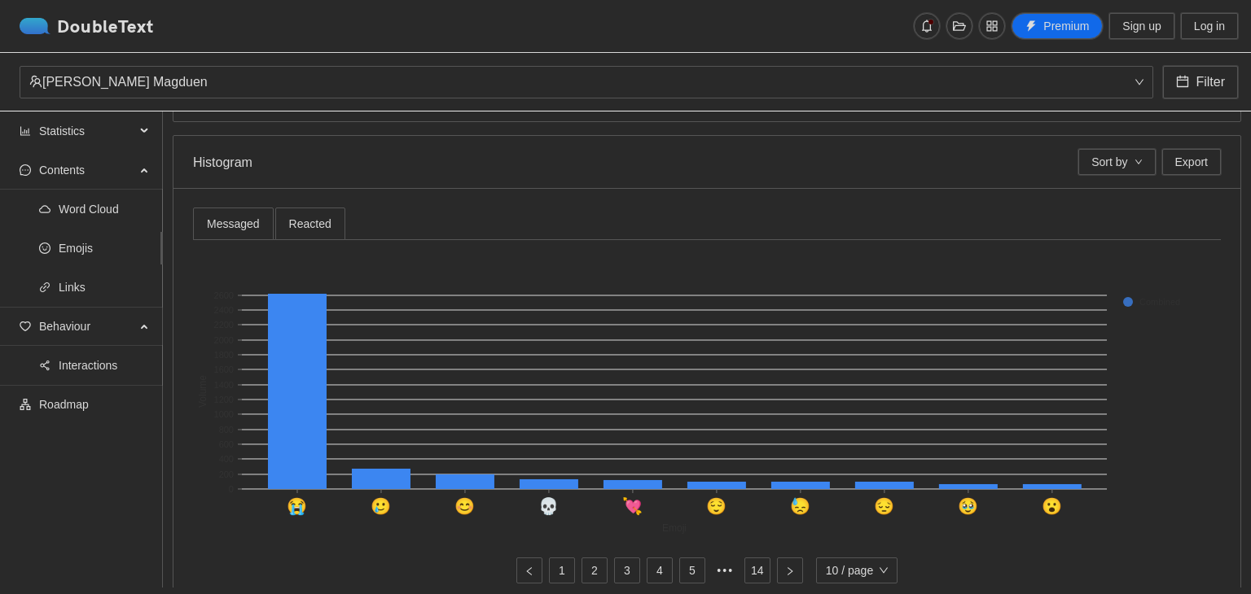
click at [87, 125] on span "Statistics" at bounding box center [87, 131] width 96 height 33
click at [104, 138] on span "Statistics" at bounding box center [87, 131] width 96 height 33
click at [107, 142] on span "Statistics" at bounding box center [87, 131] width 96 height 33
click at [89, 183] on span "Ratios" at bounding box center [104, 170] width 91 height 33
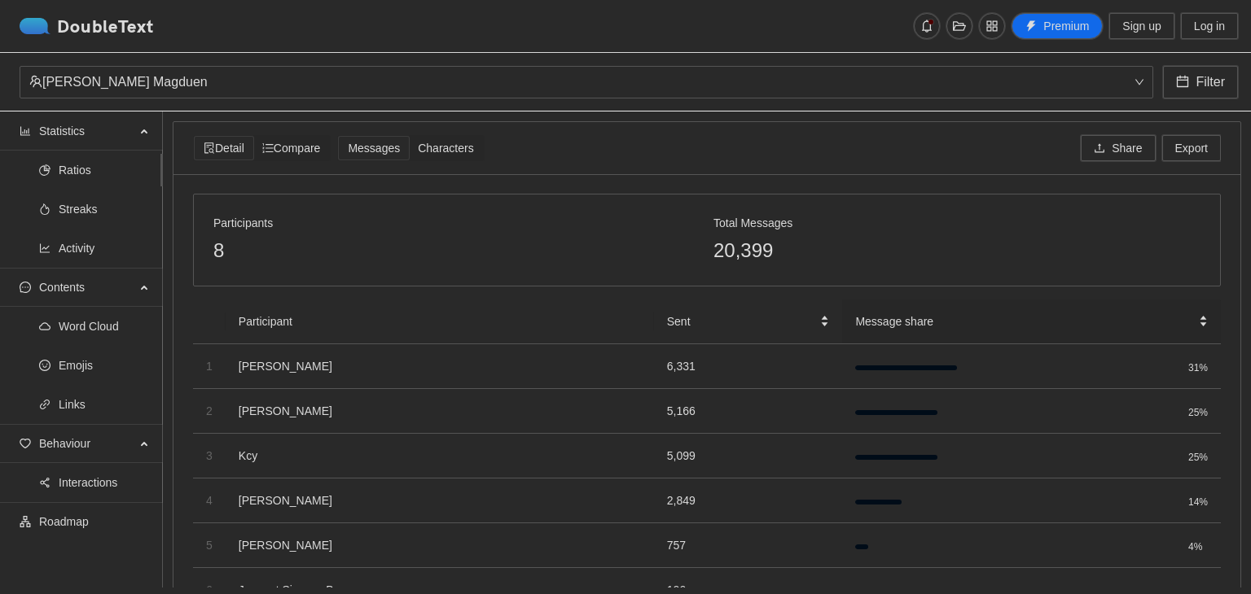
click at [936, 320] on span "Message share" at bounding box center [1025, 322] width 340 height 18
click at [1192, 314] on div "Message share" at bounding box center [1031, 322] width 353 height 18
click at [815, 321] on div "Sent" at bounding box center [748, 322] width 163 height 18
click at [808, 317] on div "Sent" at bounding box center [748, 322] width 163 height 18
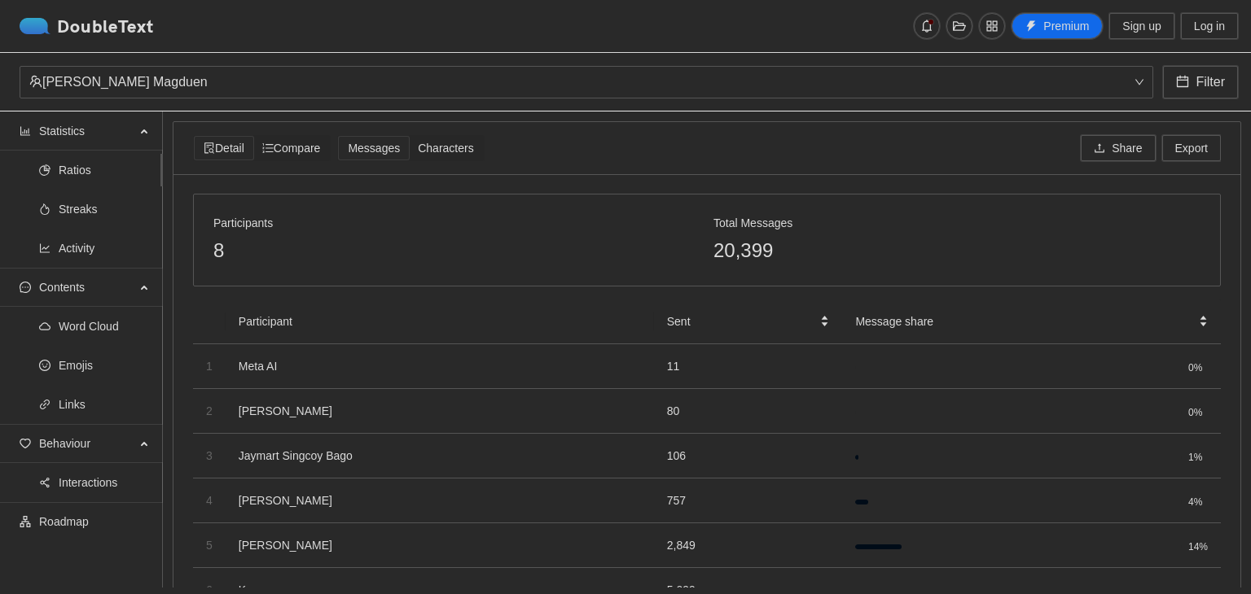
click at [808, 317] on div "Sent" at bounding box center [748, 322] width 163 height 18
click at [807, 318] on div "Sent" at bounding box center [748, 322] width 163 height 18
click at [446, 138] on div "Characters" at bounding box center [445, 148] width 73 height 23
click at [409, 137] on input "Characters" at bounding box center [409, 137] width 0 height 0
click at [392, 145] on span "Messages" at bounding box center [374, 148] width 52 height 13
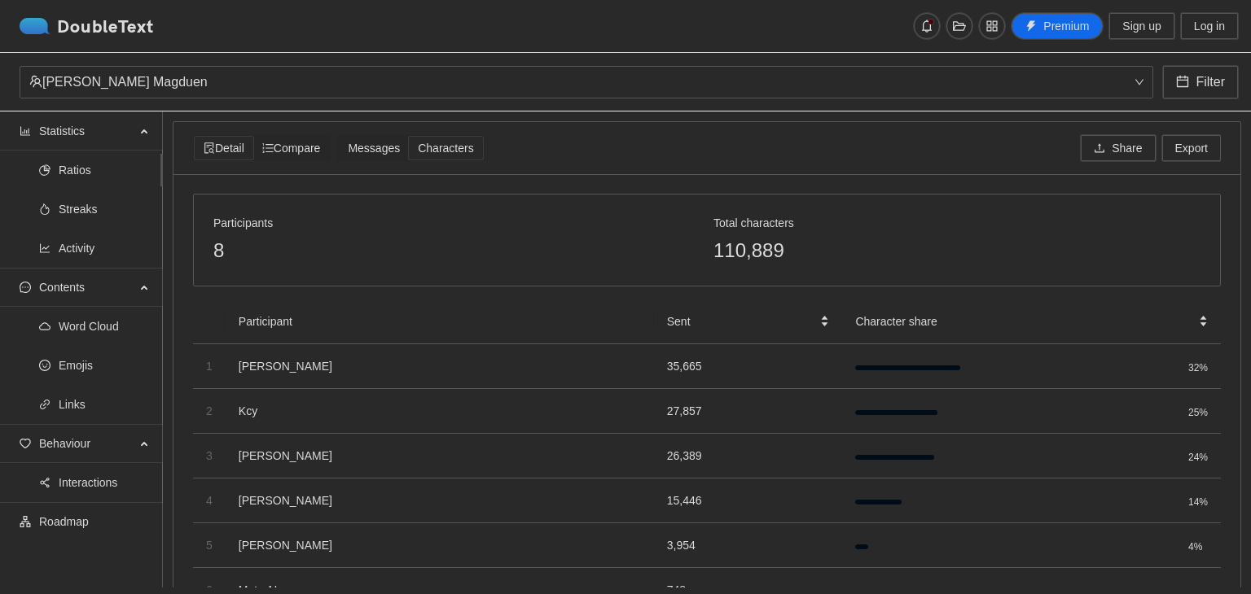
click at [339, 137] on input "Messages" at bounding box center [339, 137] width 0 height 0
click at [446, 152] on span "Characters" at bounding box center [445, 148] width 55 height 13
click at [409, 137] on input "Characters" at bounding box center [409, 137] width 0 height 0
click at [397, 144] on span "Messages" at bounding box center [374, 148] width 52 height 13
click at [339, 137] on input "Messages" at bounding box center [339, 137] width 0 height 0
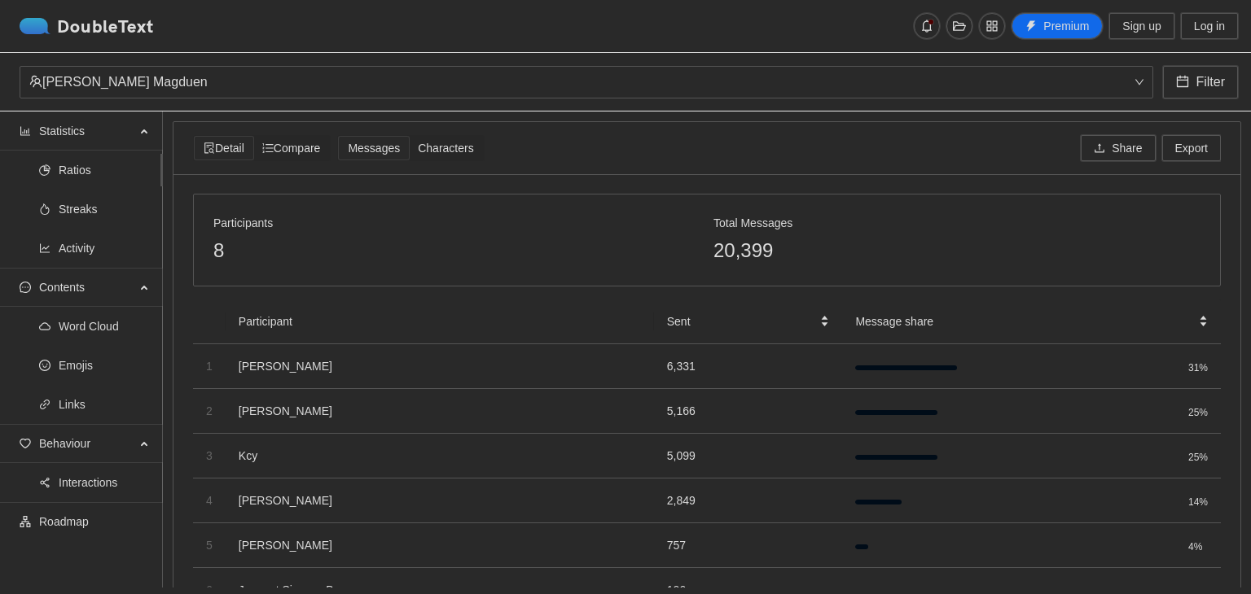
click at [81, 369] on span "Emojis" at bounding box center [104, 365] width 91 height 33
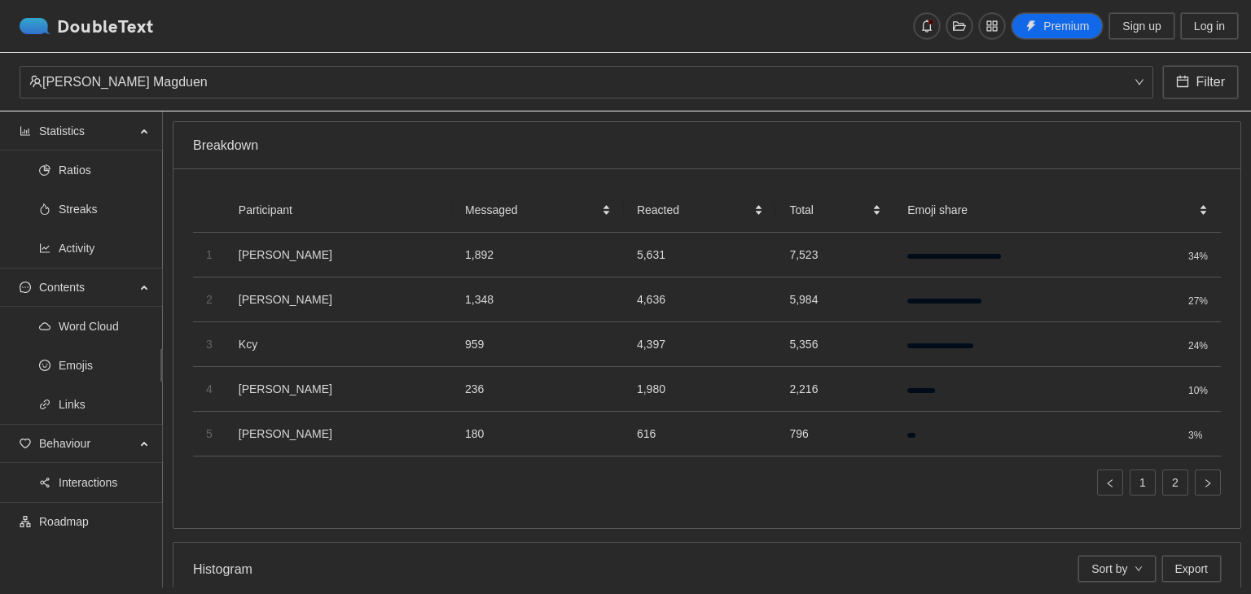
click at [86, 407] on span "Links" at bounding box center [104, 404] width 91 height 33
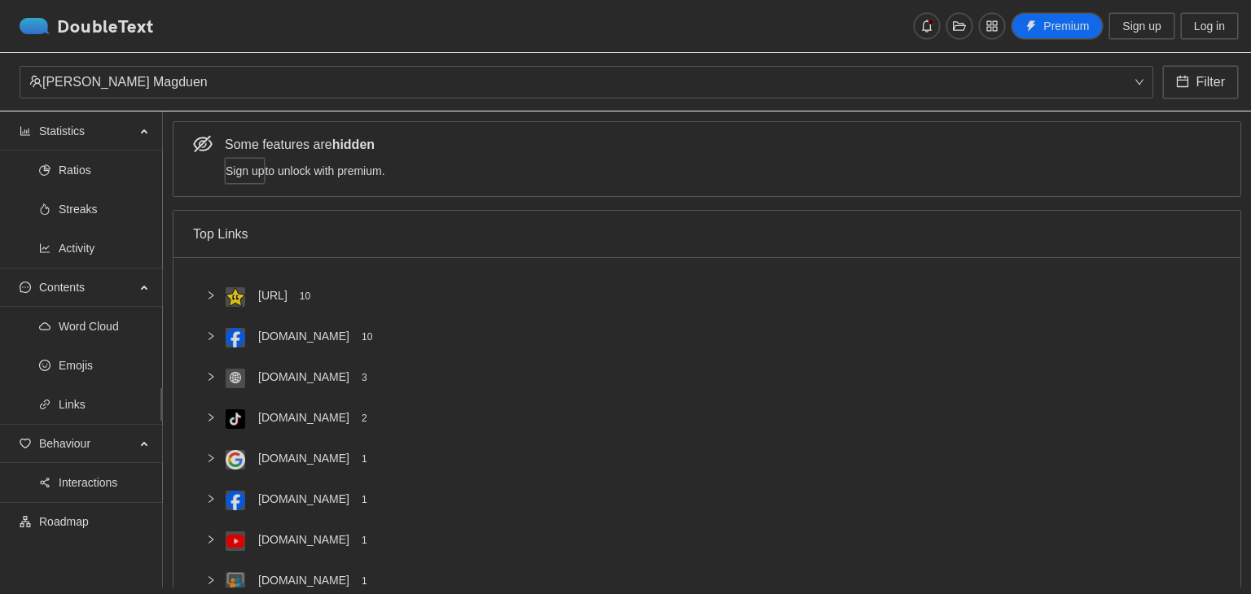
click at [81, 321] on span "Word Cloud" at bounding box center [104, 326] width 91 height 33
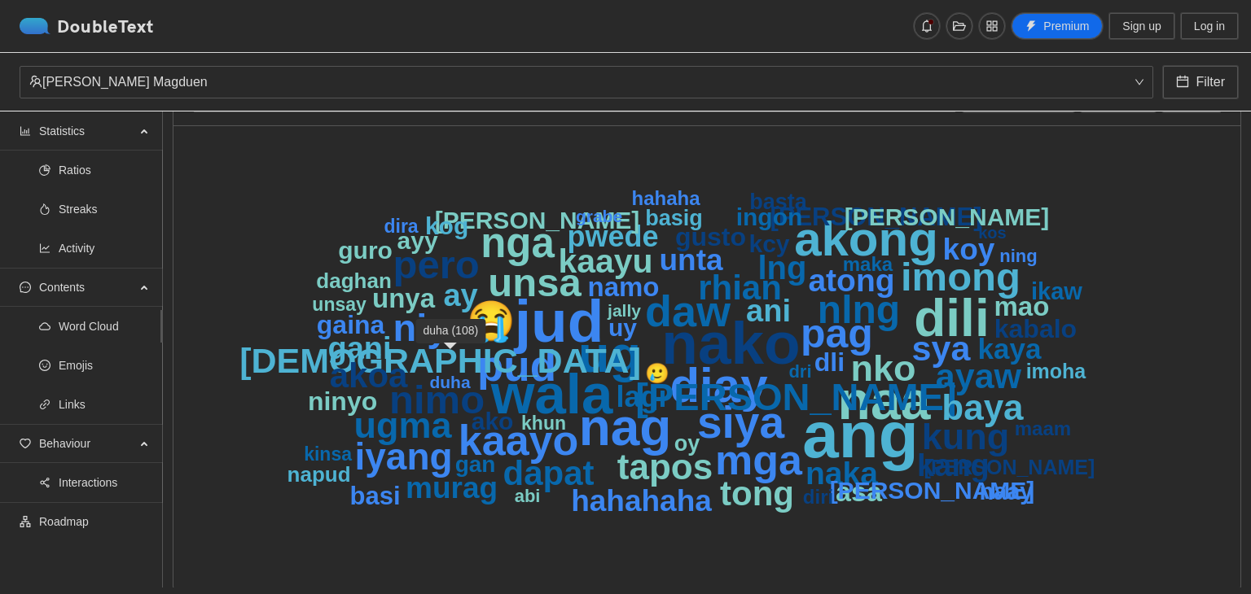
scroll to position [72, 0]
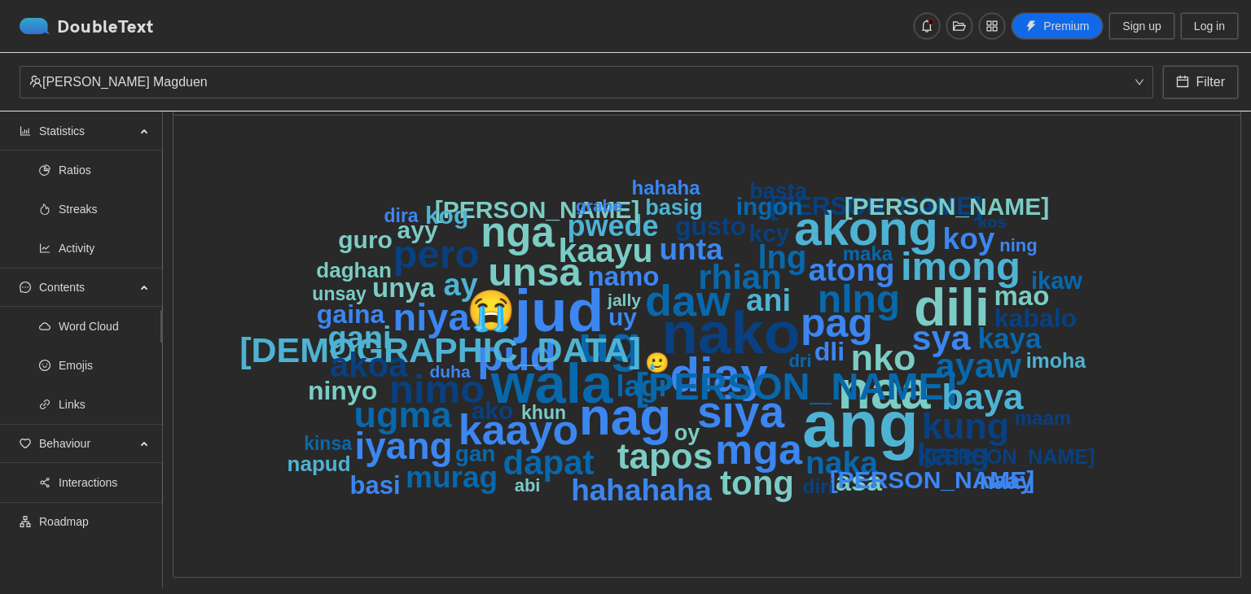
click at [1193, 77] on button "Filter" at bounding box center [1200, 82] width 75 height 33
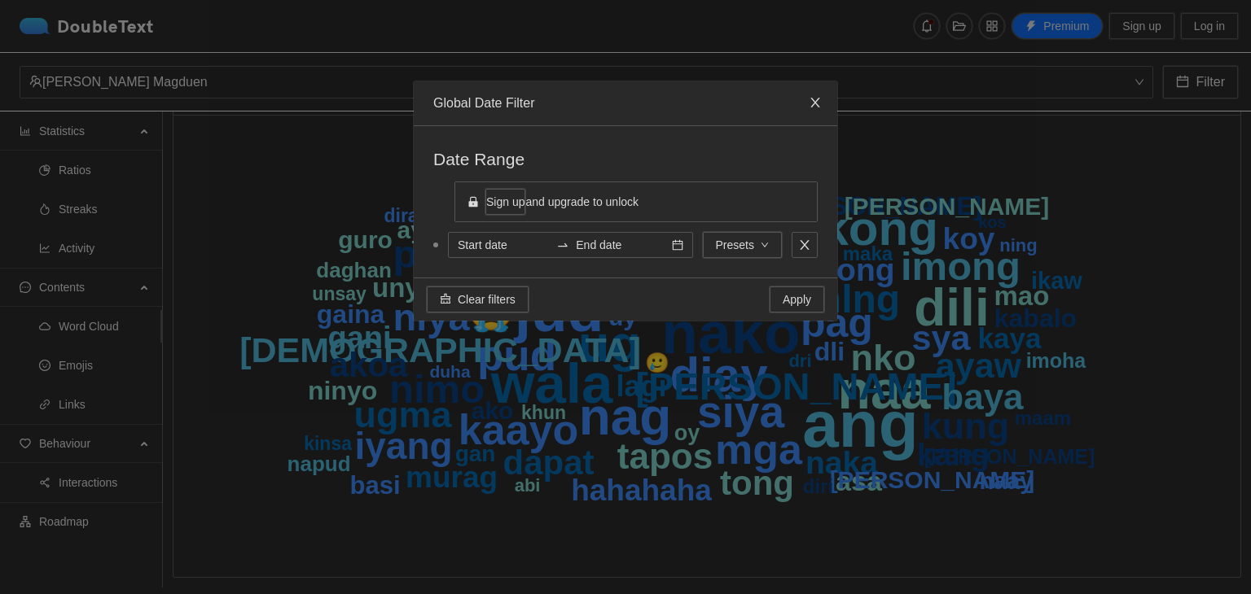
click at [1036, 123] on div "Global Date Filter Date Range Sign up and upgrade to unlock Presets Clear filte…" at bounding box center [625, 297] width 1251 height 594
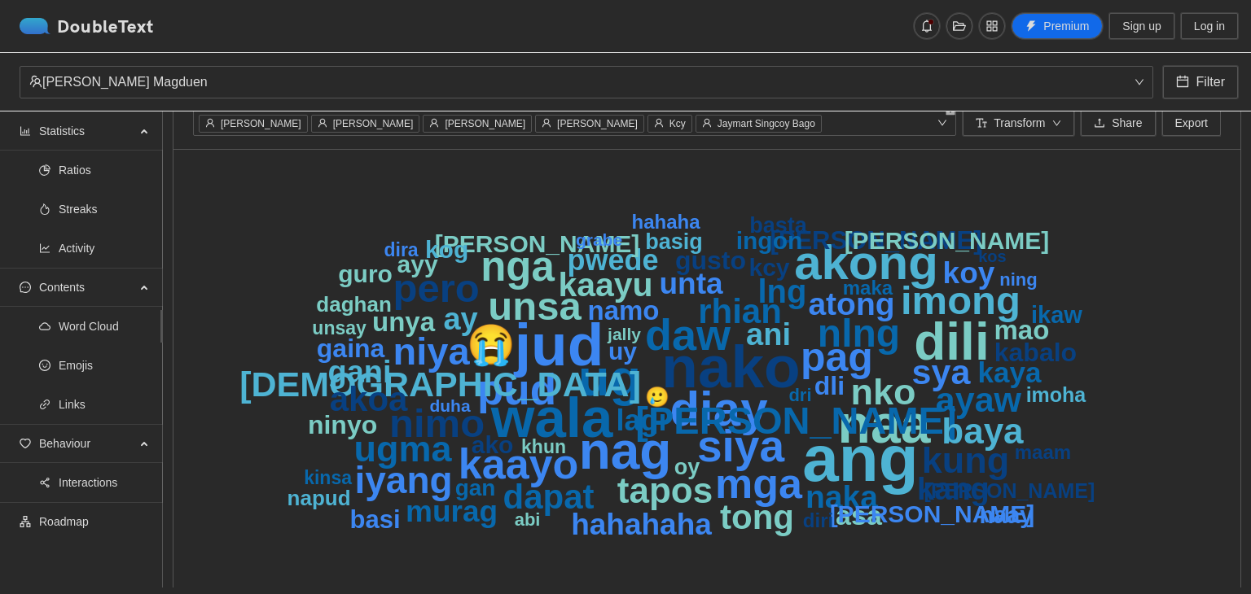
scroll to position [0, 0]
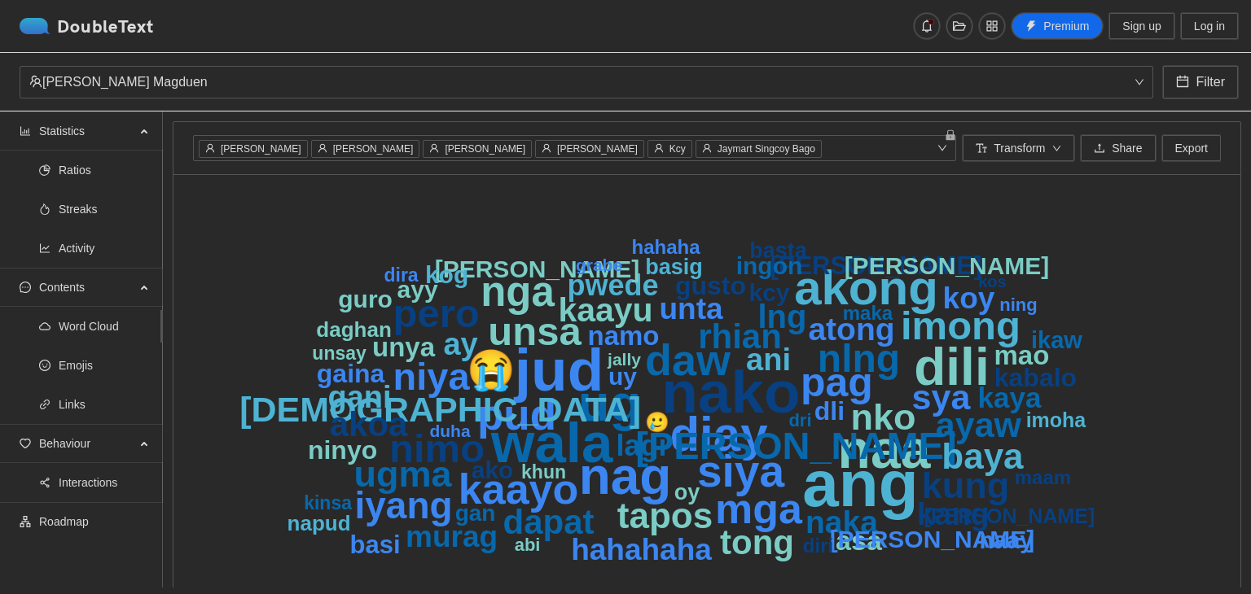
click at [1052, 147] on icon "down" at bounding box center [1056, 149] width 8 height 6
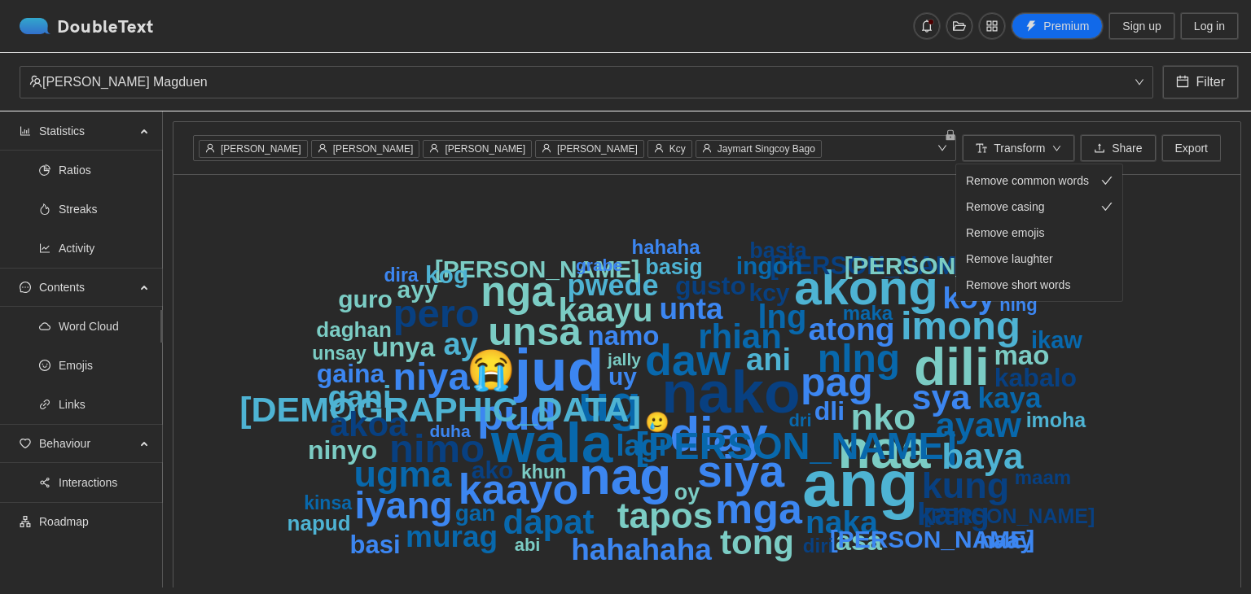
click at [1039, 179] on span "Remove common words" at bounding box center [1027, 181] width 123 height 18
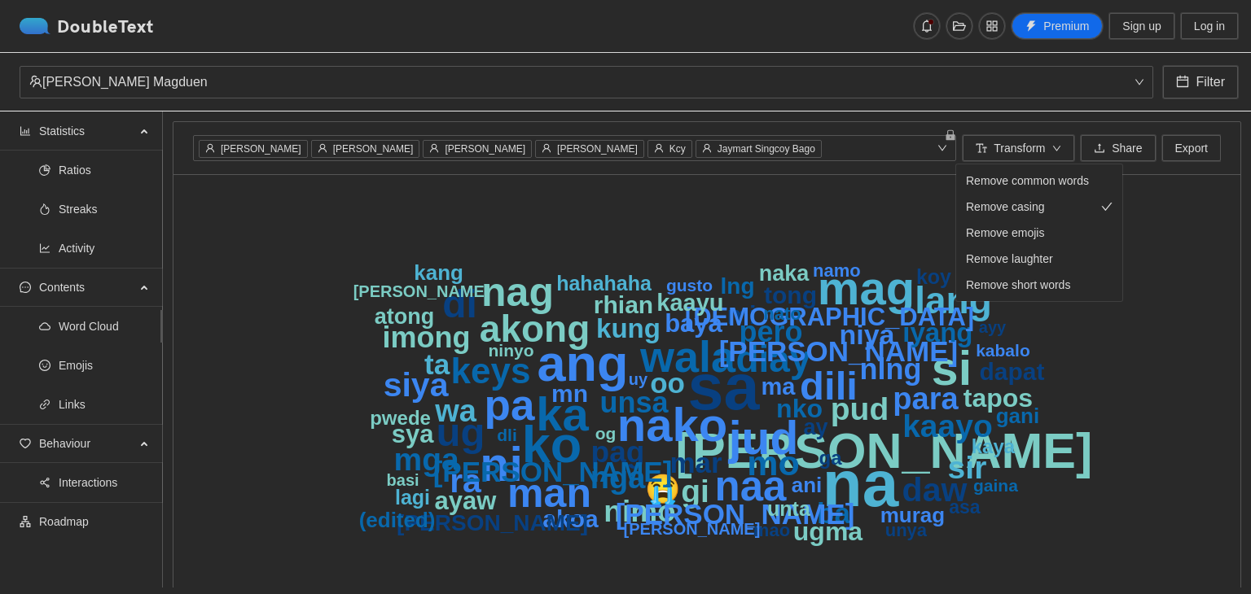
click at [1045, 204] on div "Remove casing" at bounding box center [1039, 207] width 147 height 18
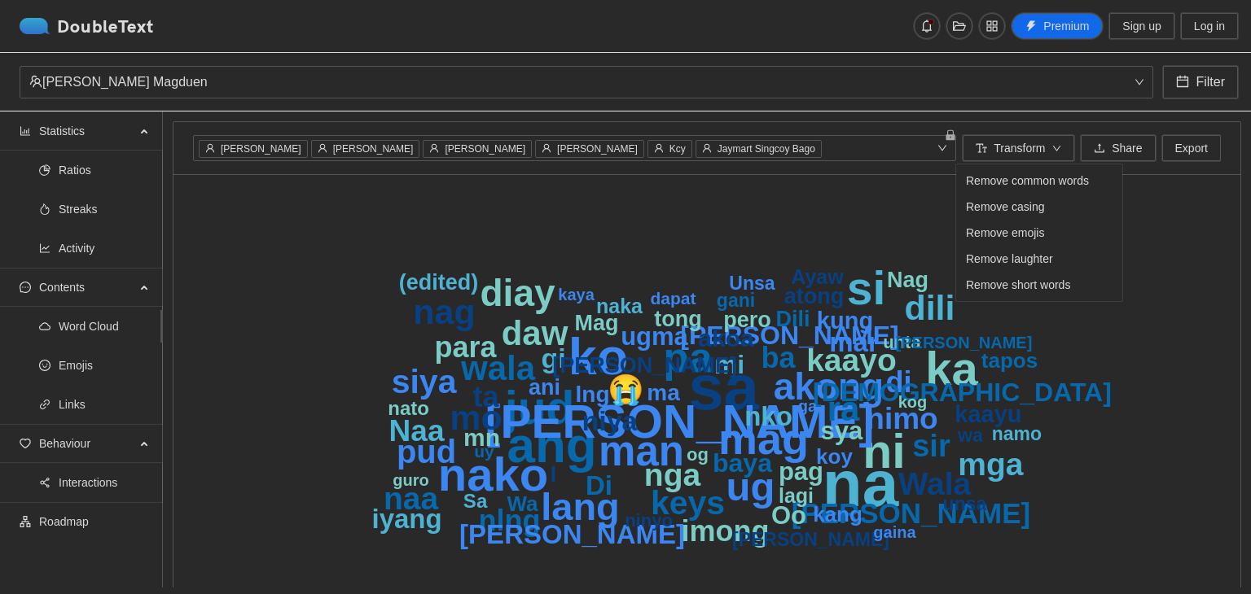
click at [1095, 370] on icon "na sa ko ang ni nako ka jud si kay mag pa man ug lang diay akong mo nag dili da…" at bounding box center [700, 405] width 1015 height 423
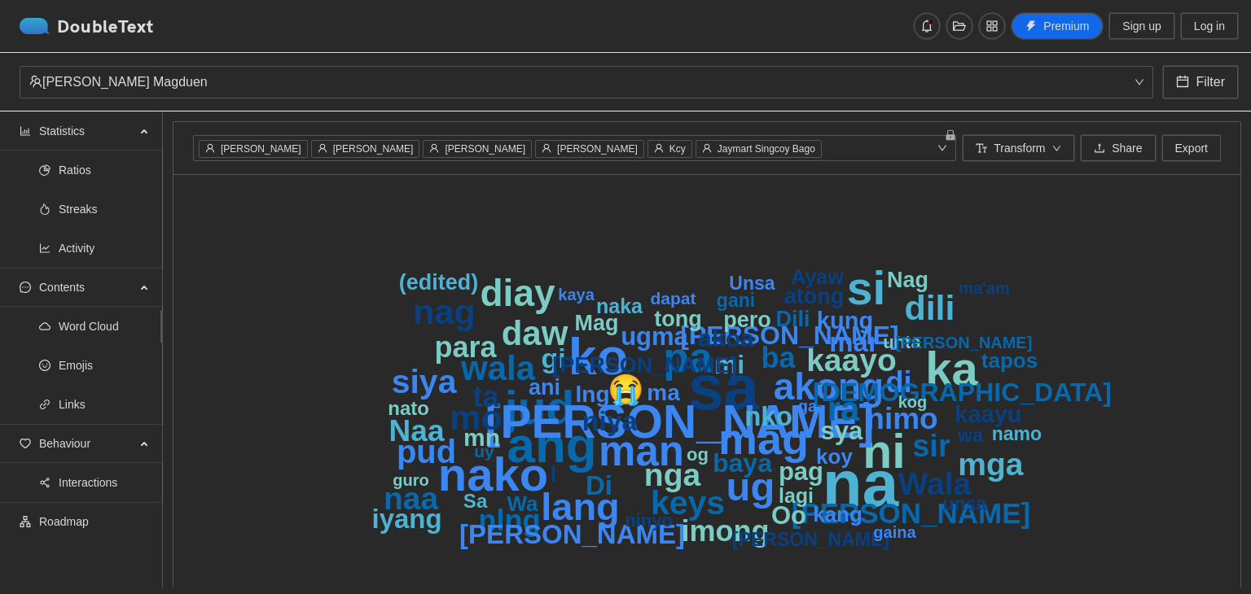
click at [1025, 147] on span "Transform" at bounding box center [1018, 148] width 51 height 18
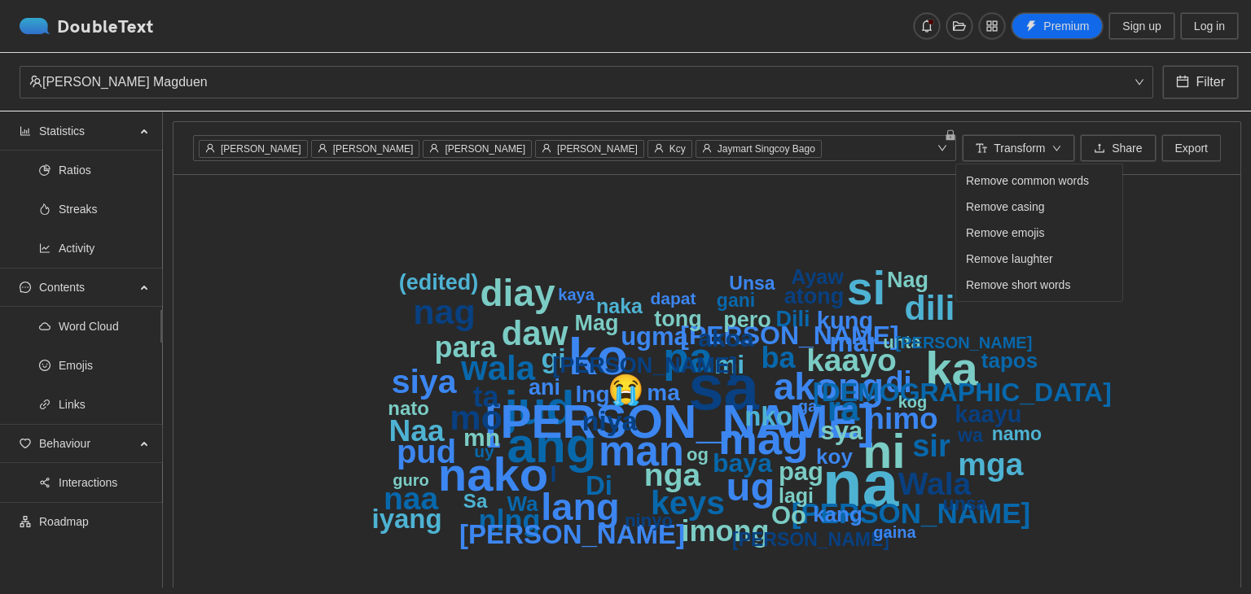
click at [1019, 177] on span "Remove common words" at bounding box center [1027, 181] width 123 height 18
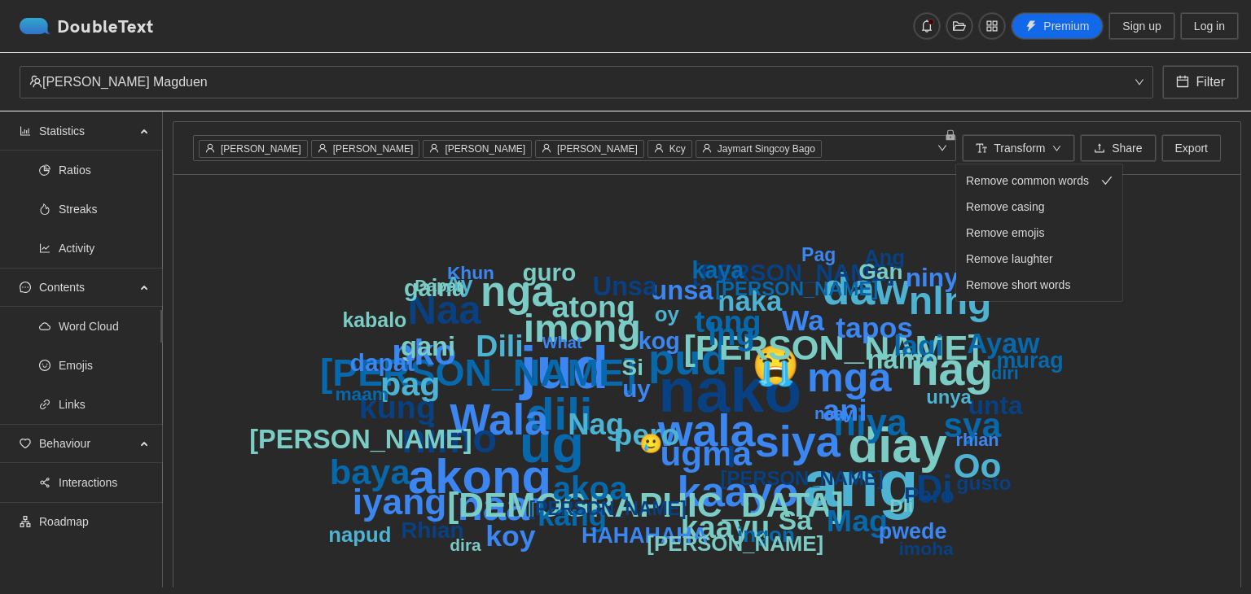
click at [1019, 177] on span "Remove common words" at bounding box center [1027, 181] width 123 height 18
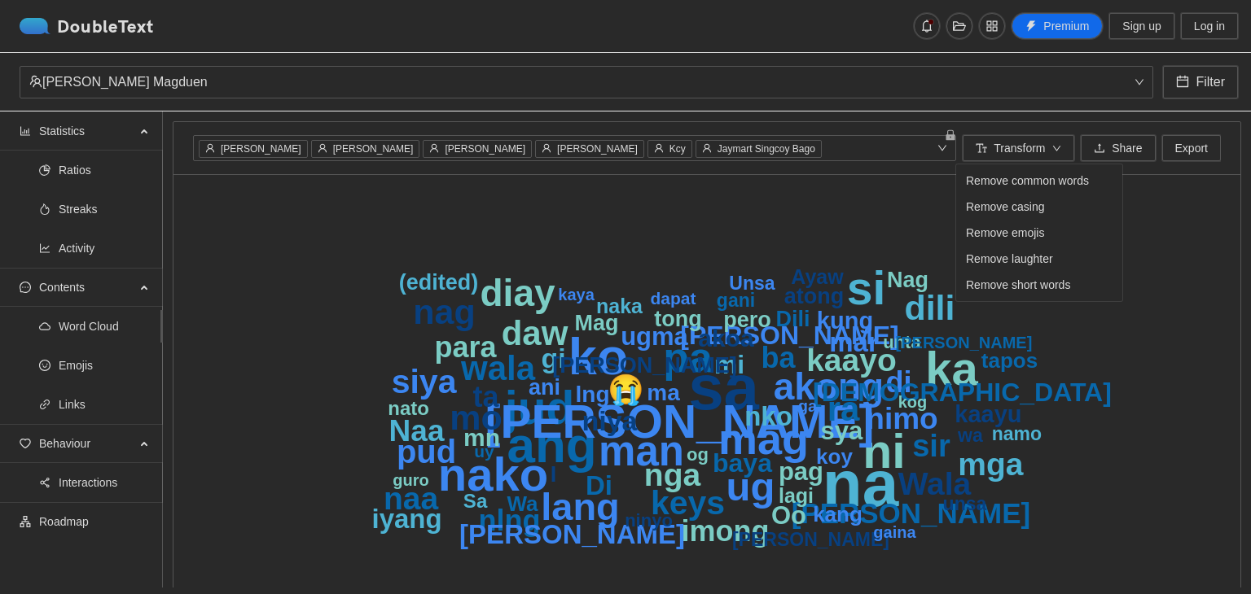
click at [1031, 285] on span "Remove short words" at bounding box center [1018, 285] width 104 height 18
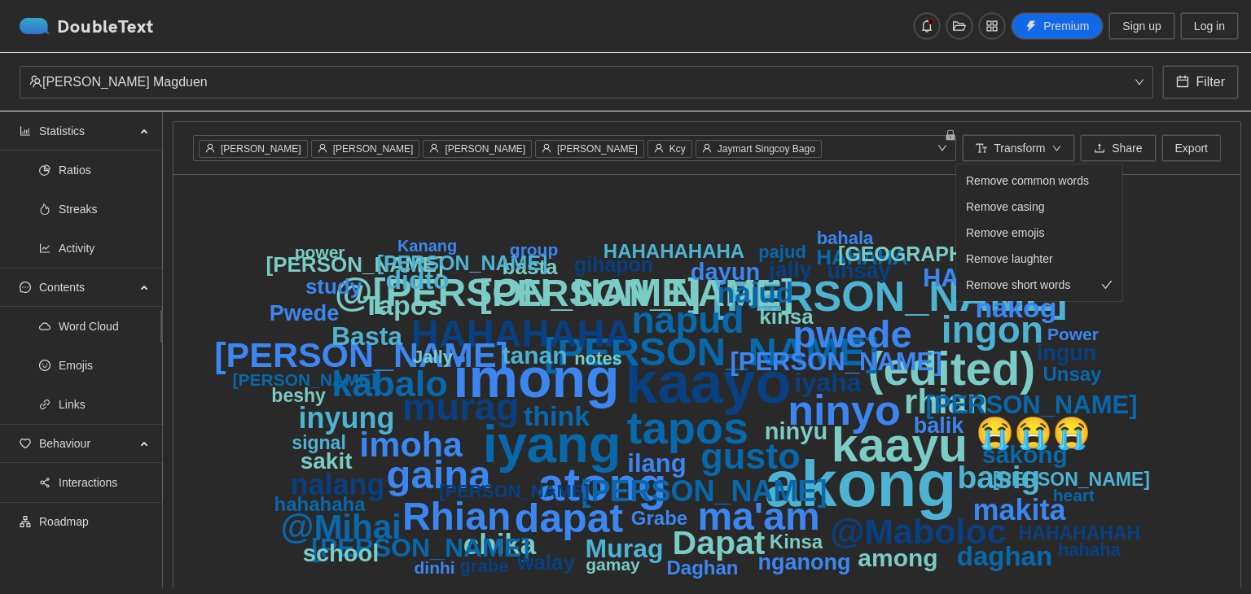
click at [1031, 285] on span "Remove short words" at bounding box center [1018, 285] width 104 height 18
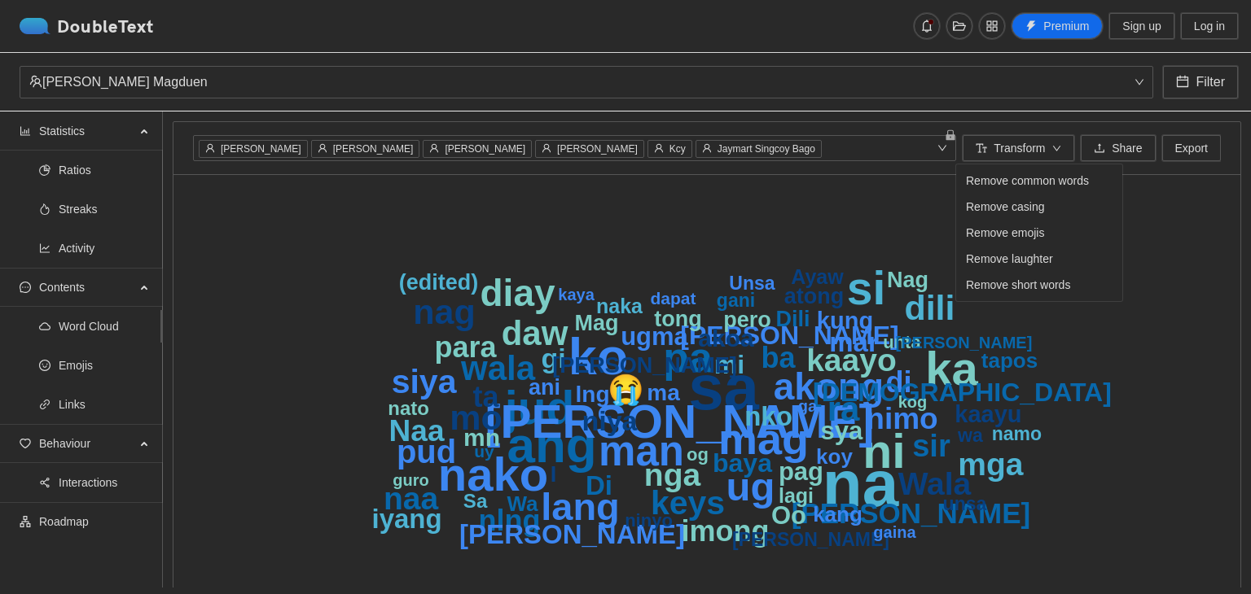
click at [1008, 209] on span "Remove casing" at bounding box center [1005, 207] width 79 height 18
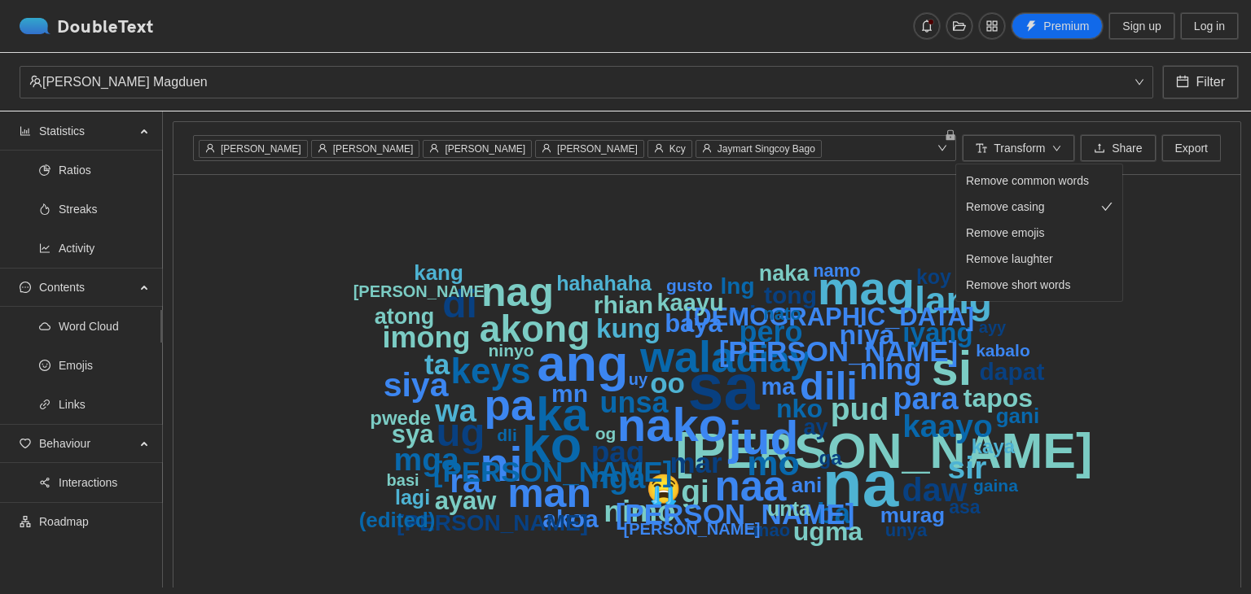
click at [1012, 206] on span "Remove casing" at bounding box center [1005, 207] width 79 height 18
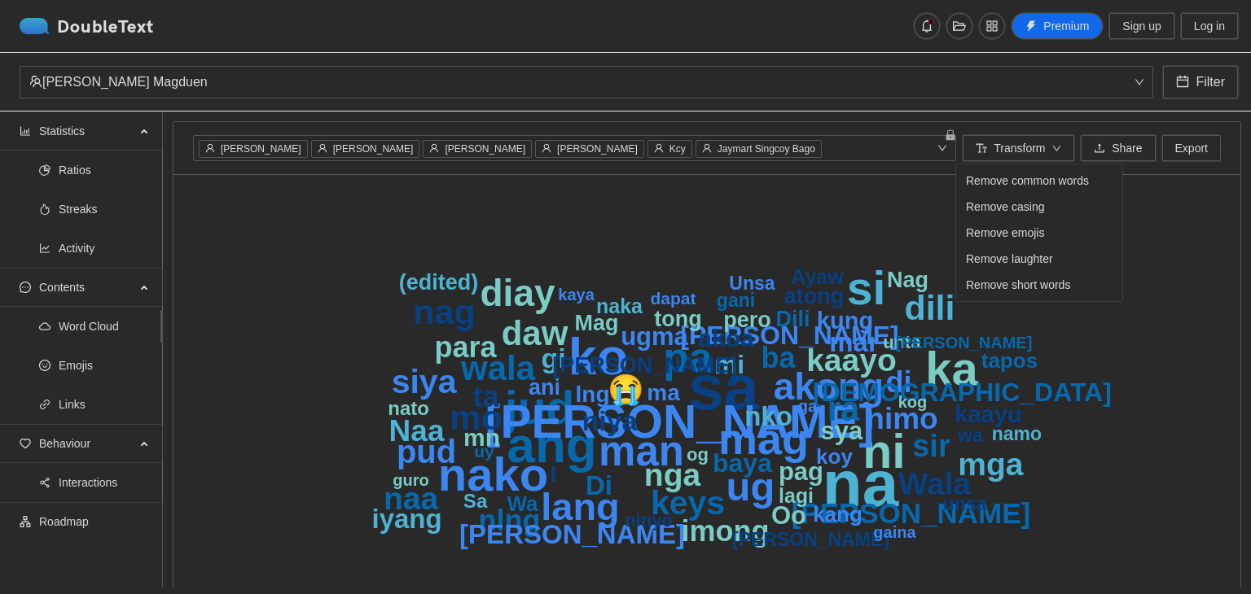
click at [1012, 206] on span "Remove casing" at bounding box center [1005, 207] width 79 height 18
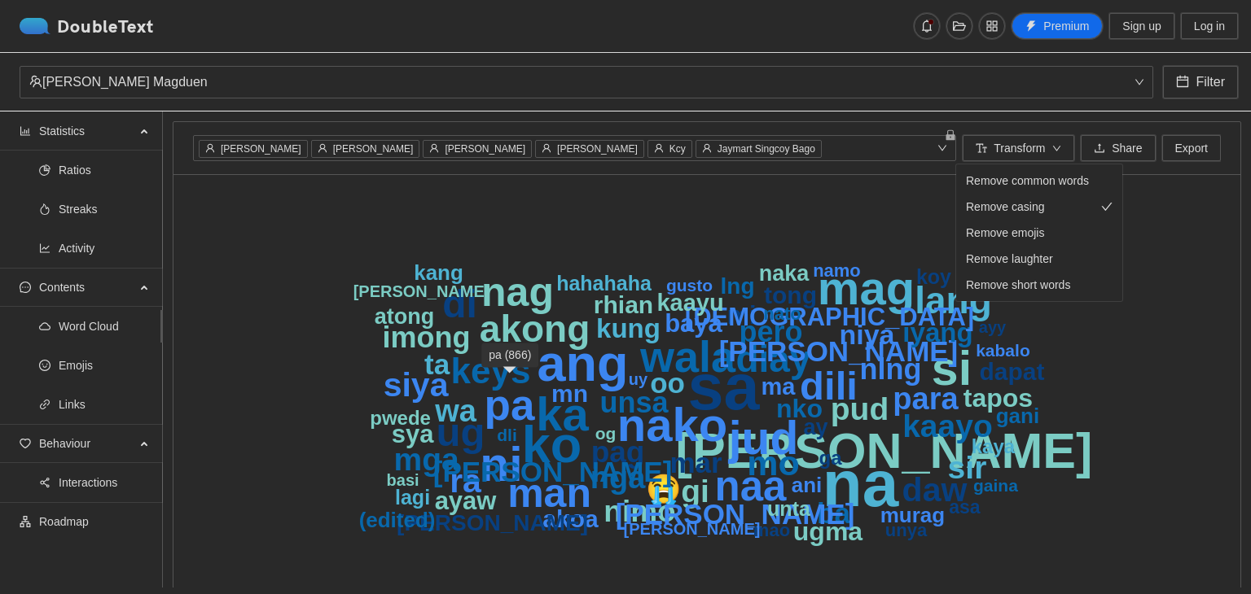
scroll to position [72, 0]
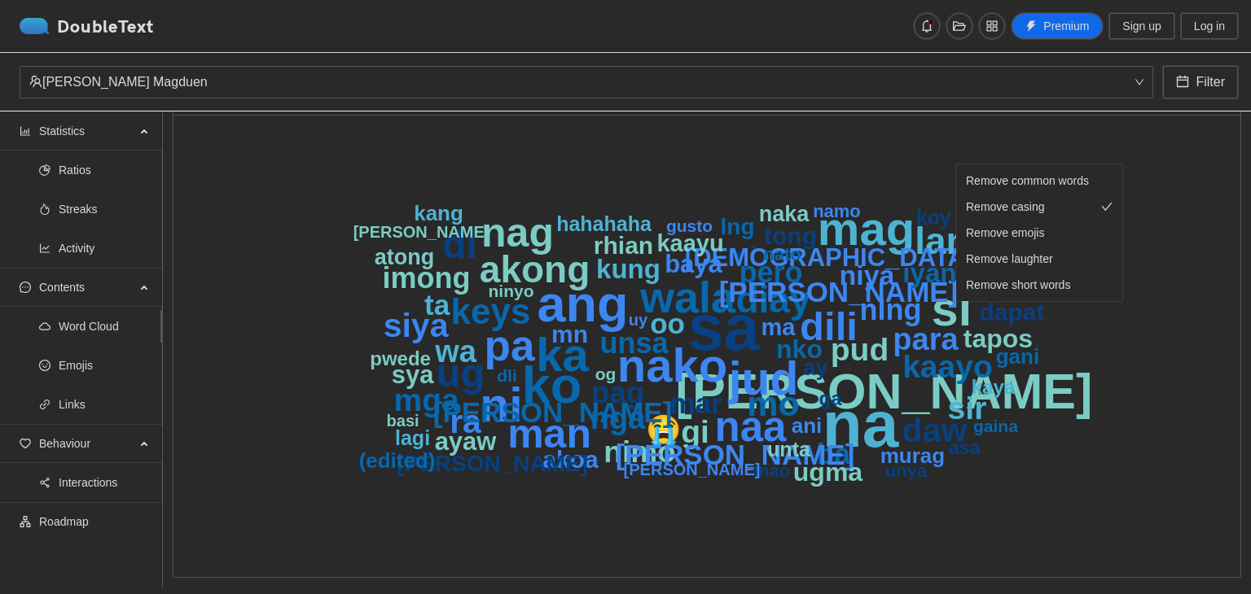
click at [64, 242] on span "Activity" at bounding box center [104, 248] width 91 height 33
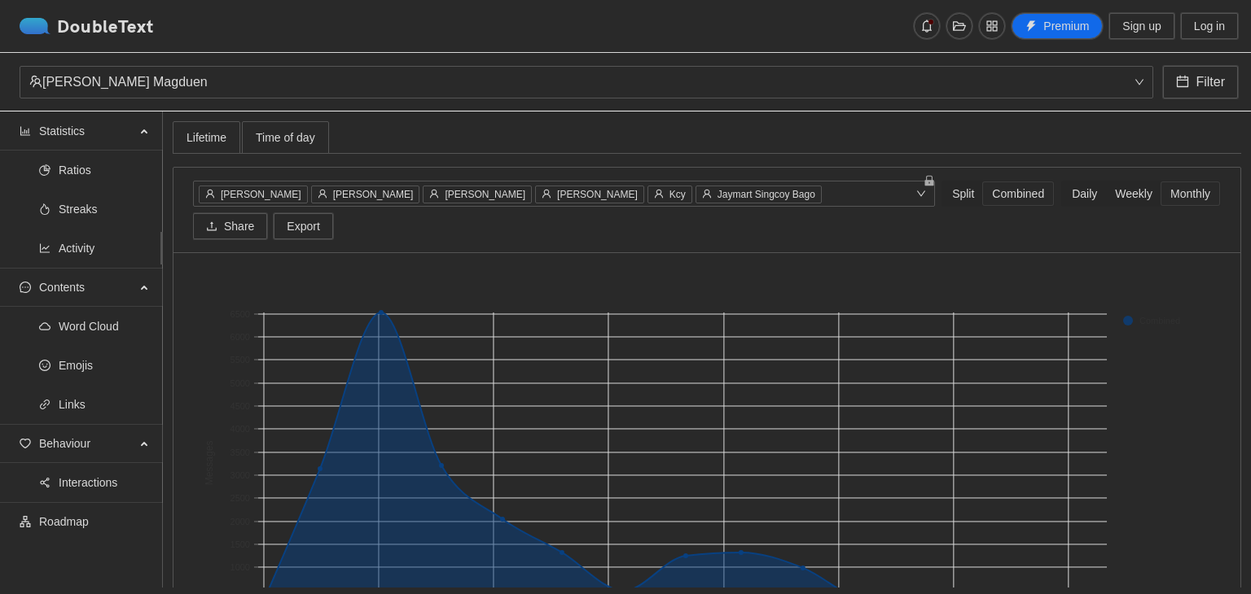
click at [83, 196] on span "Streaks" at bounding box center [104, 209] width 91 height 33
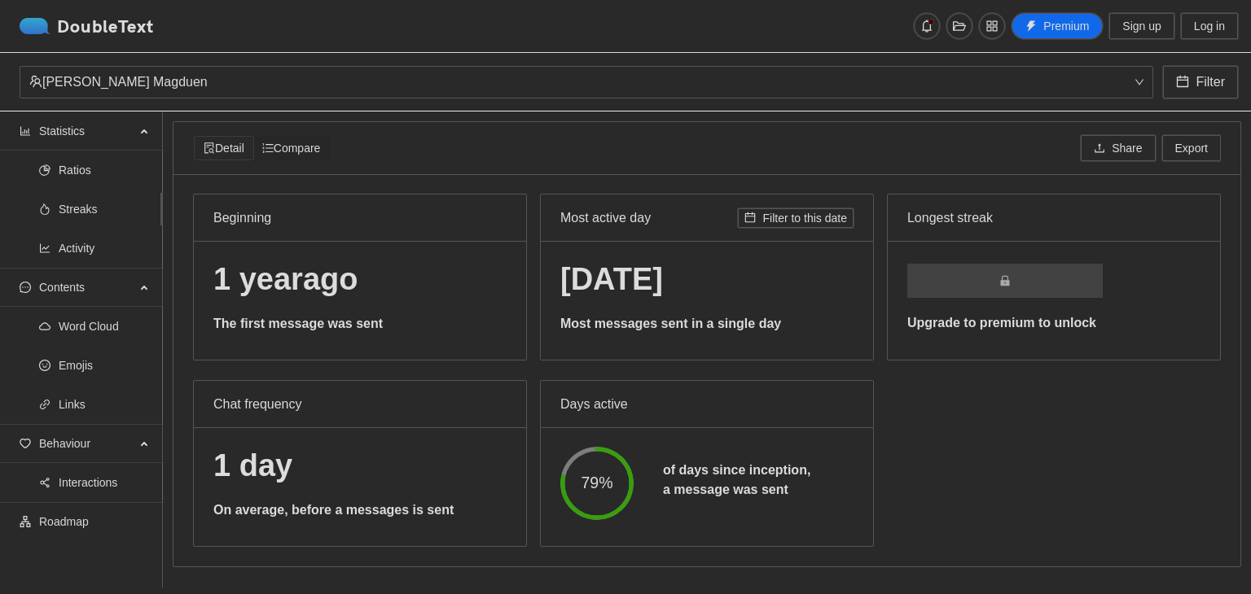
click at [84, 206] on span "Streaks" at bounding box center [104, 209] width 91 height 33
click at [75, 164] on span "Ratios" at bounding box center [104, 170] width 91 height 33
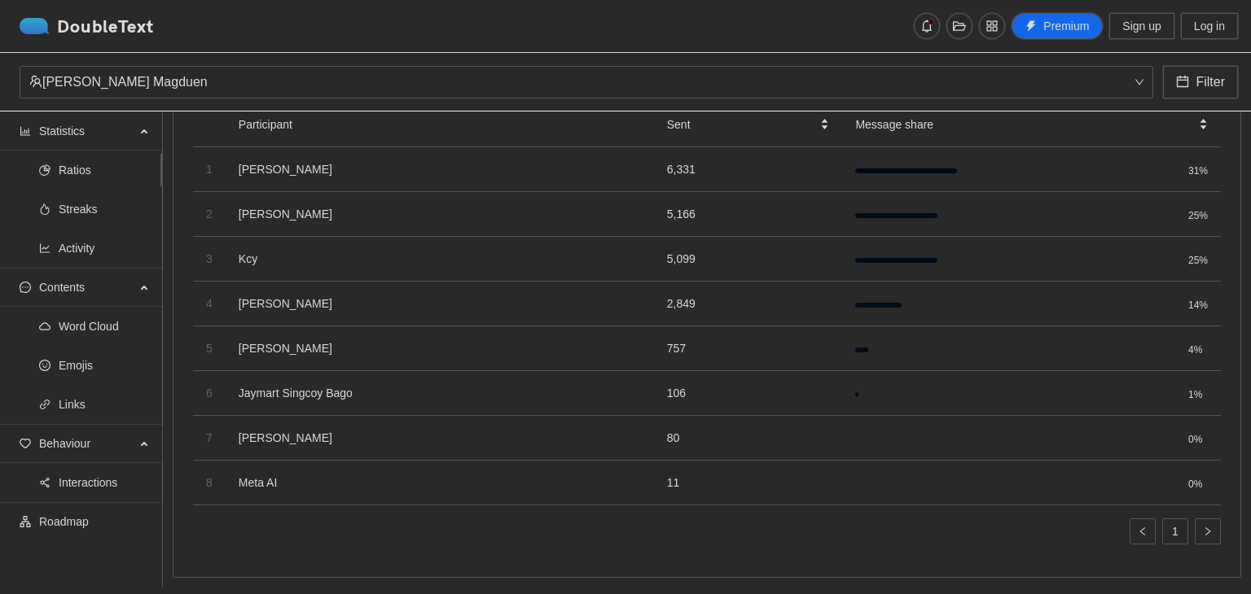
scroll to position [207, 0]
click at [85, 401] on span "Links" at bounding box center [104, 404] width 91 height 33
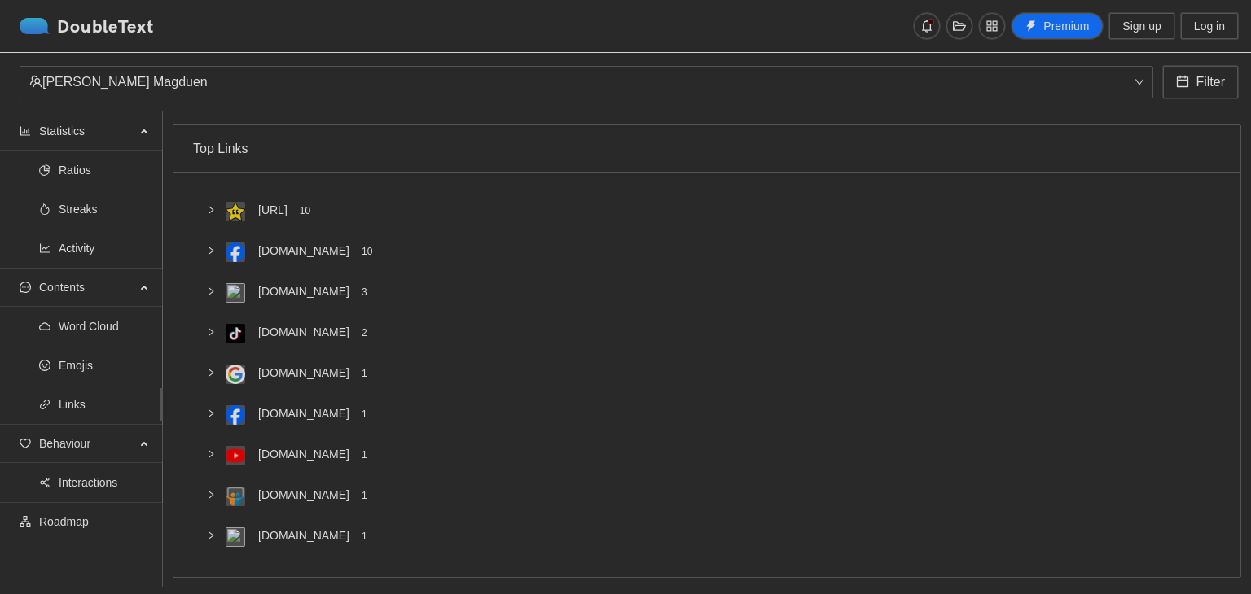
click at [85, 366] on span "Emojis" at bounding box center [104, 365] width 91 height 33
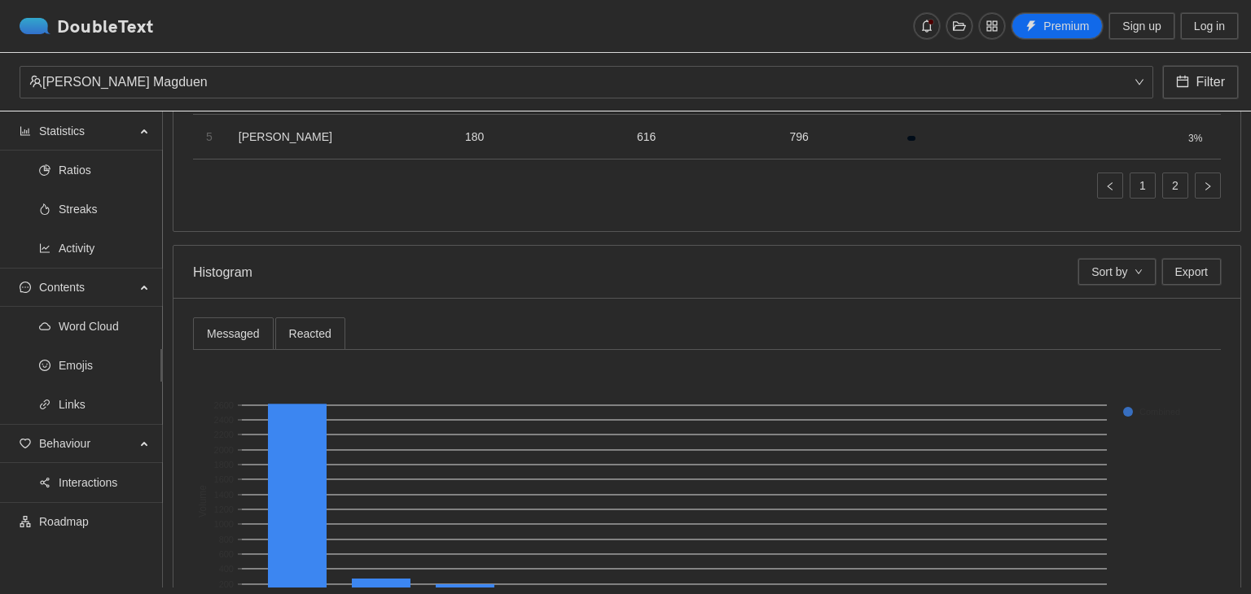
scroll to position [443, 0]
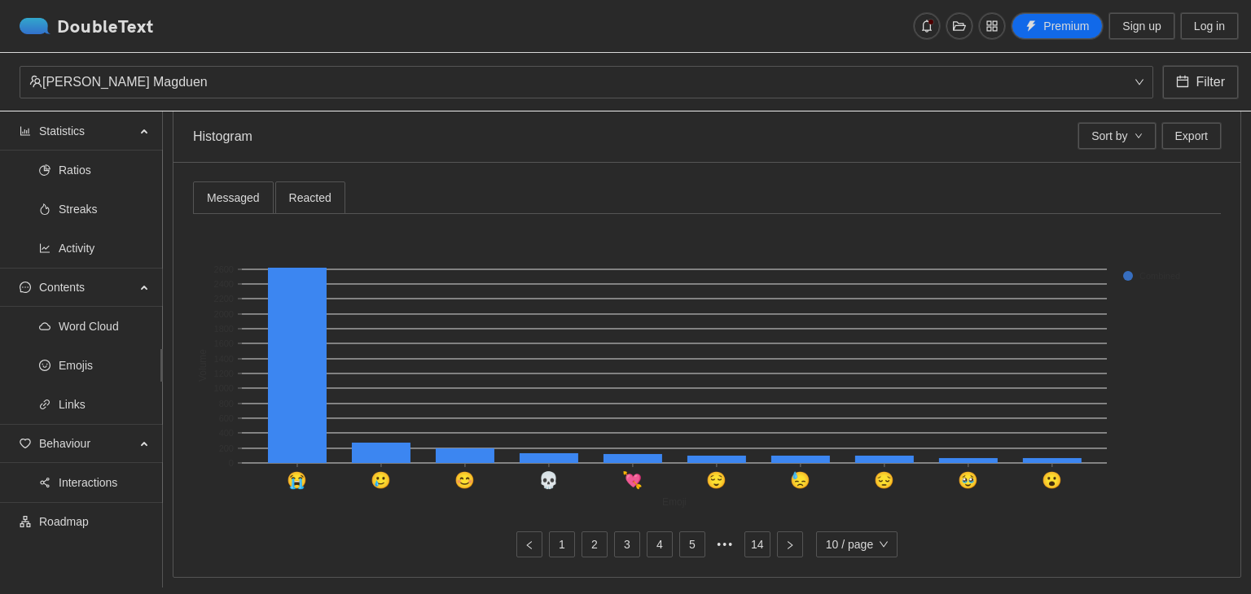
click at [302, 192] on span "Reacted" at bounding box center [310, 197] width 42 height 11
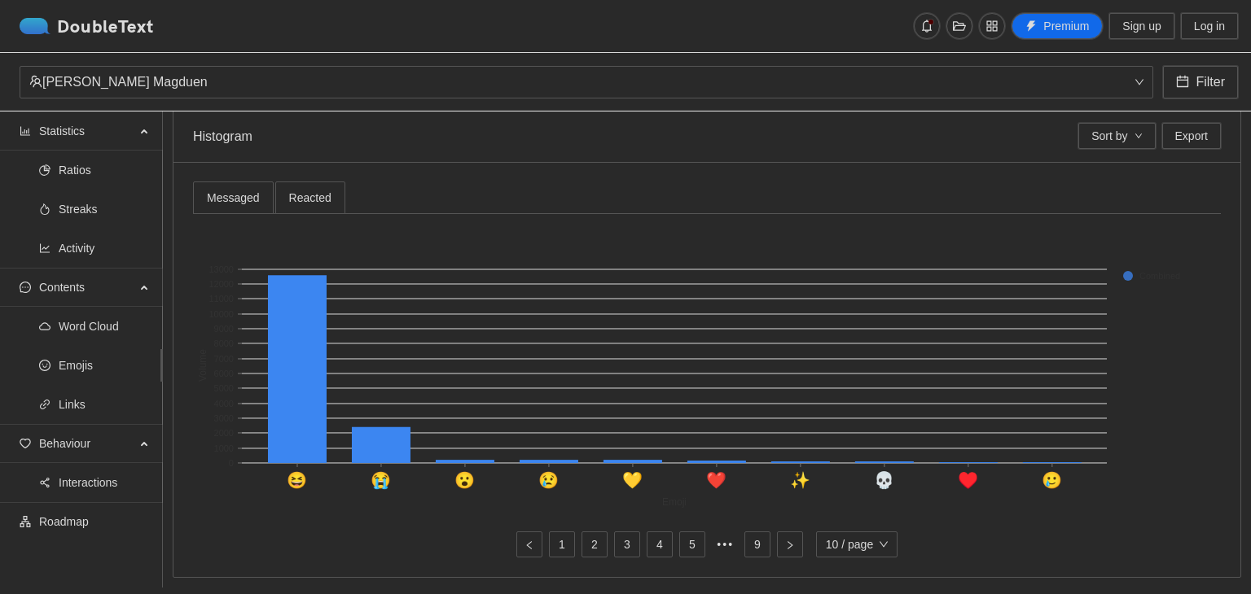
click at [230, 189] on div "Messaged" at bounding box center [233, 198] width 53 height 18
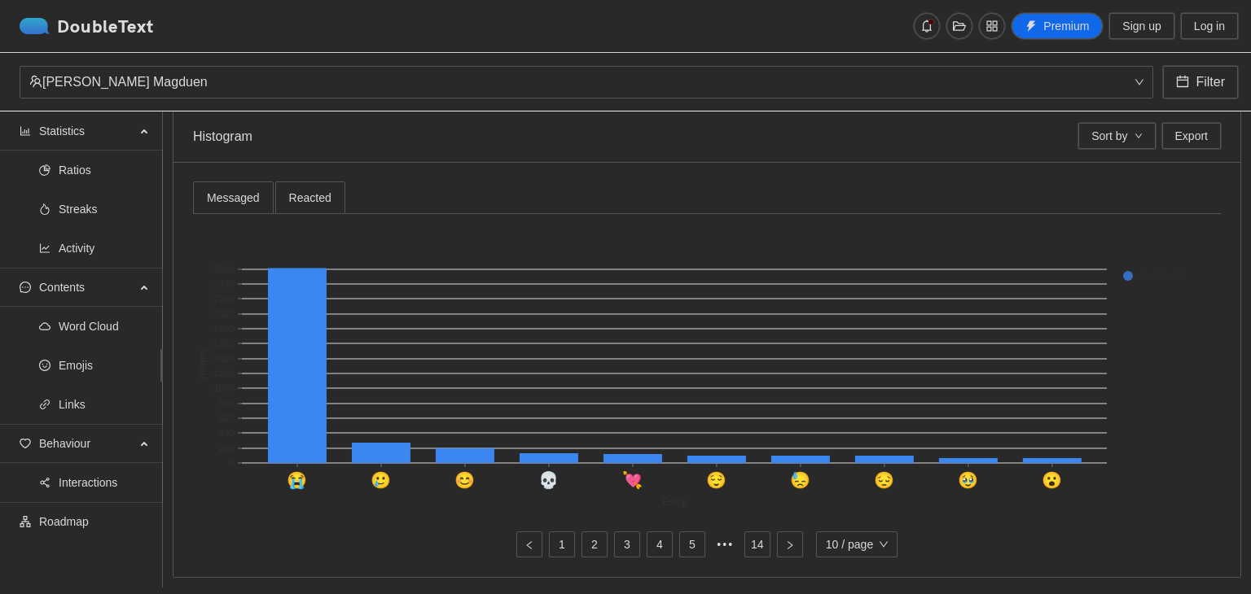
click at [286, 182] on div "Reacted" at bounding box center [310, 198] width 70 height 33
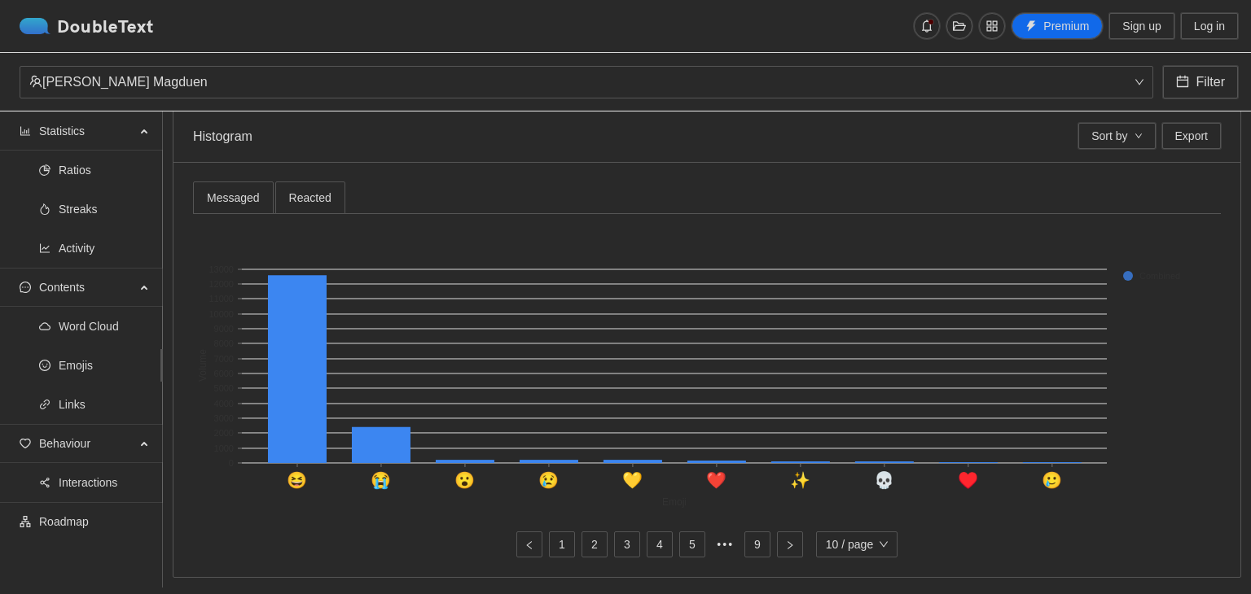
click at [296, 192] on span "Reacted" at bounding box center [310, 197] width 42 height 11
click at [236, 189] on div "Messaged" at bounding box center [233, 198] width 53 height 18
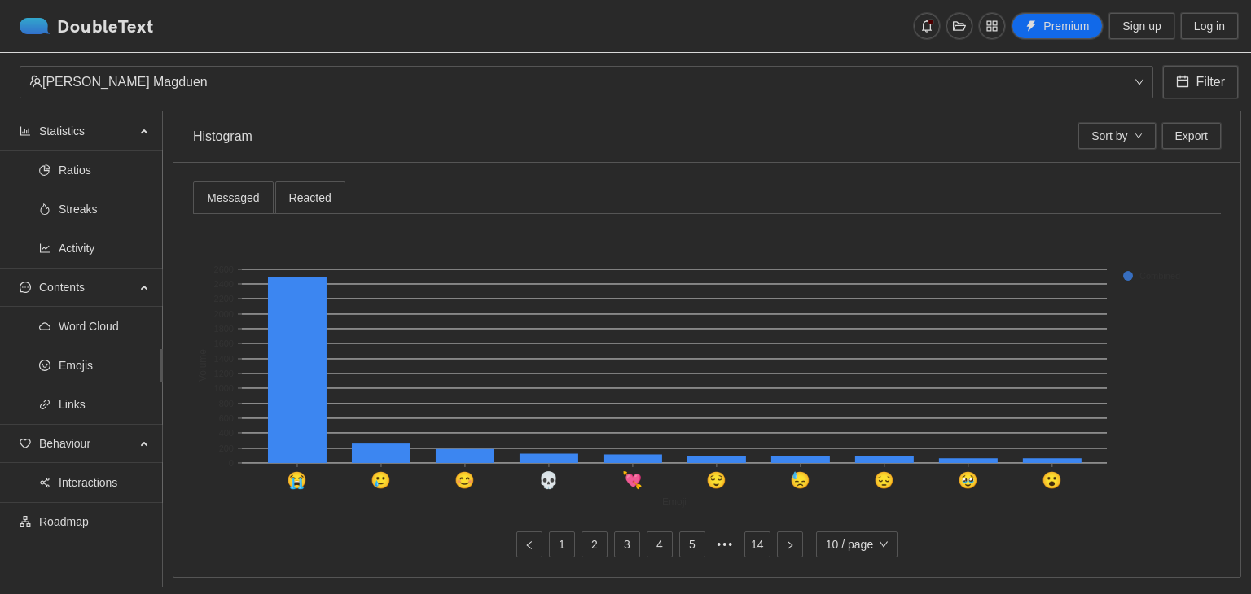
click at [307, 192] on span "Reacted" at bounding box center [310, 197] width 42 height 11
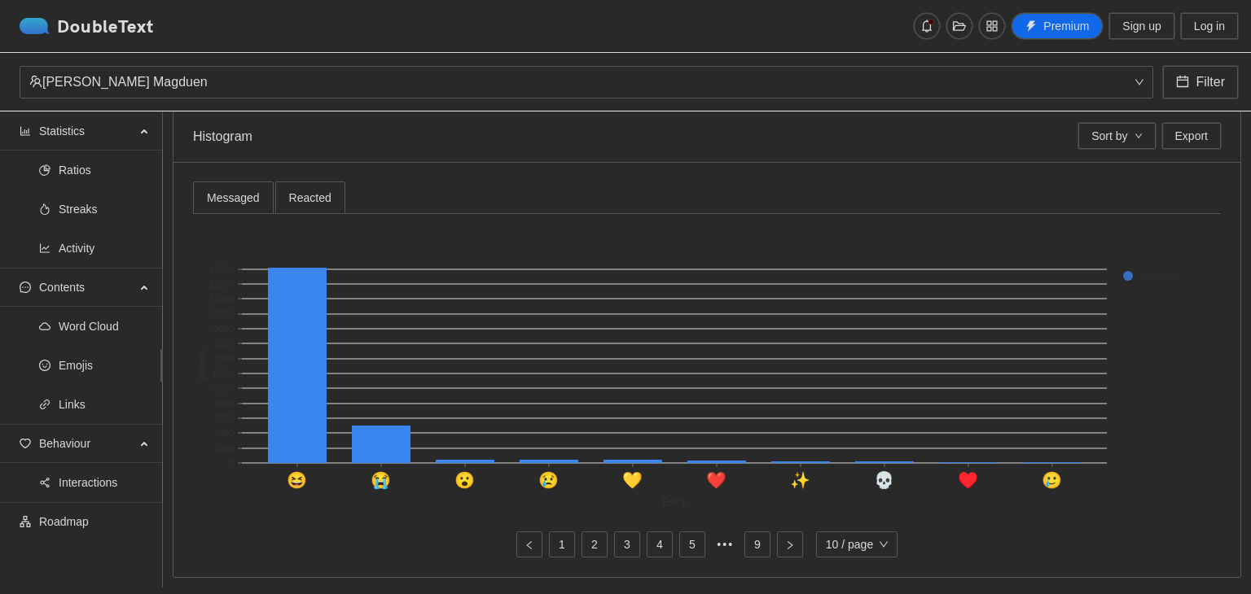
click at [305, 192] on span "Reacted" at bounding box center [310, 197] width 42 height 11
click at [241, 189] on div "Messaged" at bounding box center [233, 198] width 53 height 18
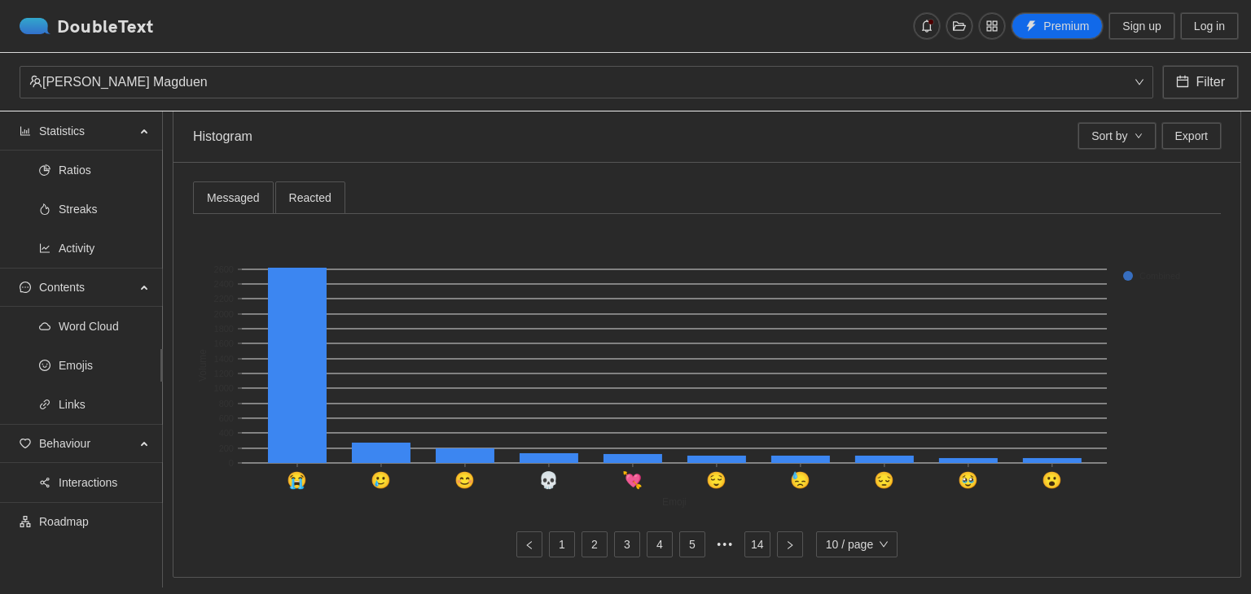
click at [298, 192] on span "Reacted" at bounding box center [310, 197] width 42 height 11
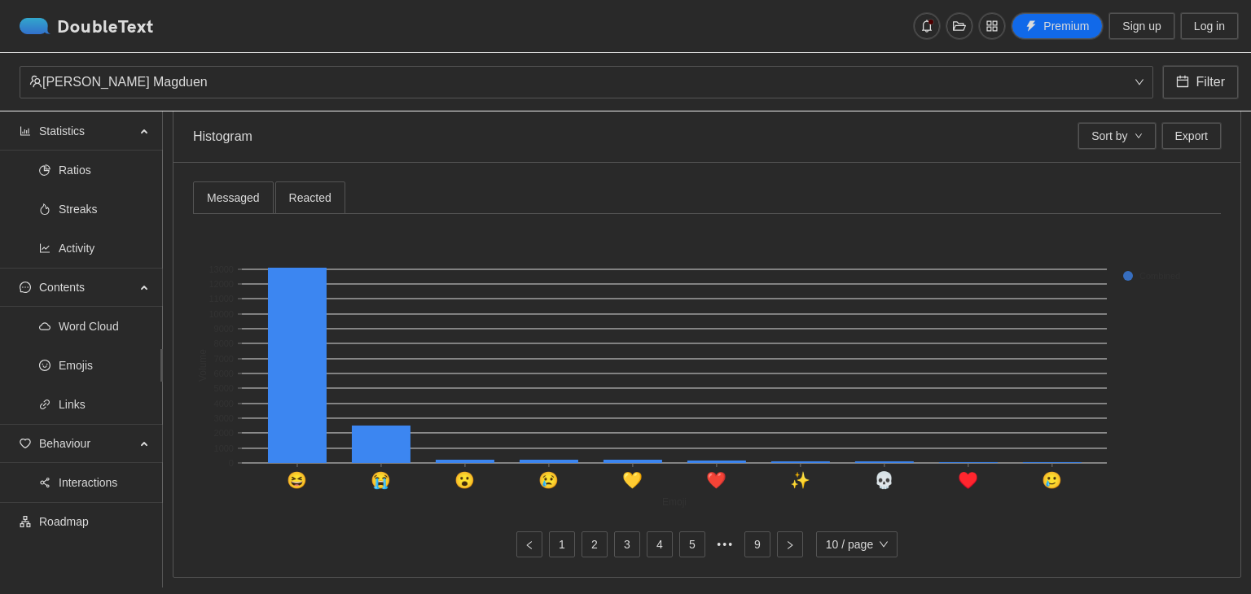
click at [254, 189] on div "Messaged" at bounding box center [233, 198] width 53 height 18
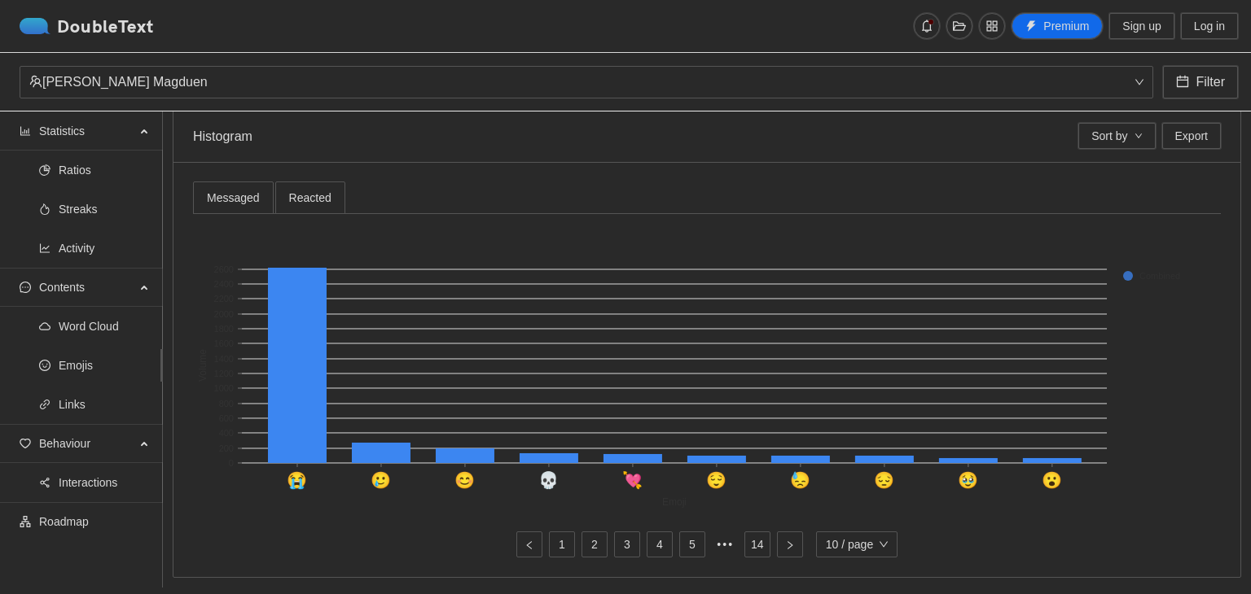
click at [308, 192] on span "Reacted" at bounding box center [310, 197] width 42 height 11
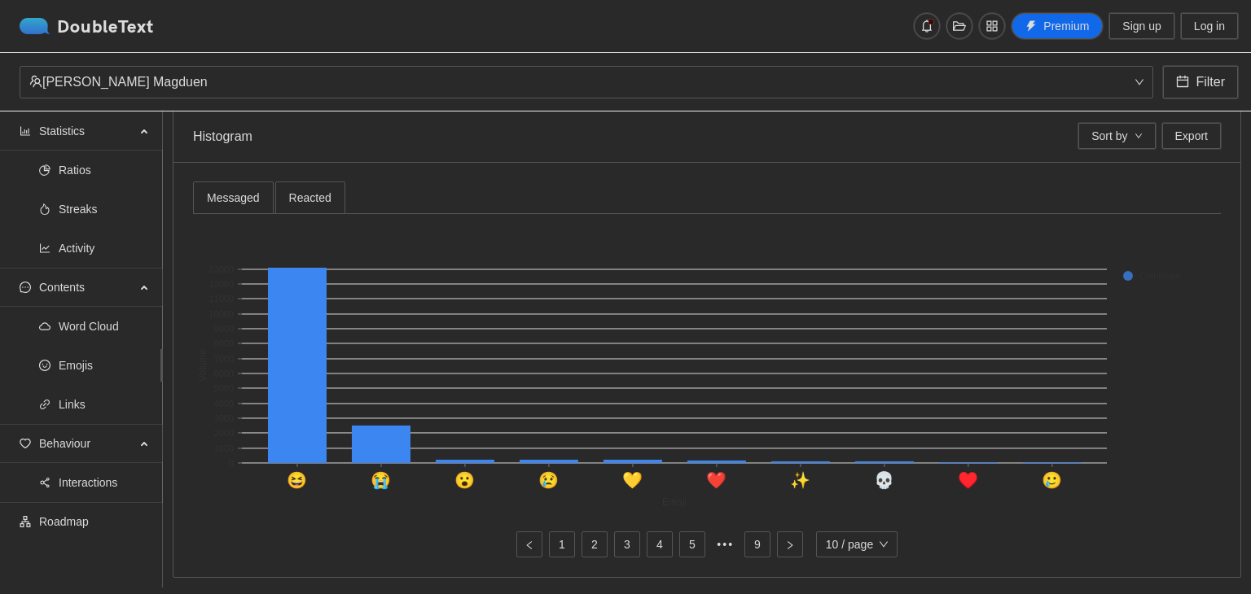
click at [246, 189] on div "Messaged" at bounding box center [233, 198] width 53 height 18
